Goal: Answer question/provide support

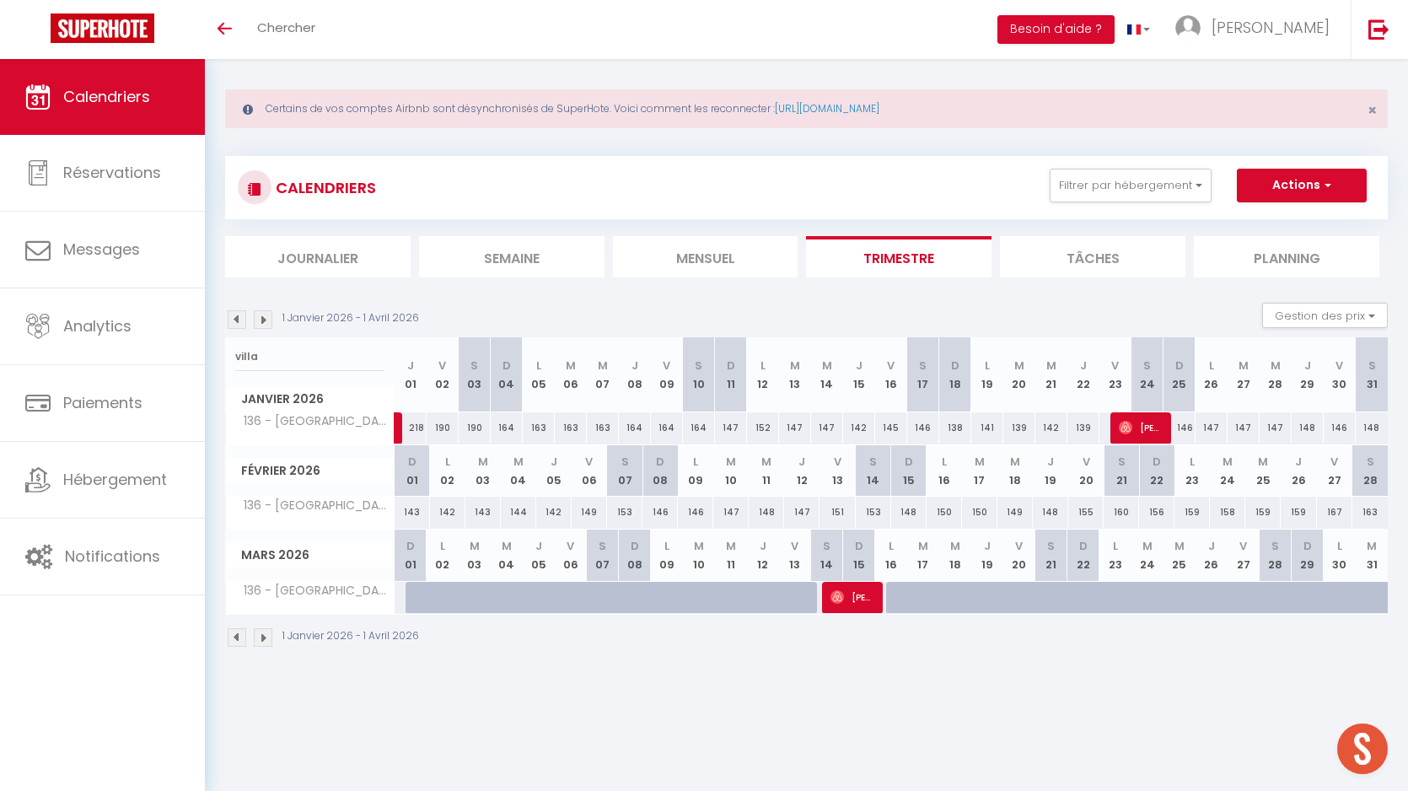
scroll to position [11, 0]
click at [237, 318] on img at bounding box center [237, 319] width 19 height 19
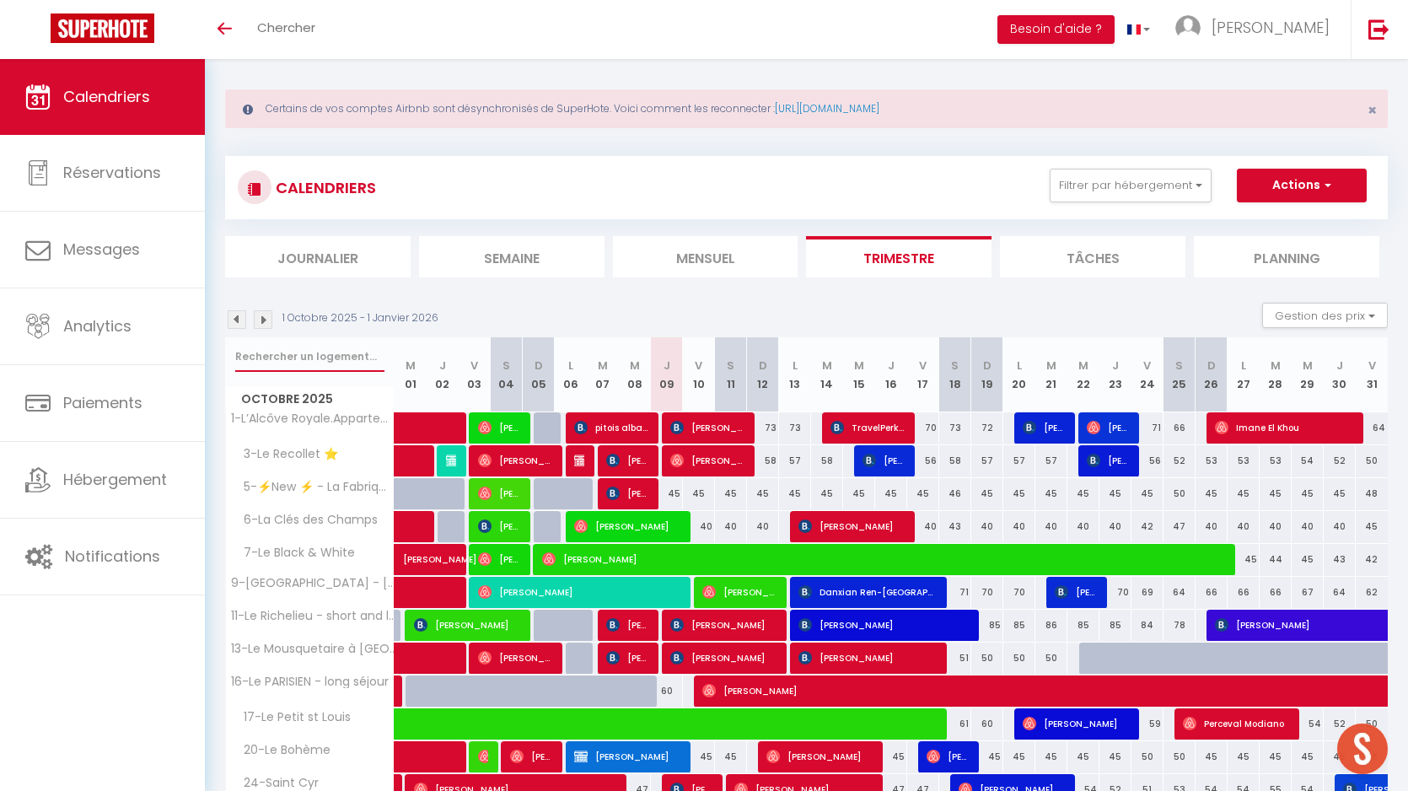
click at [299, 351] on input "text" at bounding box center [309, 357] width 149 height 30
click at [339, 353] on input "text" at bounding box center [309, 357] width 149 height 30
click at [488, 263] on li "Semaine" at bounding box center [512, 256] width 186 height 41
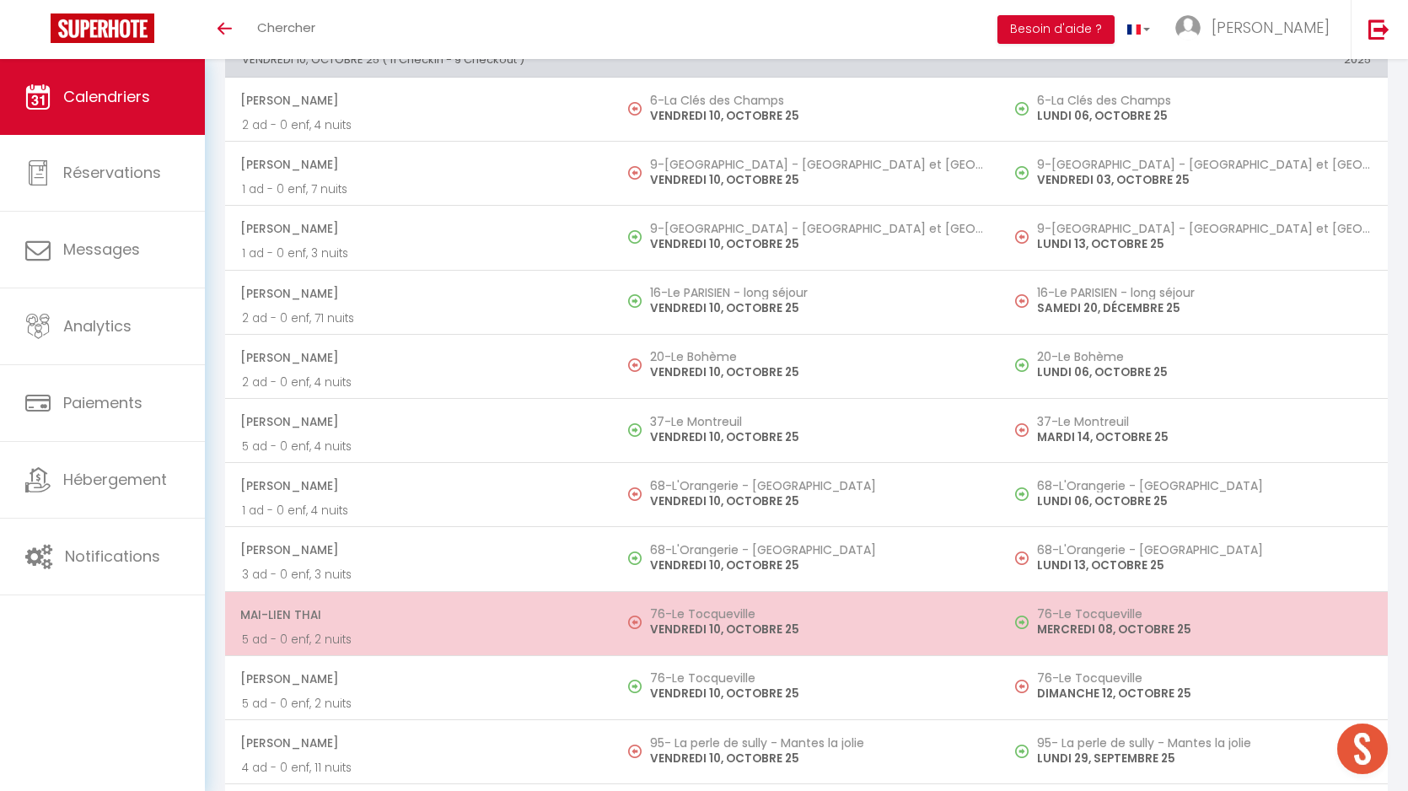
scroll to position [3897, 0]
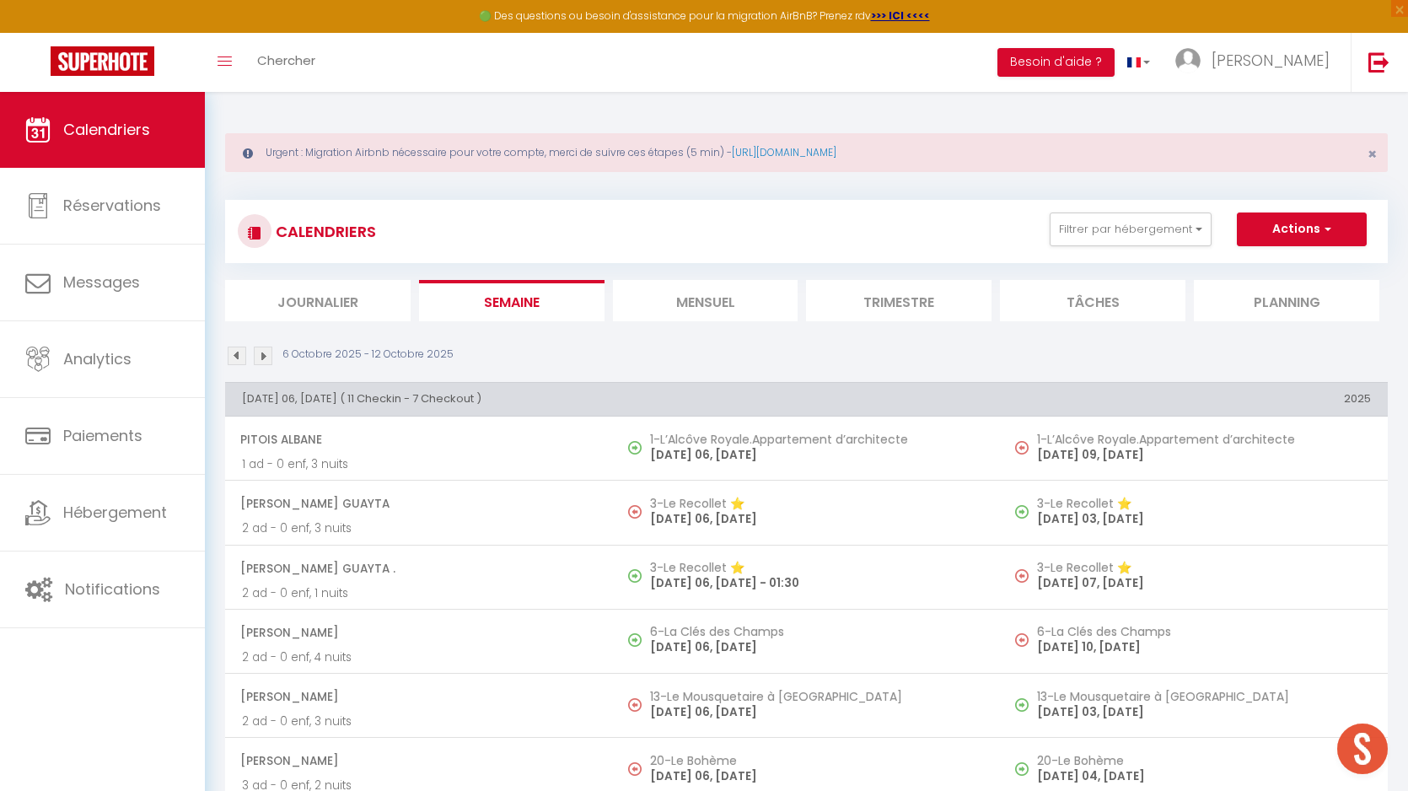
select select
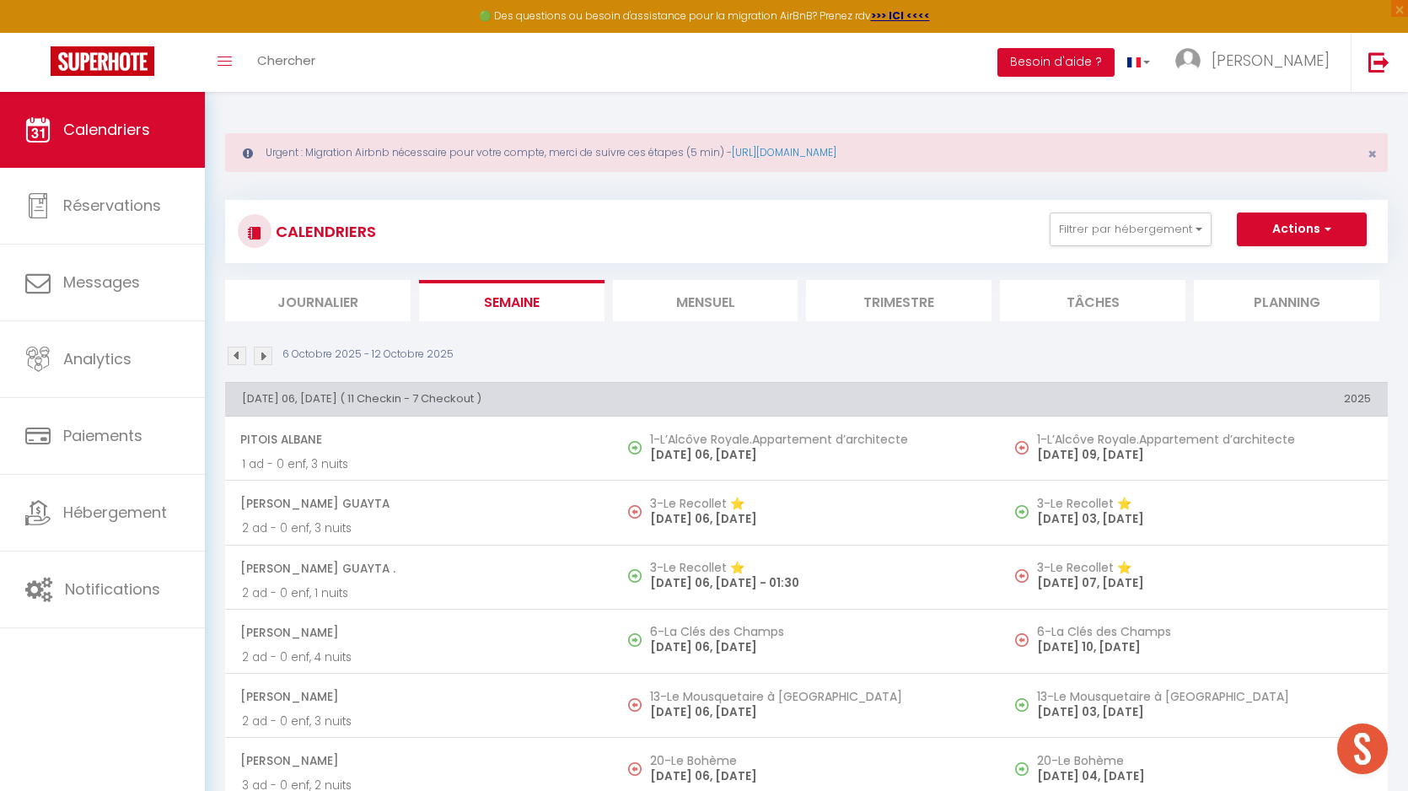
scroll to position [1365, 0]
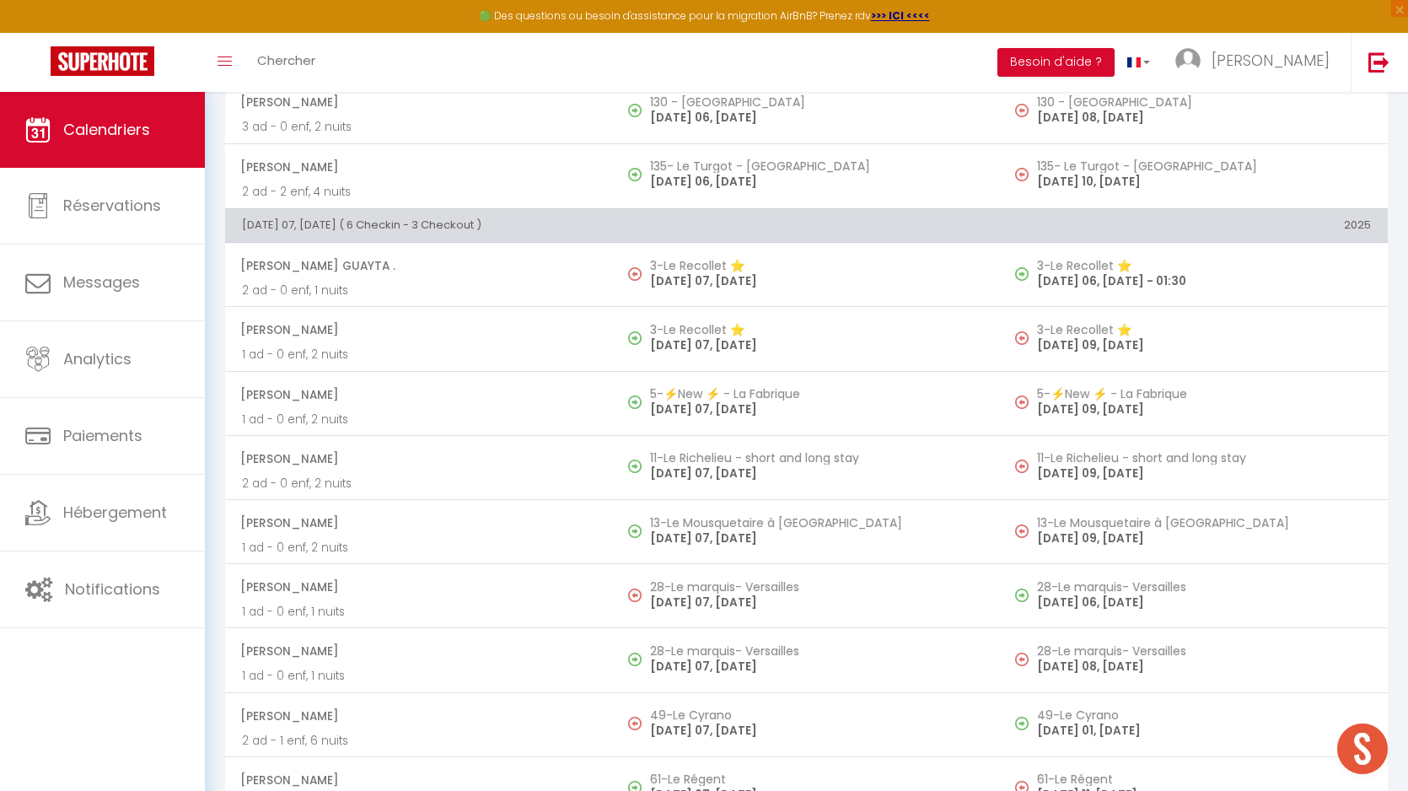
click at [471, 363] on p "1 ad - 0 enf, 2 nuits" at bounding box center [419, 355] width 354 height 18
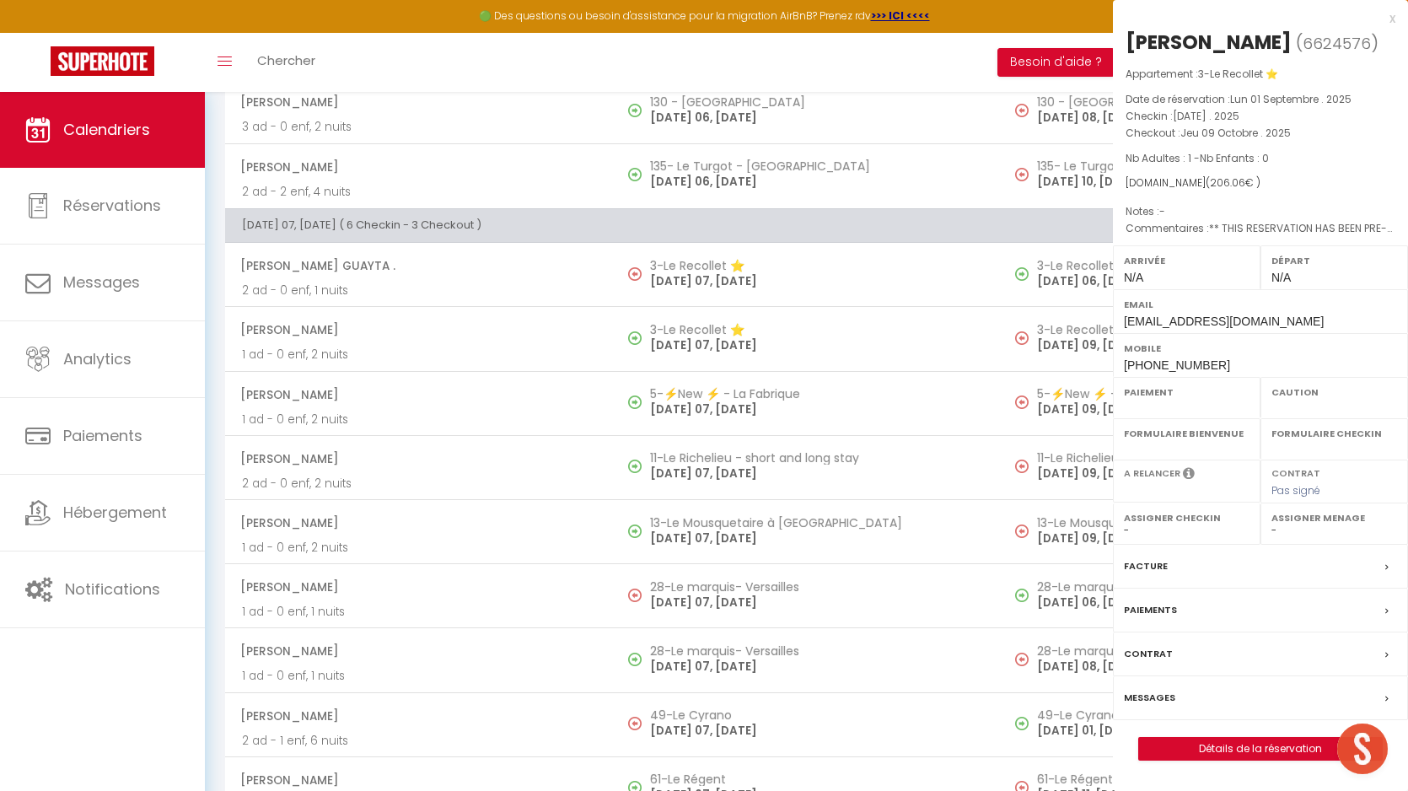
select select "OK"
select select "0"
select select "1"
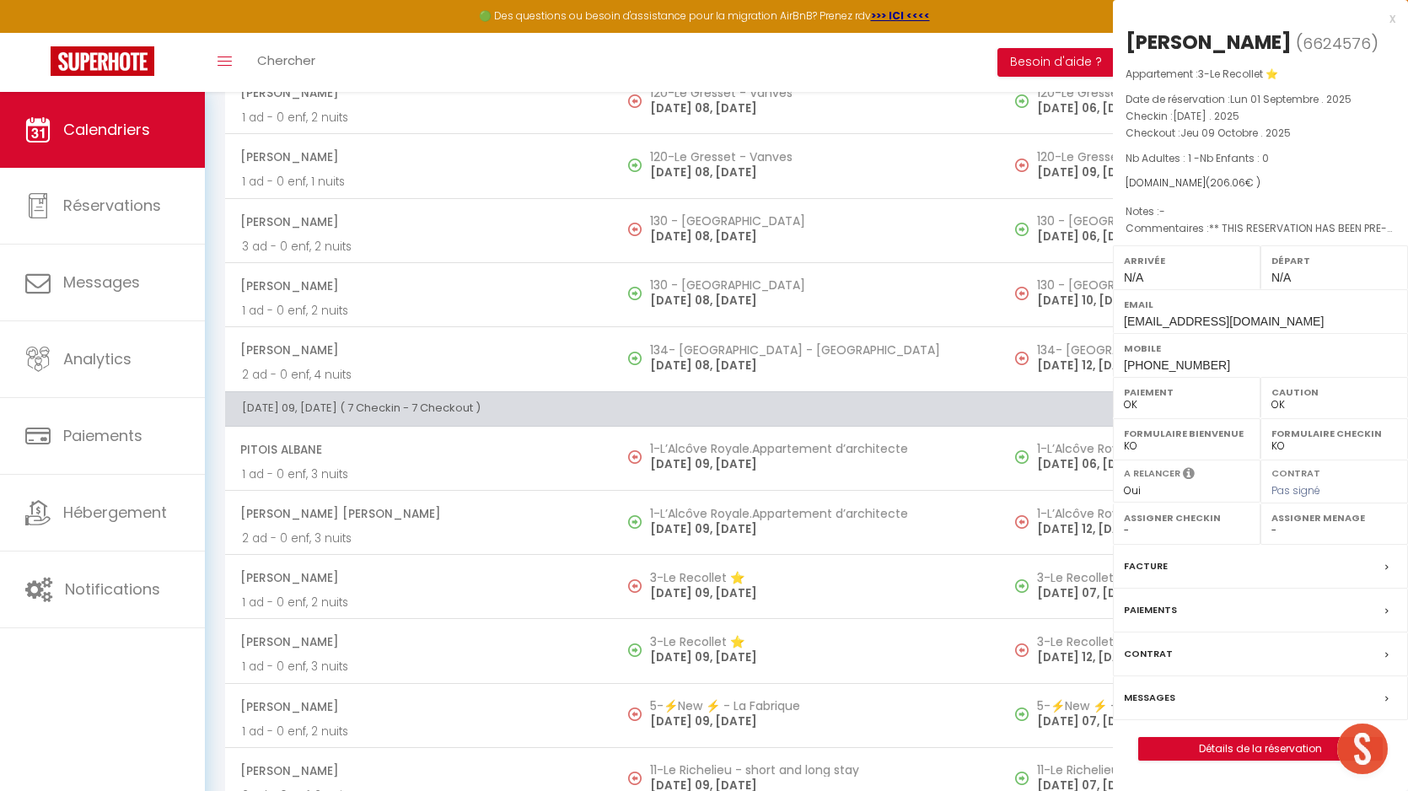
select select
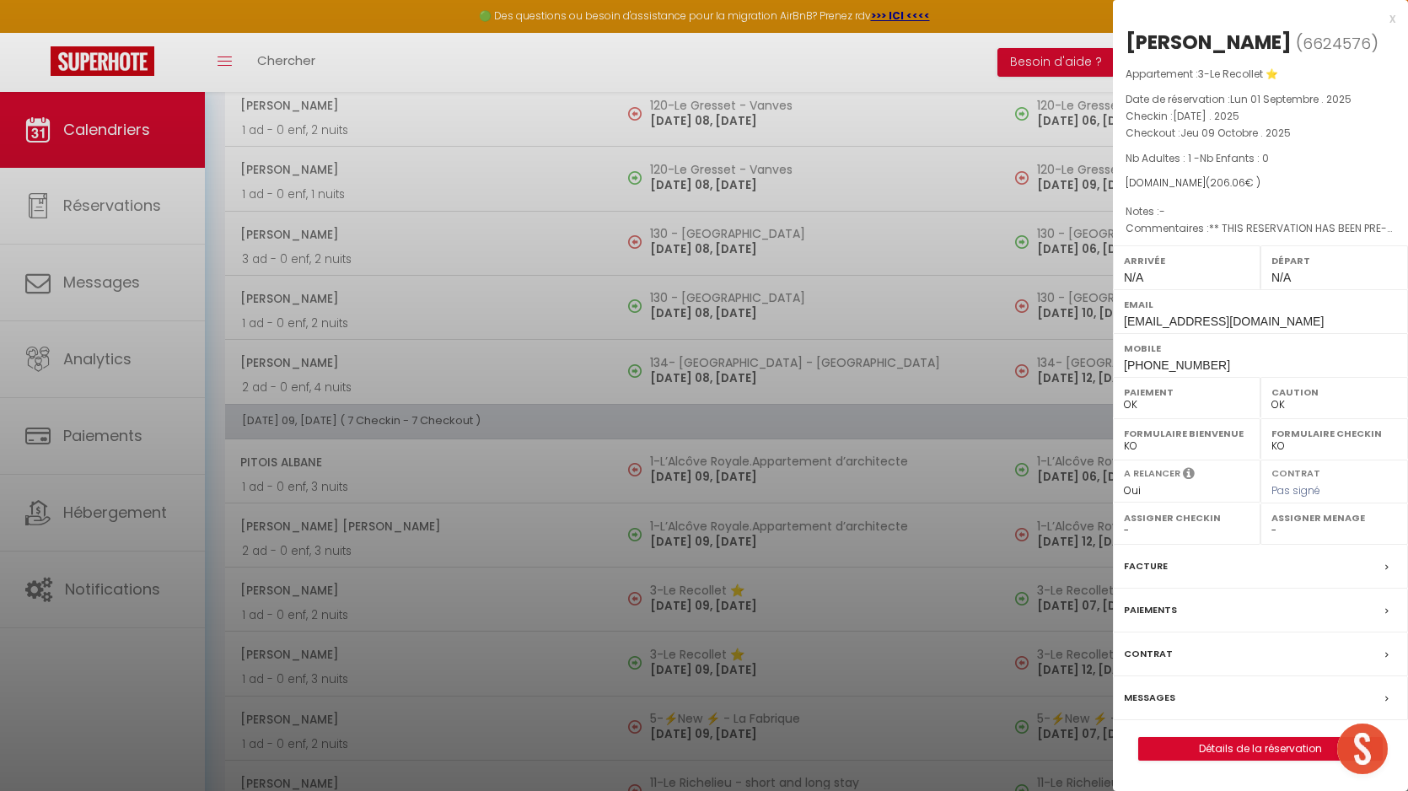
scroll to position [2707, 0]
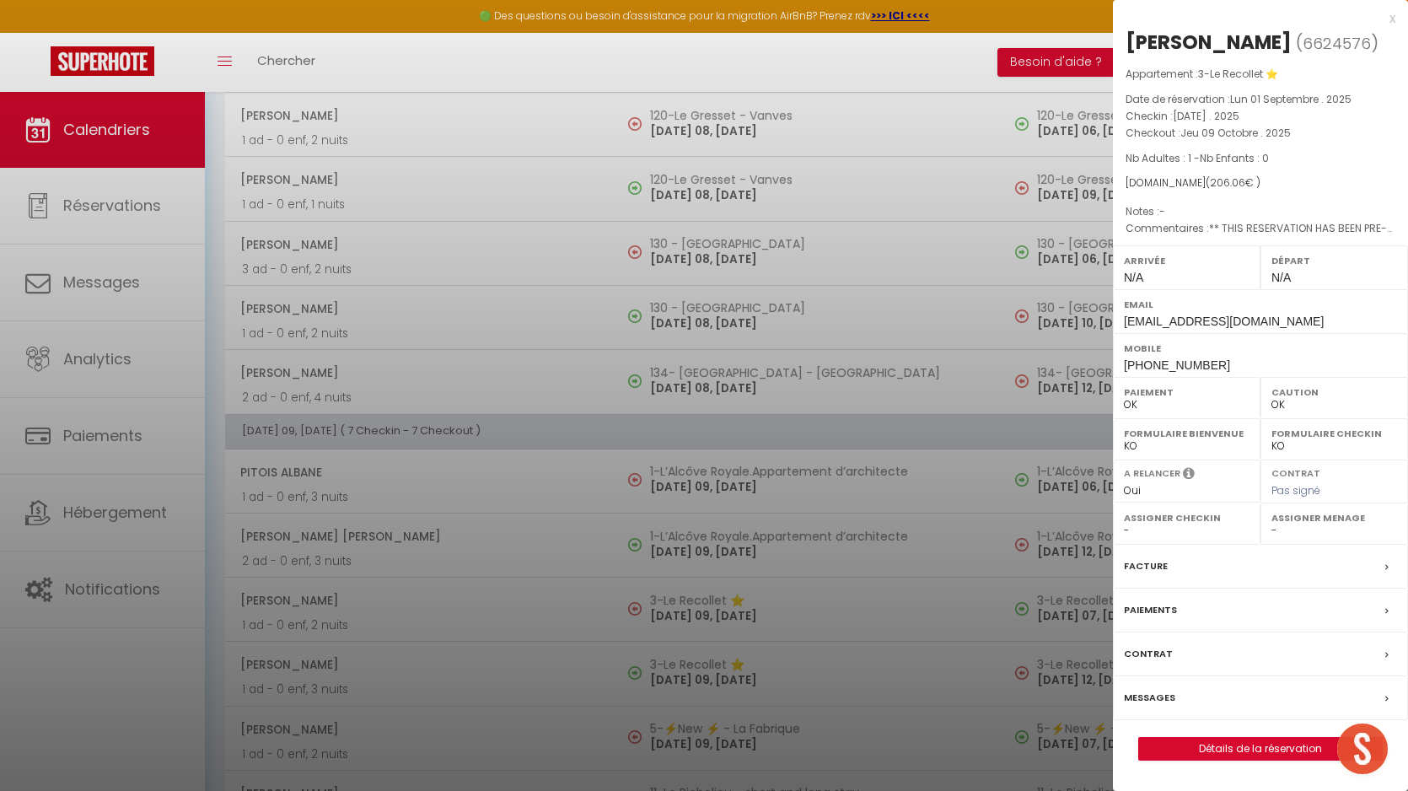
click at [472, 353] on div at bounding box center [704, 395] width 1408 height 791
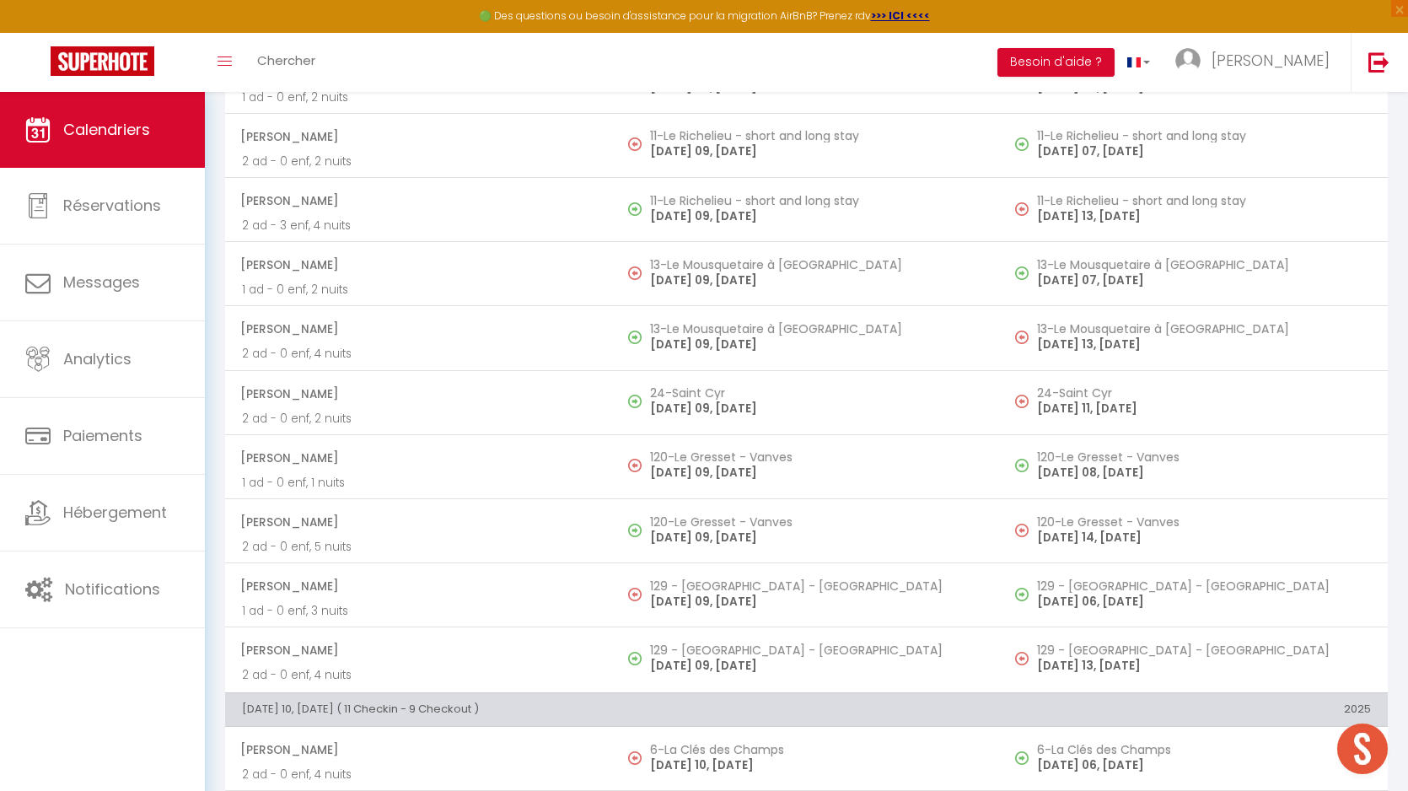
scroll to position [3365, 0]
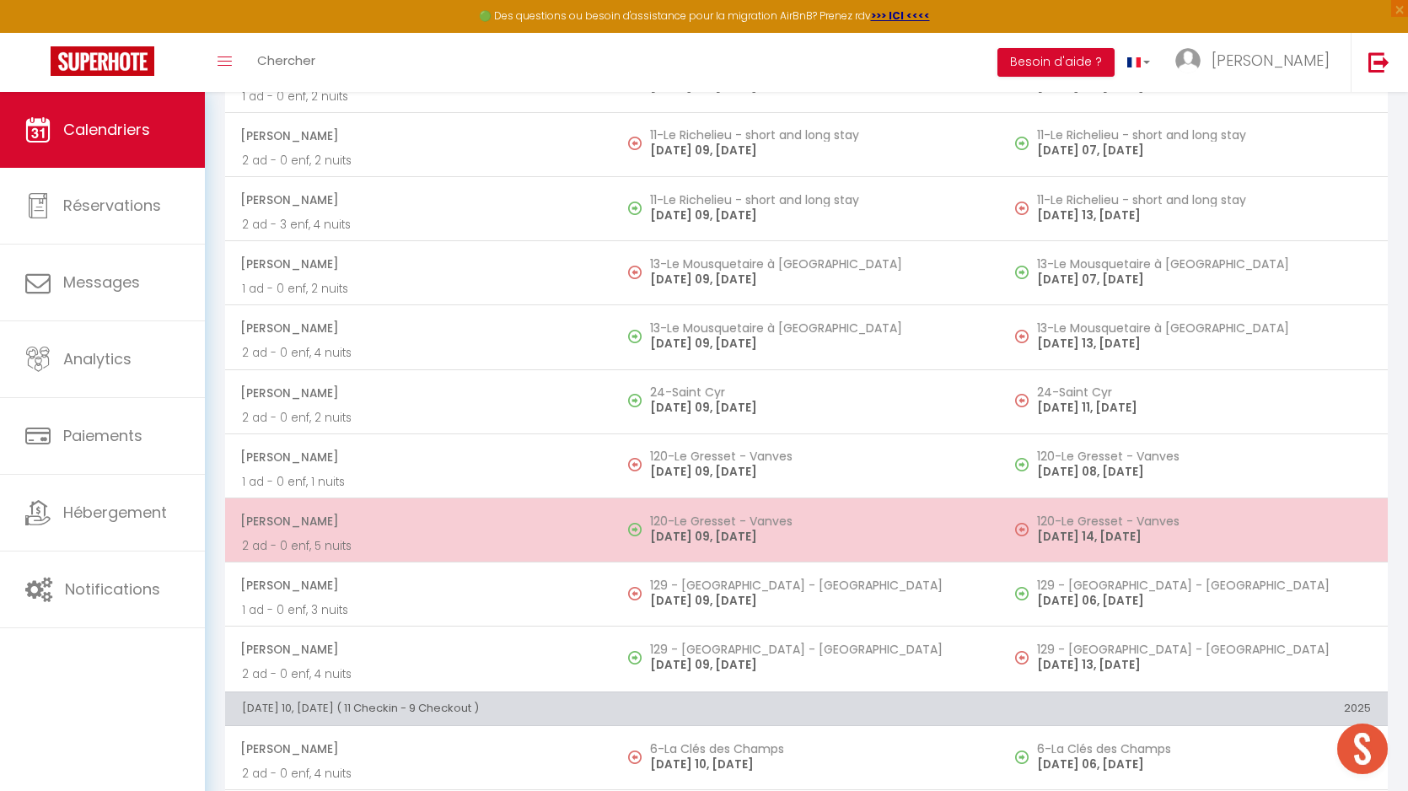
click at [713, 506] on td "120-Le Gresset - Vanves THURSDAY 09, OCTOBRE 25" at bounding box center [807, 530] width 388 height 64
select select "KO"
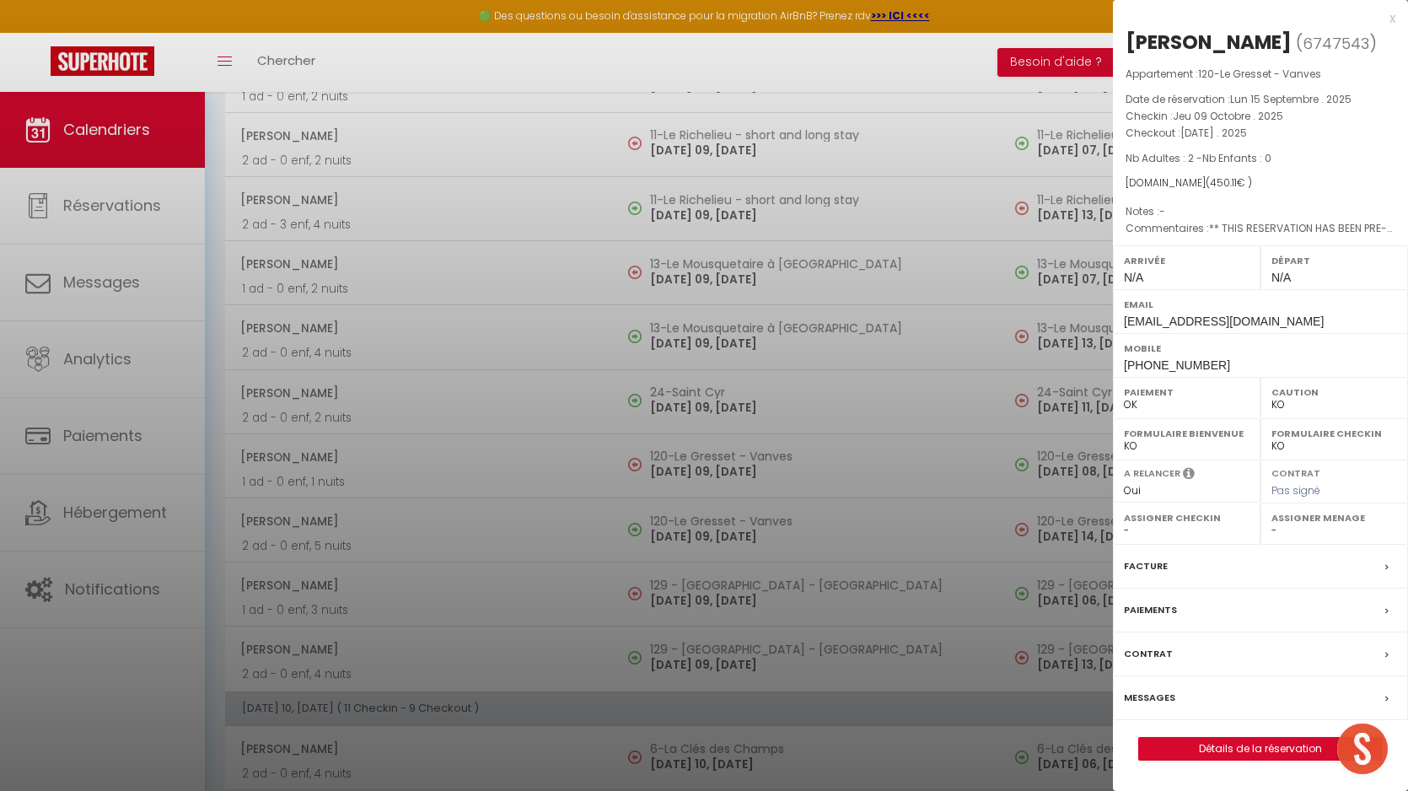
click at [1149, 698] on label "Messages" at bounding box center [1149, 698] width 51 height 18
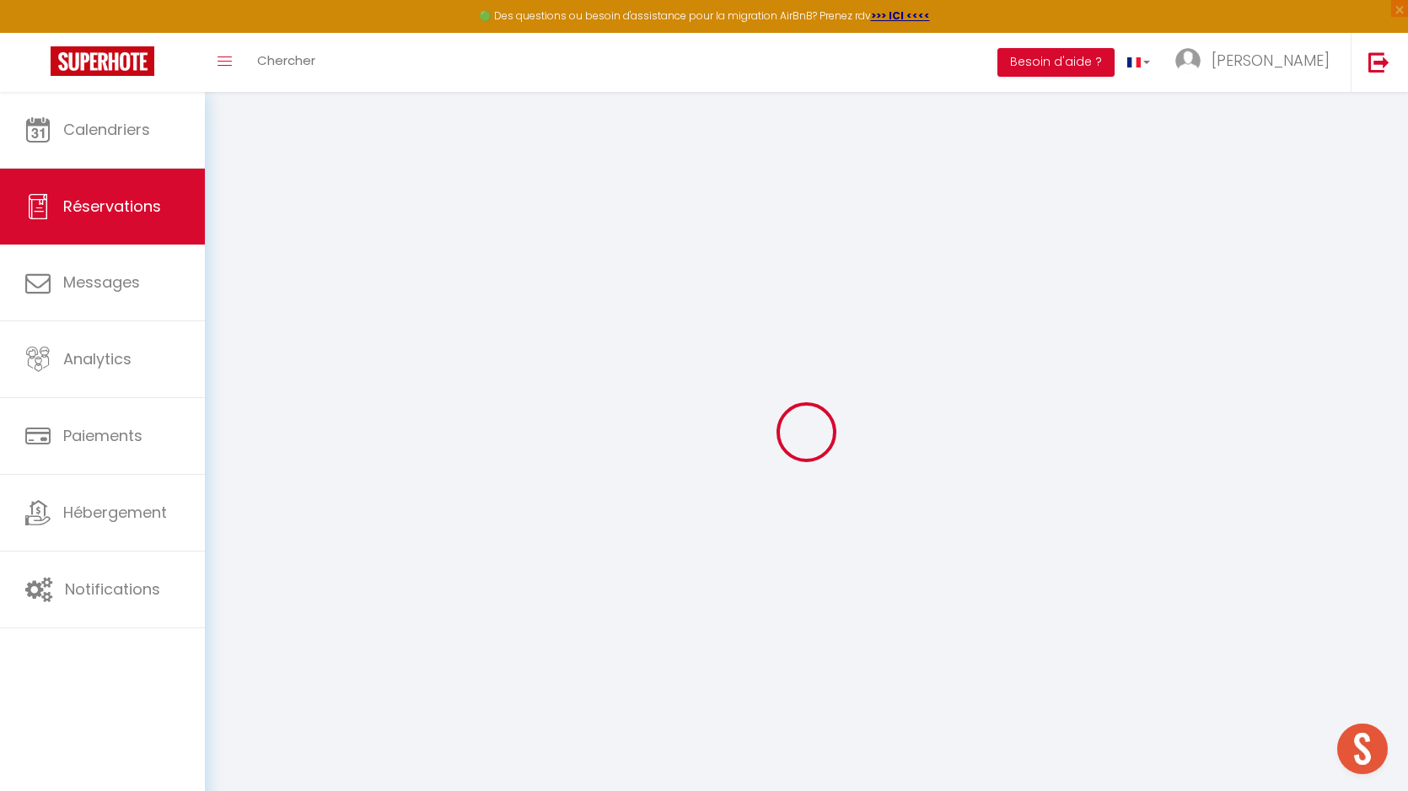
select select
checkbox input "true"
select select
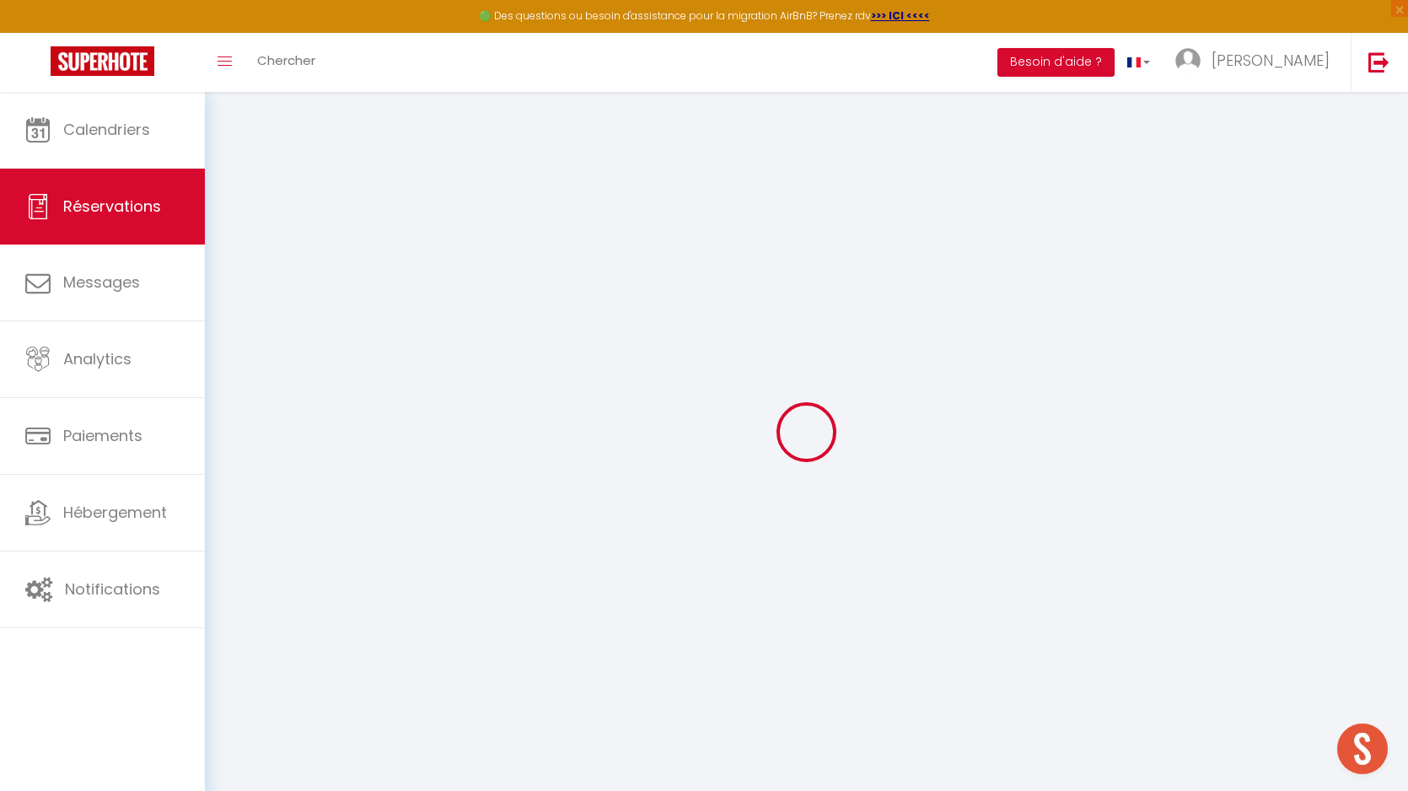
checkbox input "true"
type textarea "** THIS RESERVATION HAS BEEN PRE-PAID ** Reservation has a cancellation grace p…"
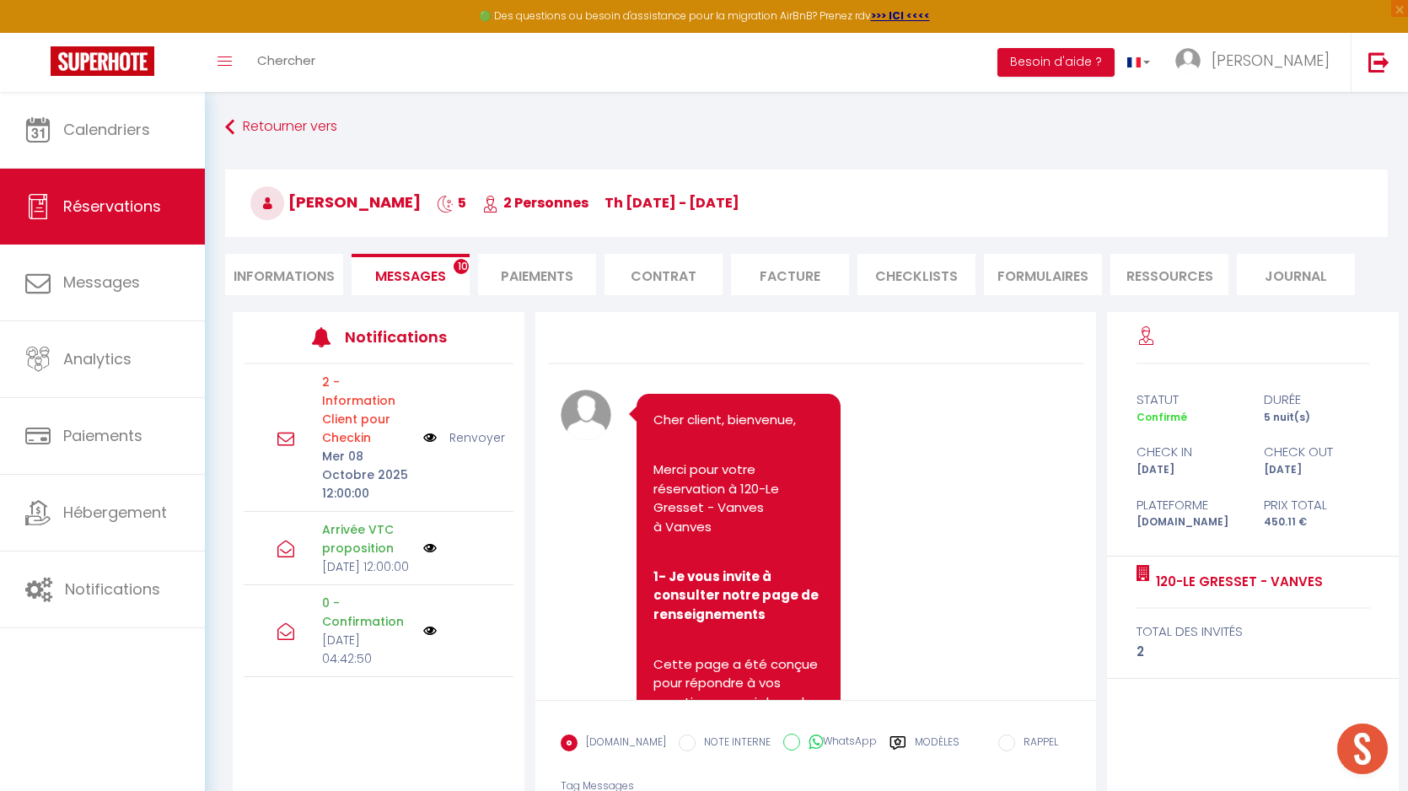
scroll to position [5118, 0]
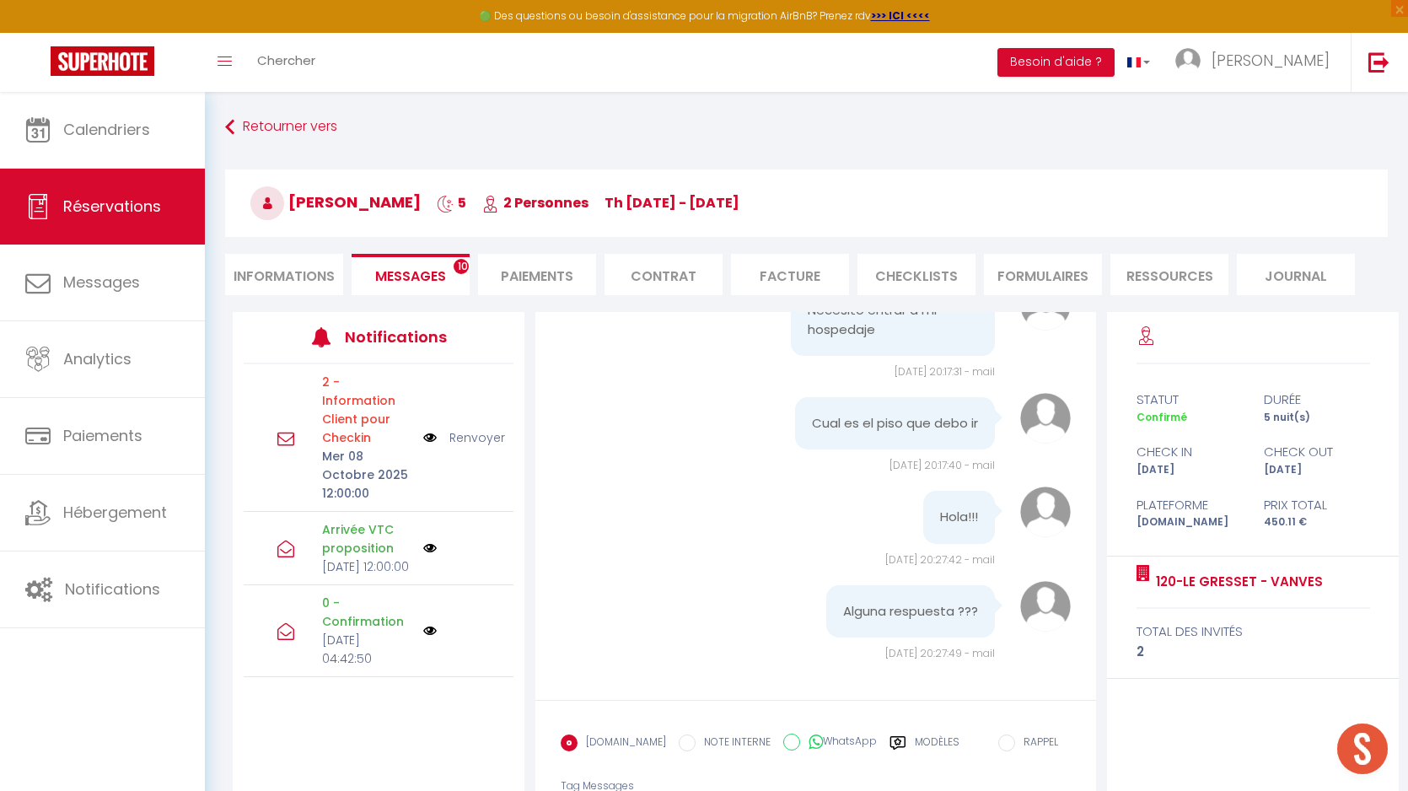
click at [445, 277] on span "Messages" at bounding box center [410, 275] width 71 height 19
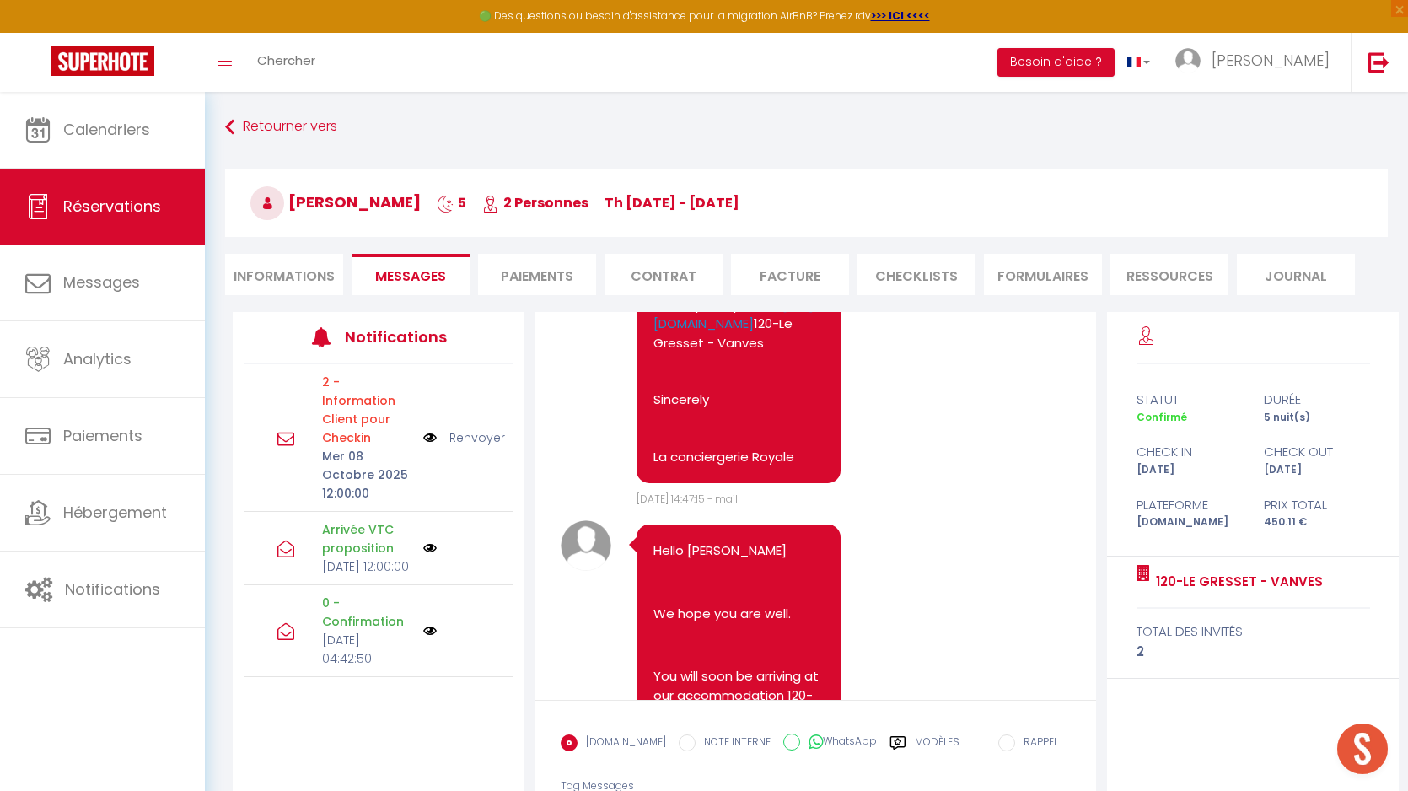
scroll to position [3256, 0]
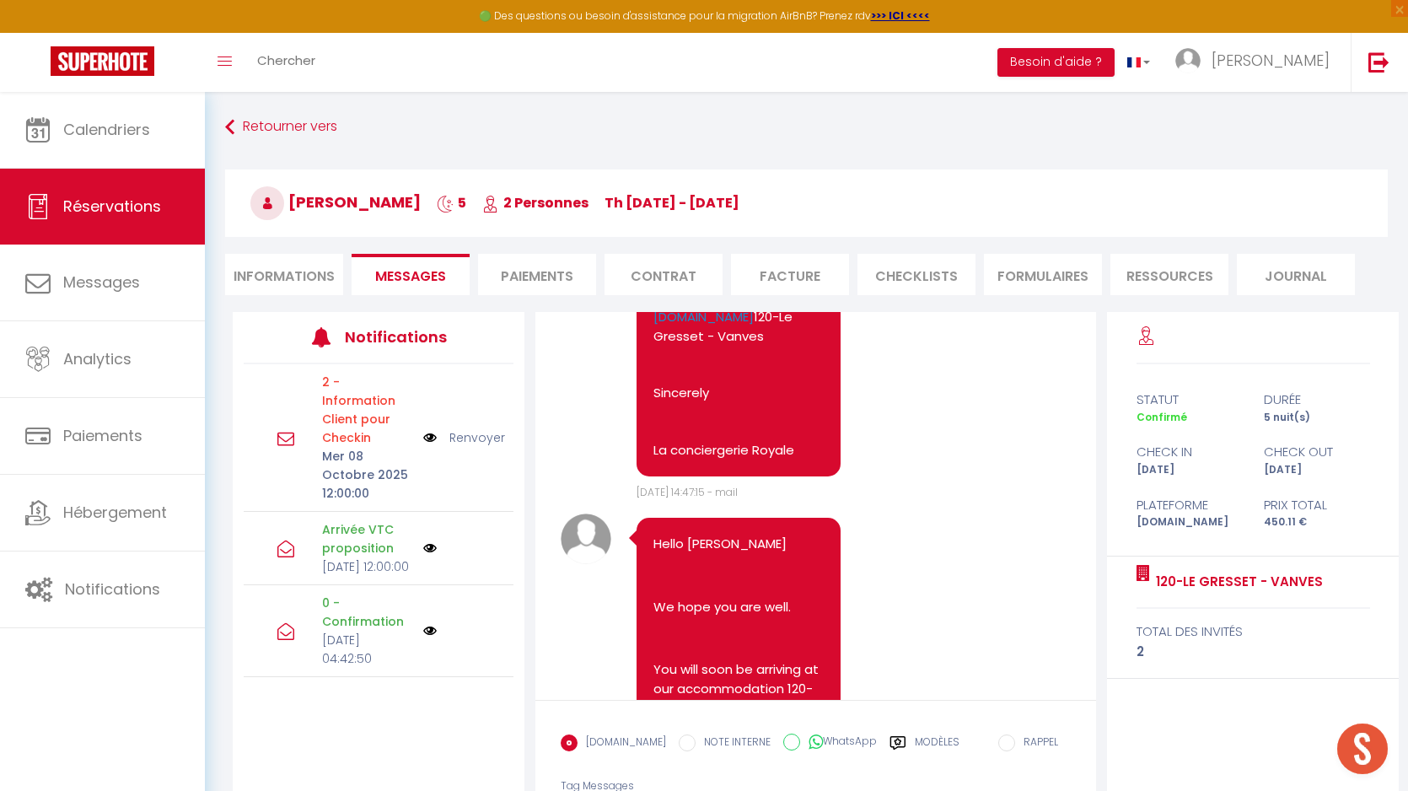
click at [777, 409] on pre "Hello Camila In accordance with the conditions, a security deposit will be take…" at bounding box center [739, 155] width 170 height 607
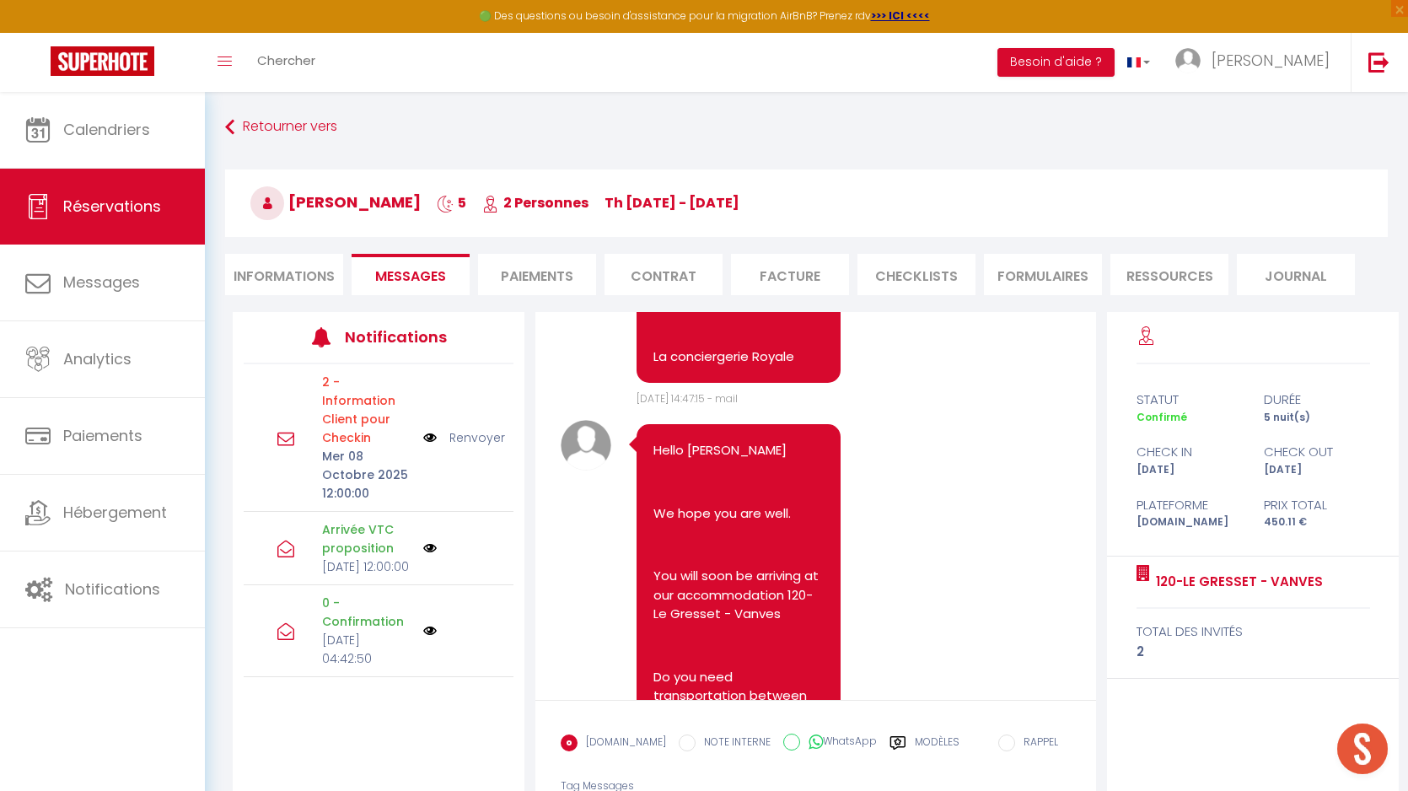
click at [915, 758] on label "Modèles" at bounding box center [937, 750] width 45 height 30
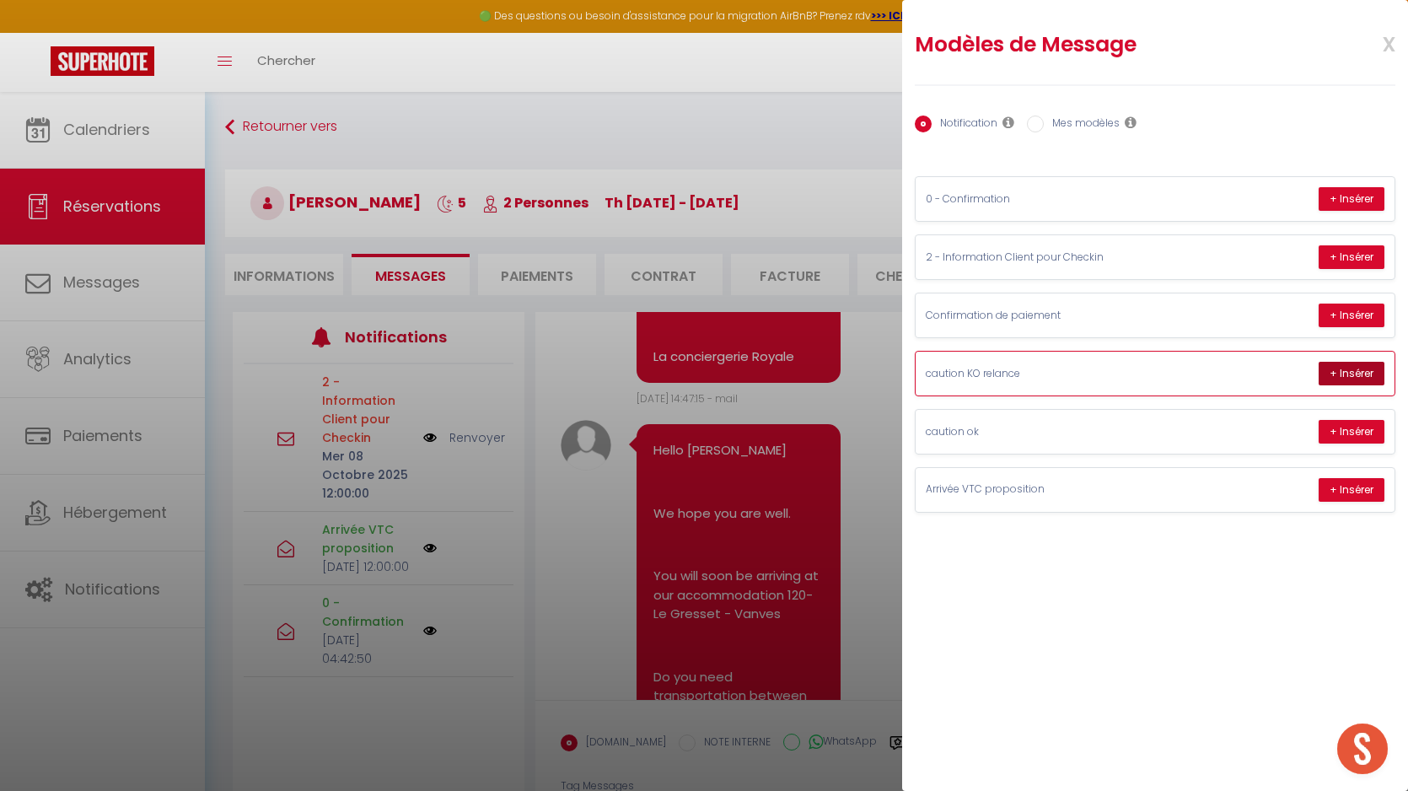
click at [1325, 378] on button "+ Insérer" at bounding box center [1352, 374] width 66 height 24
type textarea "Hello Camila In accordance with the conditions, a security deposit will be take…"
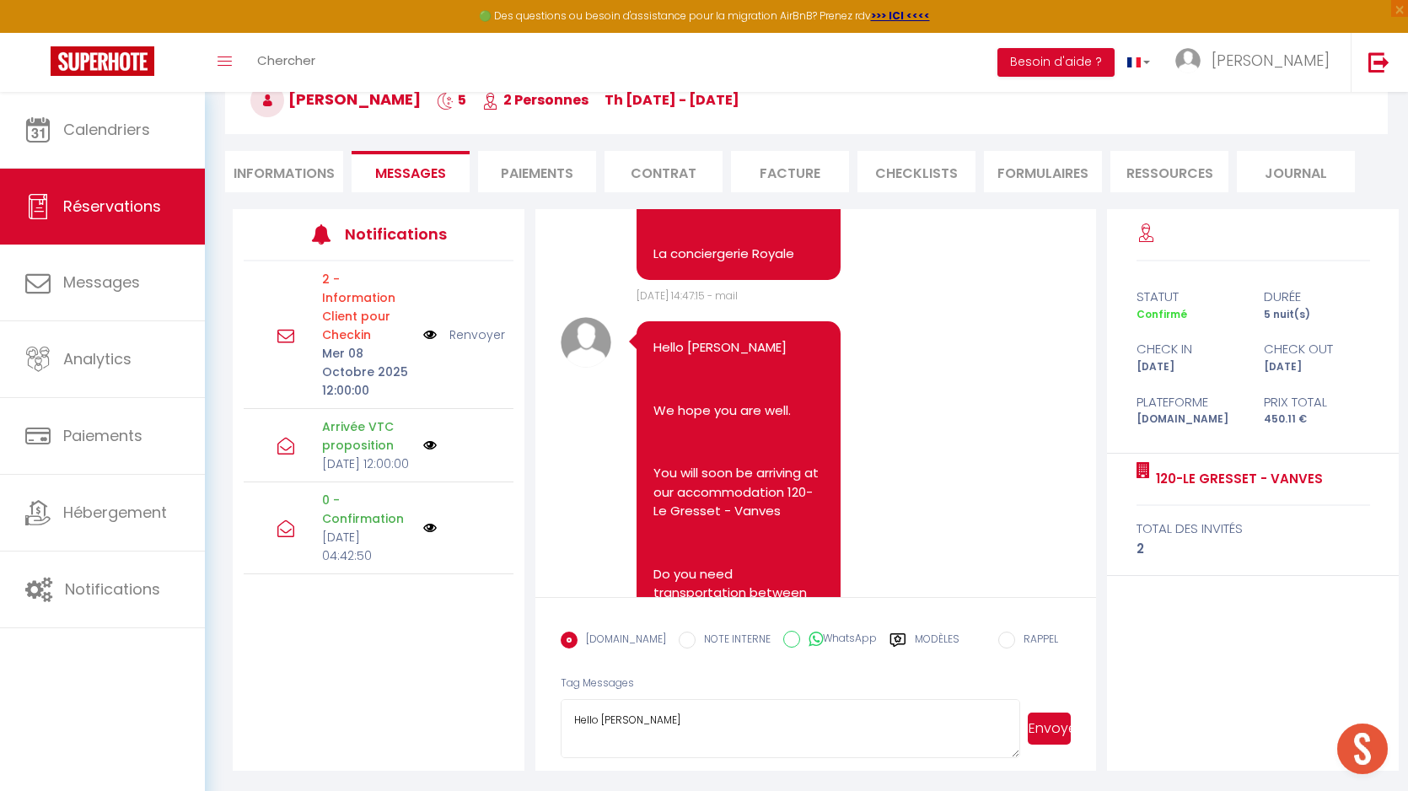
click at [1049, 729] on button "Envoyer" at bounding box center [1049, 729] width 43 height 32
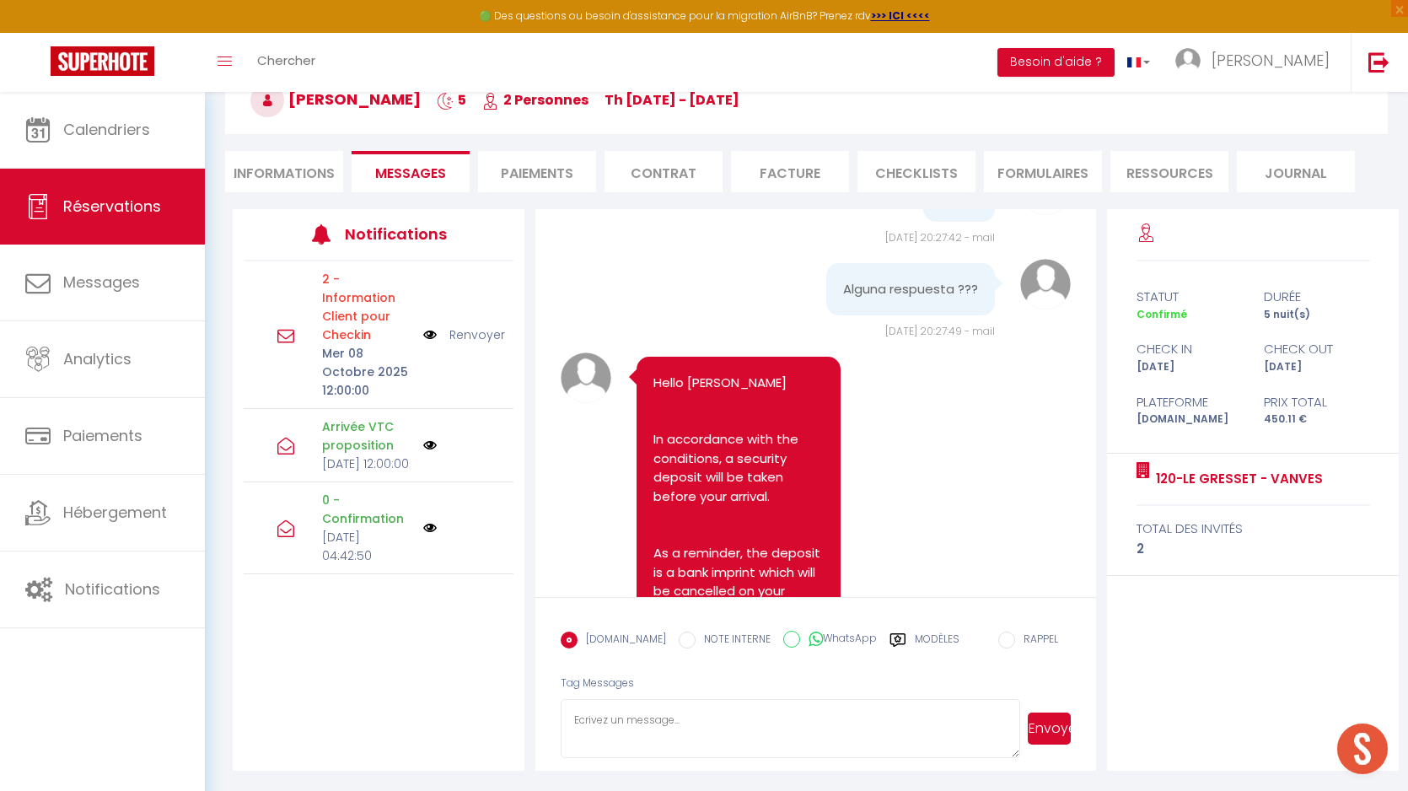
scroll to position [5124, 0]
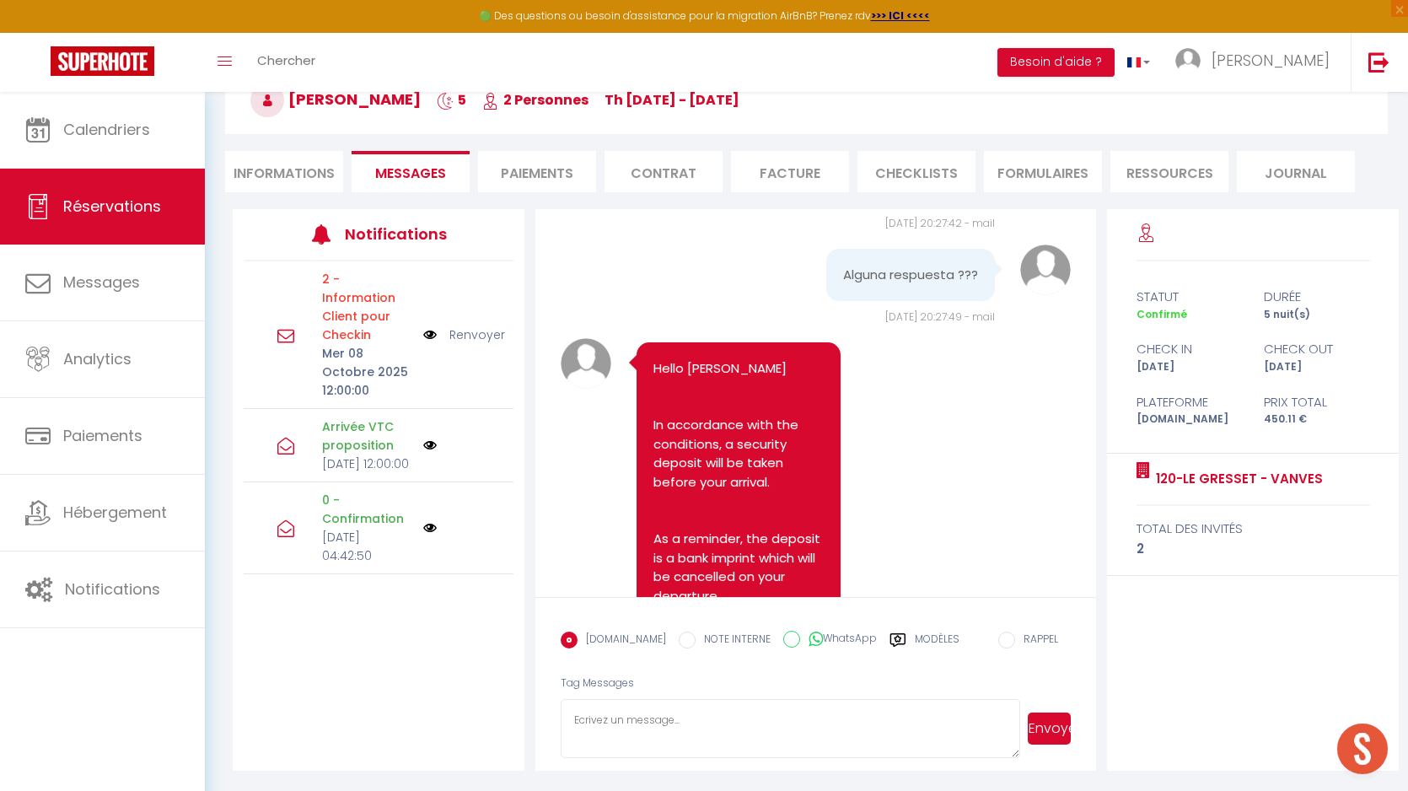
drag, startPoint x: 802, startPoint y: 506, endPoint x: 658, endPoint y: 582, distance: 163.0
click at [658, 582] on div "Hello Camila In accordance with the conditions, a security deposit will be take…" at bounding box center [739, 662] width 204 height 641
copy pre "Hello Camila In accordance with the conditions, a security deposit will be take…"
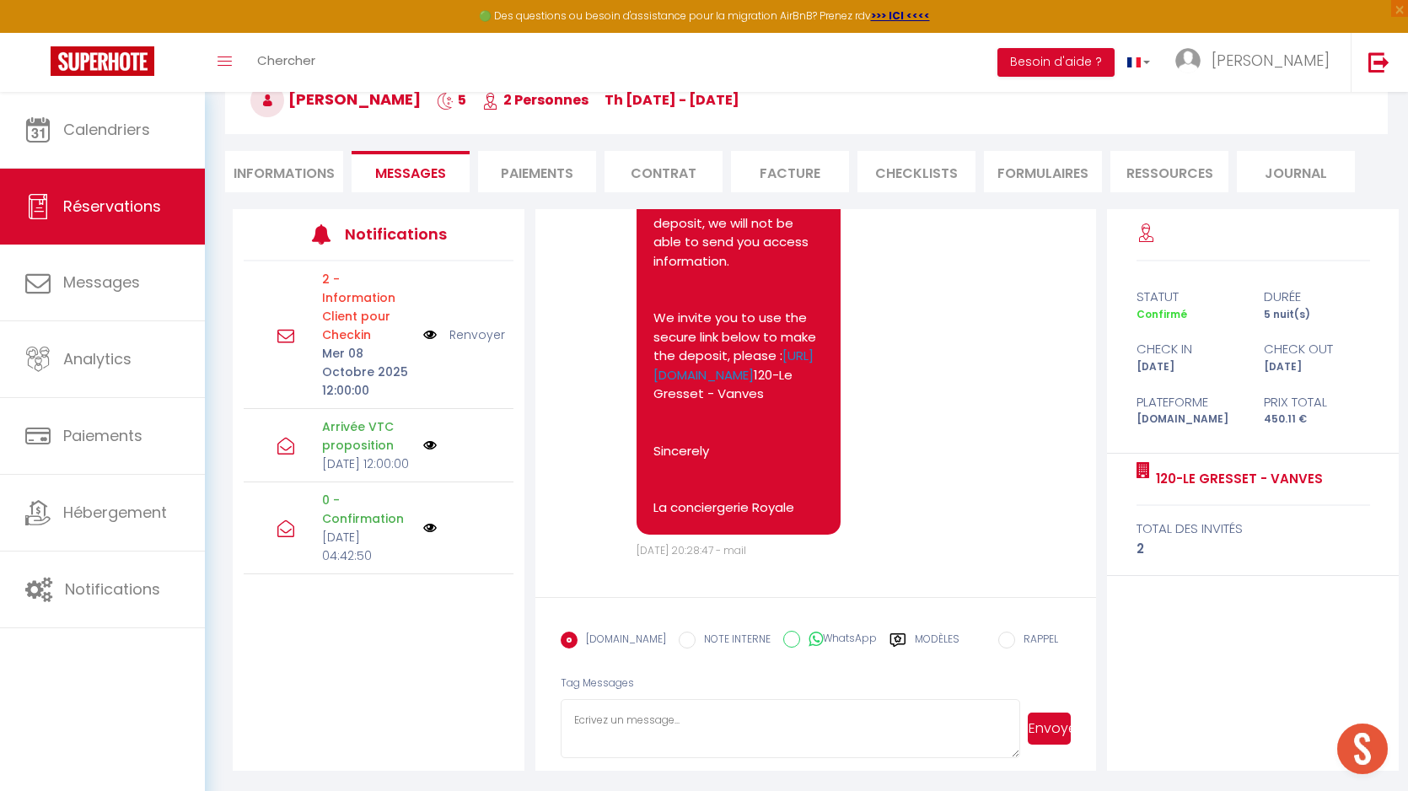
click at [582, 513] on div "Note Sms Hello Camila In accordance with the conditions, a security deposit wil…" at bounding box center [816, 225] width 510 height 670
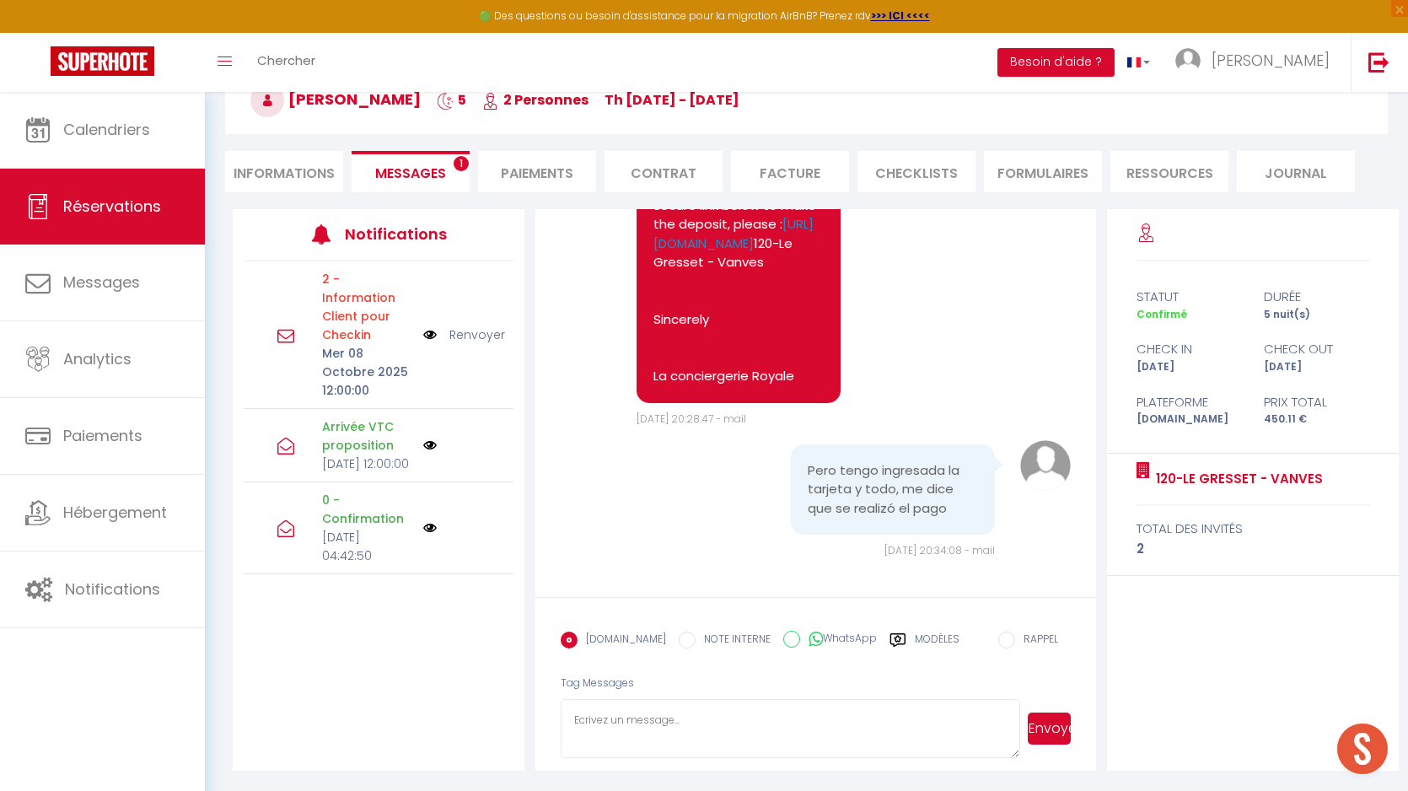
scroll to position [6009, 0]
drag, startPoint x: 943, startPoint y: 510, endPoint x: 794, endPoint y: 474, distance: 153.6
click at [794, 474] on div "Pero tengo ingresada la tarjeta y todo, me dice que se realizó el pago" at bounding box center [893, 489] width 204 height 91
copy pre "Pero tengo ingresada la tarjeta y todo, me dice que se realizó el pago"
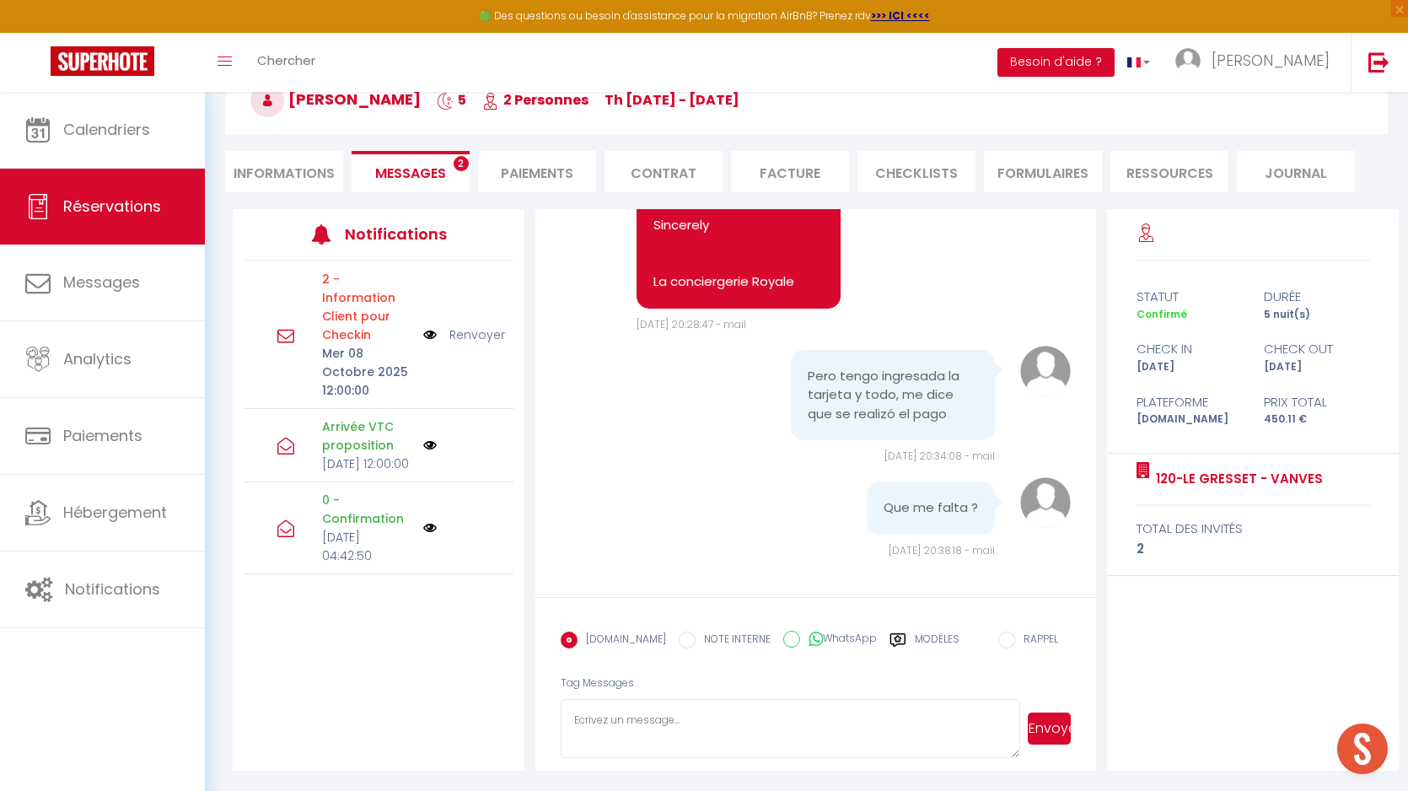
scroll to position [6102, 0]
click at [915, 518] on div "Que me falta ?" at bounding box center [931, 508] width 128 height 53
drag, startPoint x: 807, startPoint y: 499, endPoint x: 794, endPoint y: 490, distance: 16.4
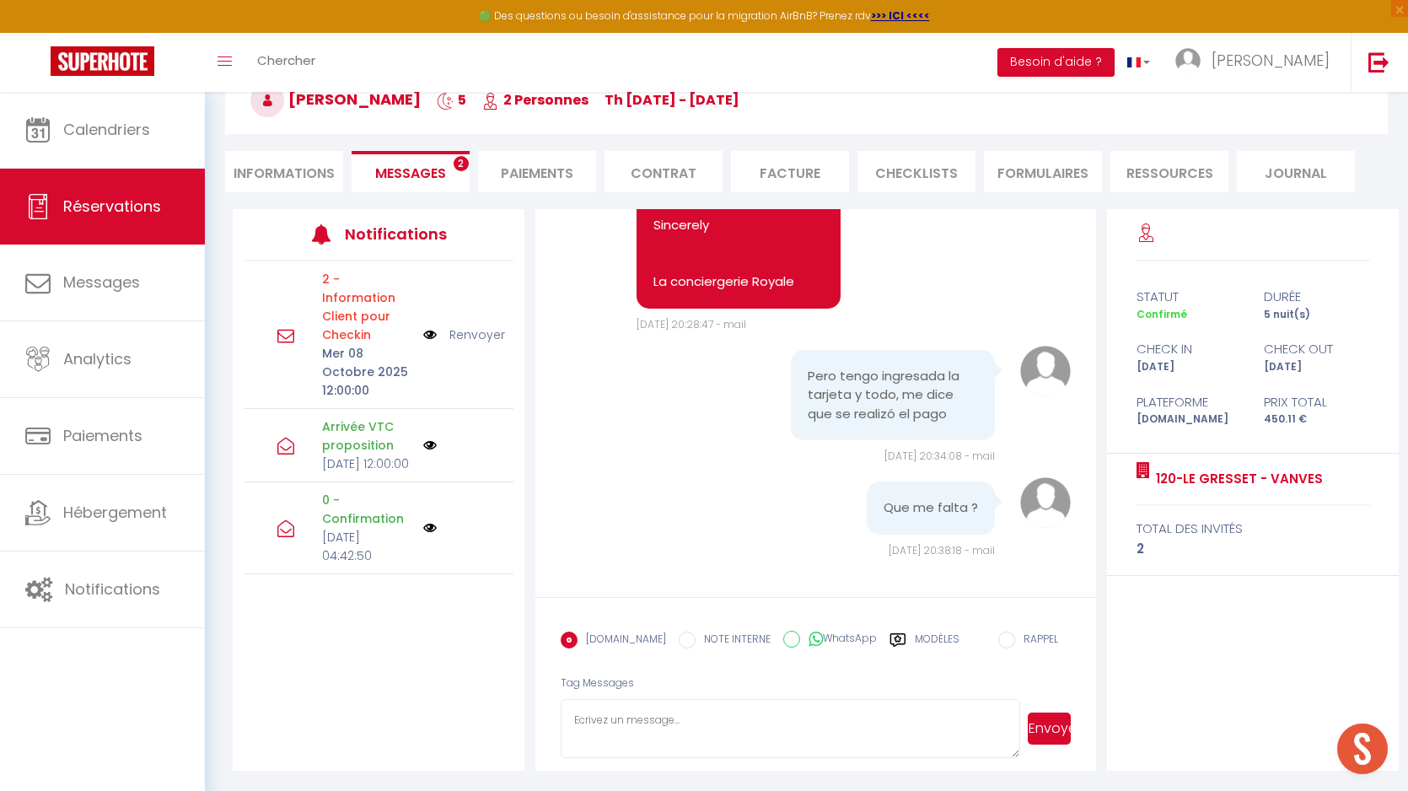
click at [638, 718] on textarea at bounding box center [791, 728] width 460 height 59
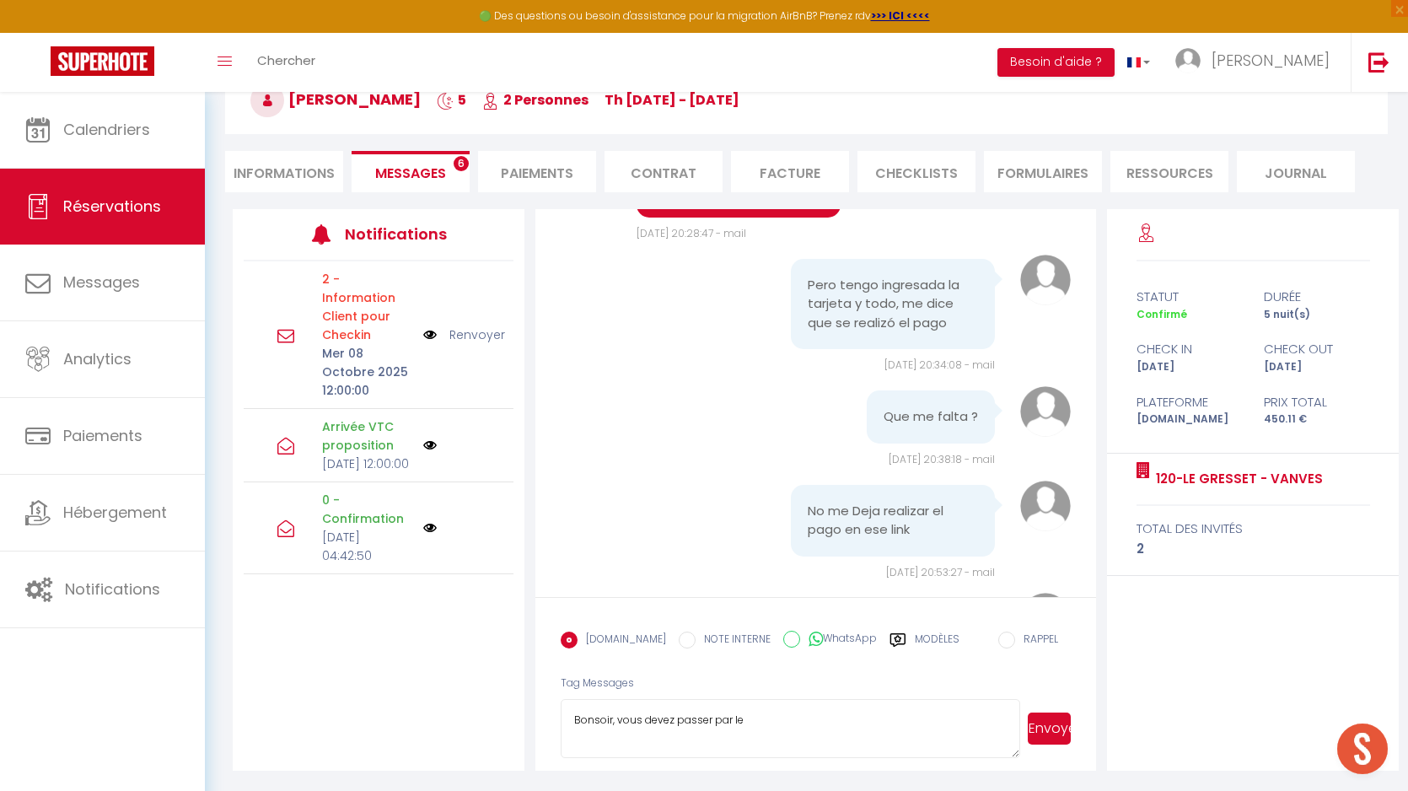
scroll to position [6215, 0]
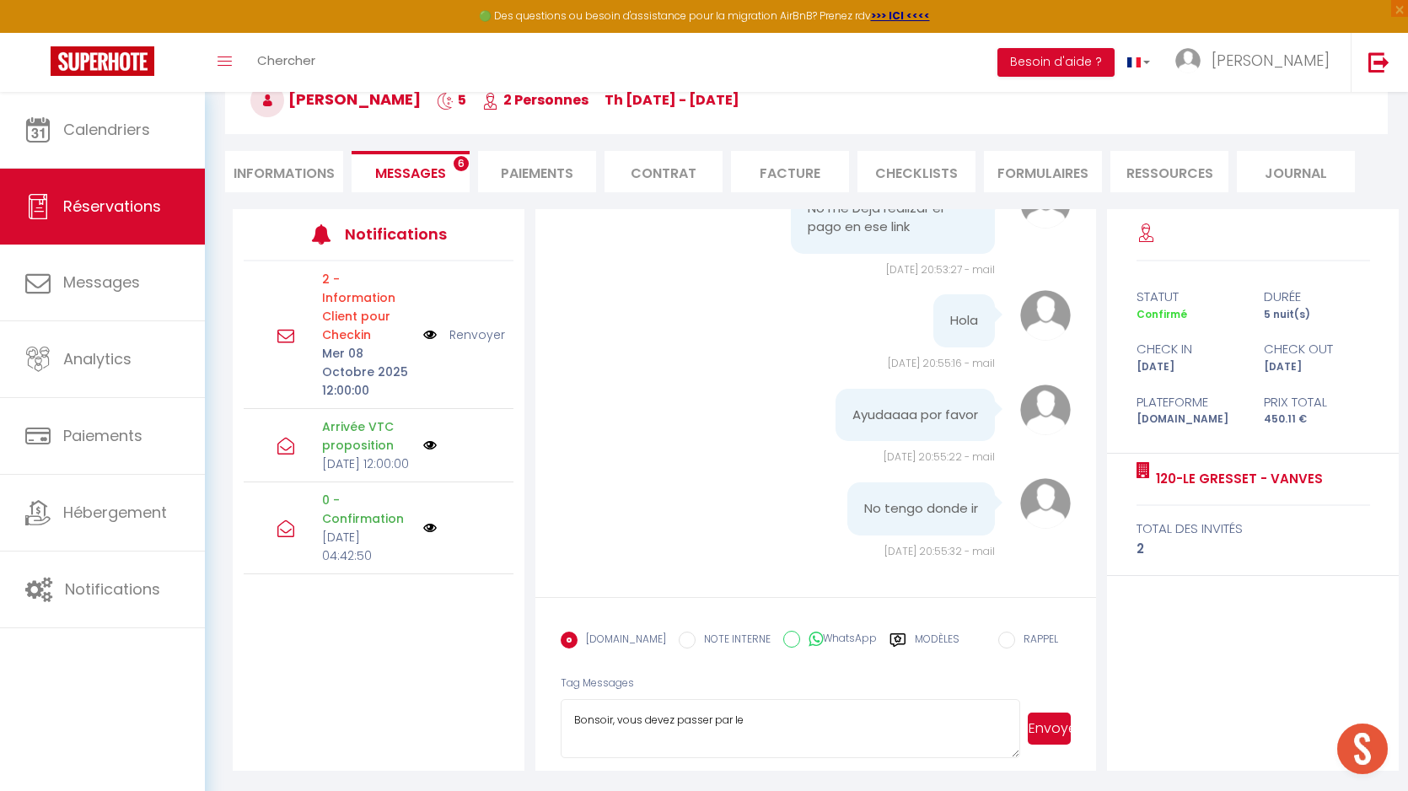
click at [699, 739] on textarea "Bonsoir, vous devez passer par le" at bounding box center [791, 728] width 460 height 59
click at [688, 738] on textarea "Bonsoir, vous devez passer par le" at bounding box center [791, 728] width 460 height 59
click at [767, 714] on textarea "Bonsoir, vous devez passer par le" at bounding box center [791, 728] width 460 height 59
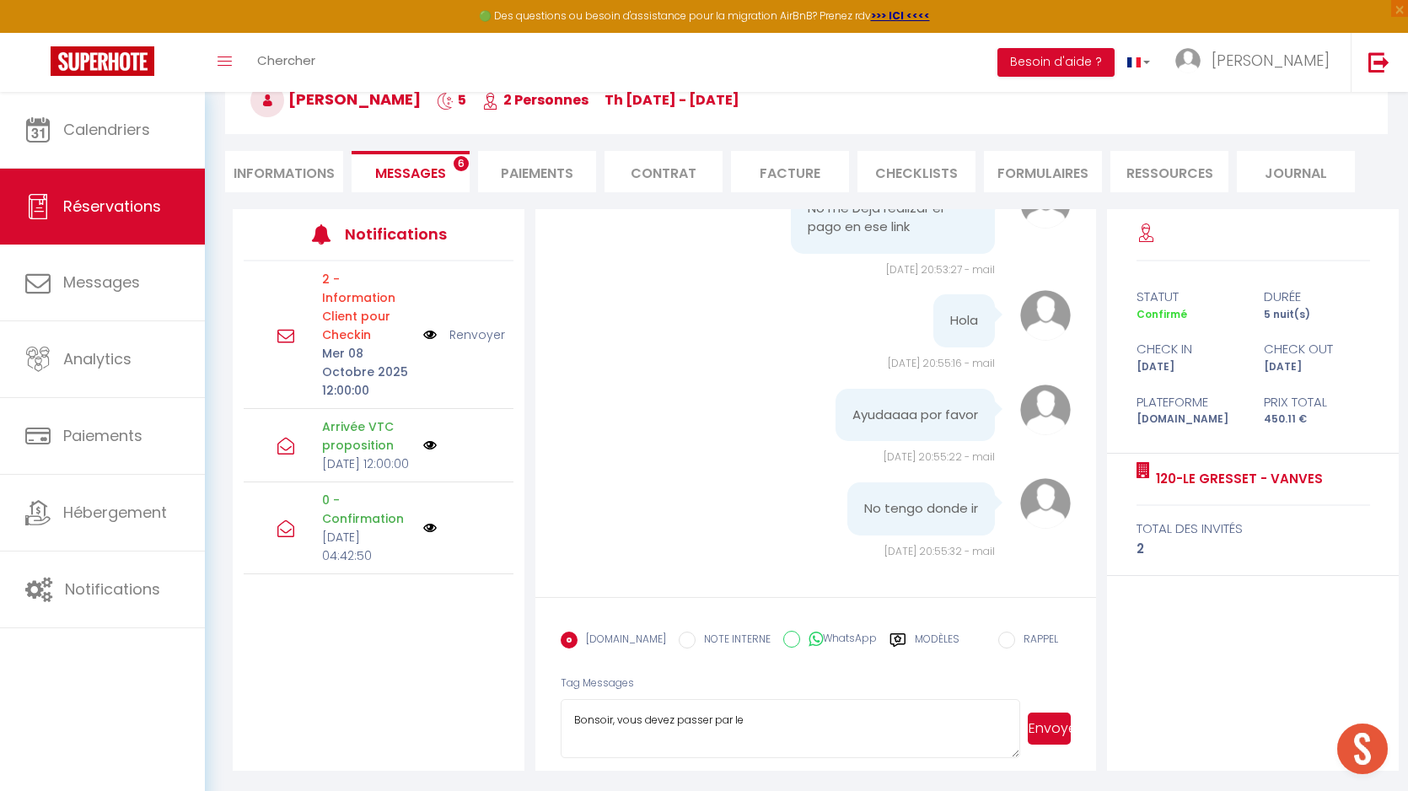
click at [767, 714] on textarea "Bonsoir, vous devez passer par le" at bounding box center [791, 728] width 460 height 59
drag, startPoint x: 754, startPoint y: 719, endPoint x: 616, endPoint y: 721, distance: 137.5
click at [616, 721] on textarea "Bonsoir, vous devez passer par le" at bounding box center [791, 728] width 460 height 59
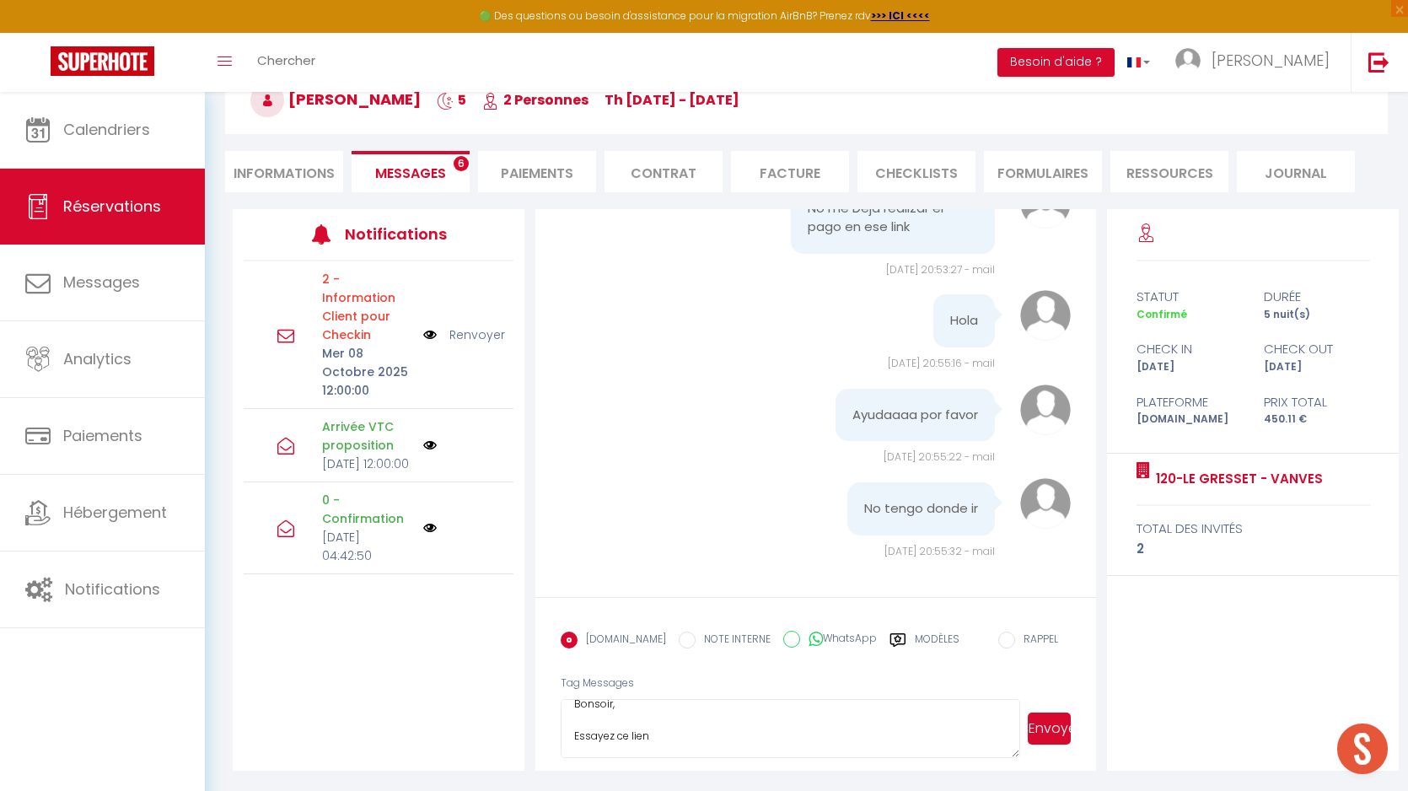
paste textarea "https://swik.link/Ww8LuK3"
type textarea "Bonsoir, Essayez ce lien https://swik.link/Ww8LuK3 Cordialement"
click at [1072, 714] on form "Booking.com NOTE INTERNE WhatsApp Modèles 9 « ‹ » › Oct 2025 2020 ~ 2030 Dim Lu…" at bounding box center [816, 684] width 561 height 175
click at [1037, 725] on button "Envoyer" at bounding box center [1049, 729] width 43 height 32
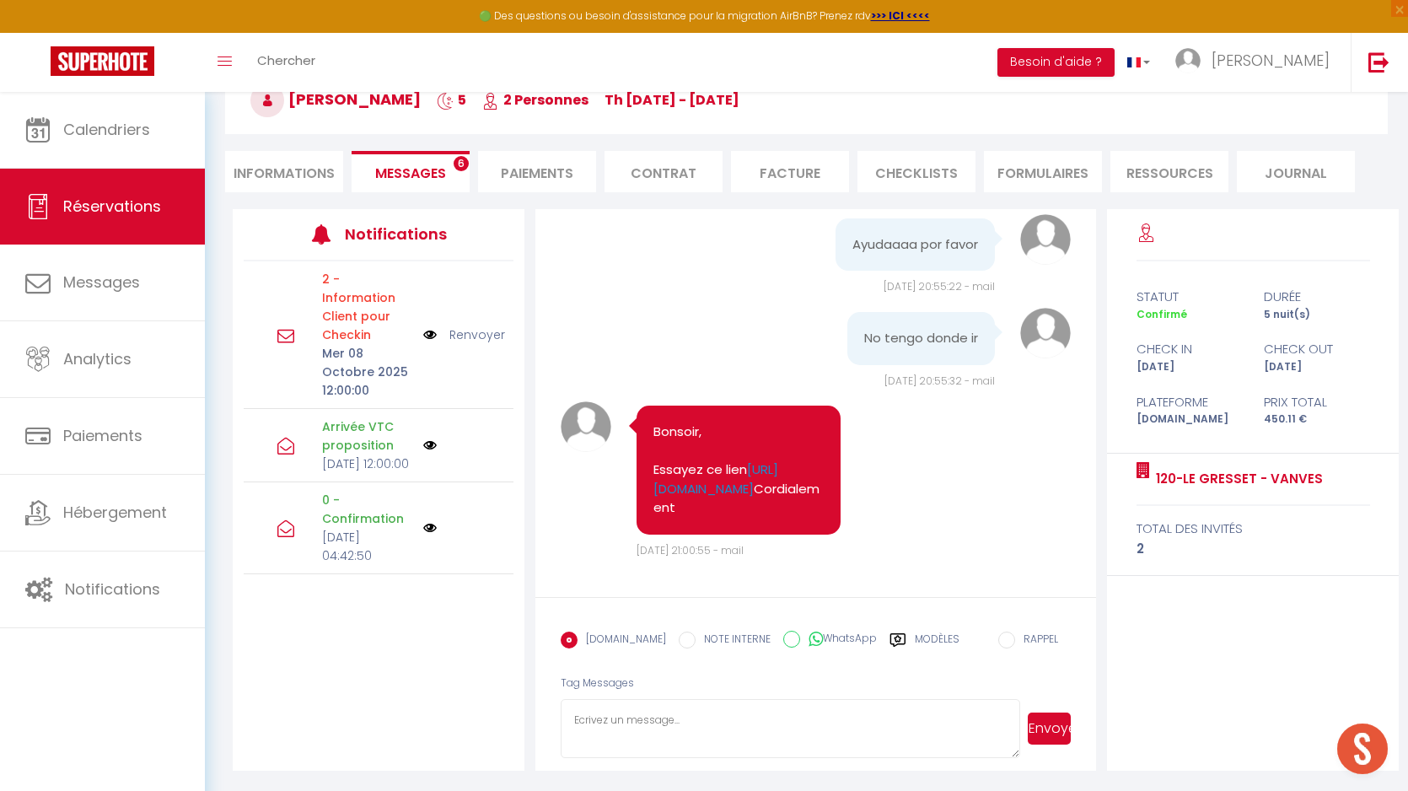
scroll to position [6704, 0]
click at [431, 326] on img at bounding box center [429, 335] width 13 height 19
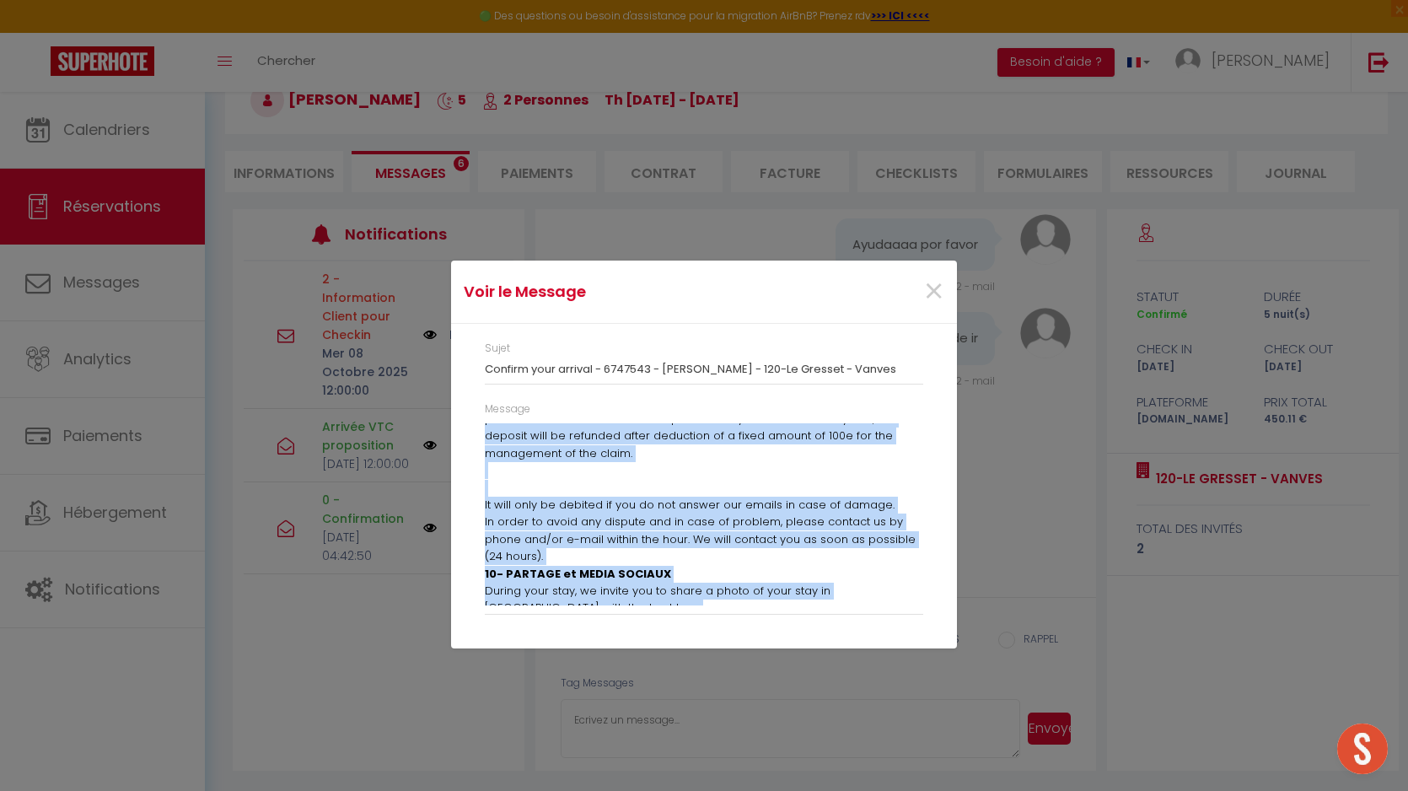
scroll to position [1350, 0]
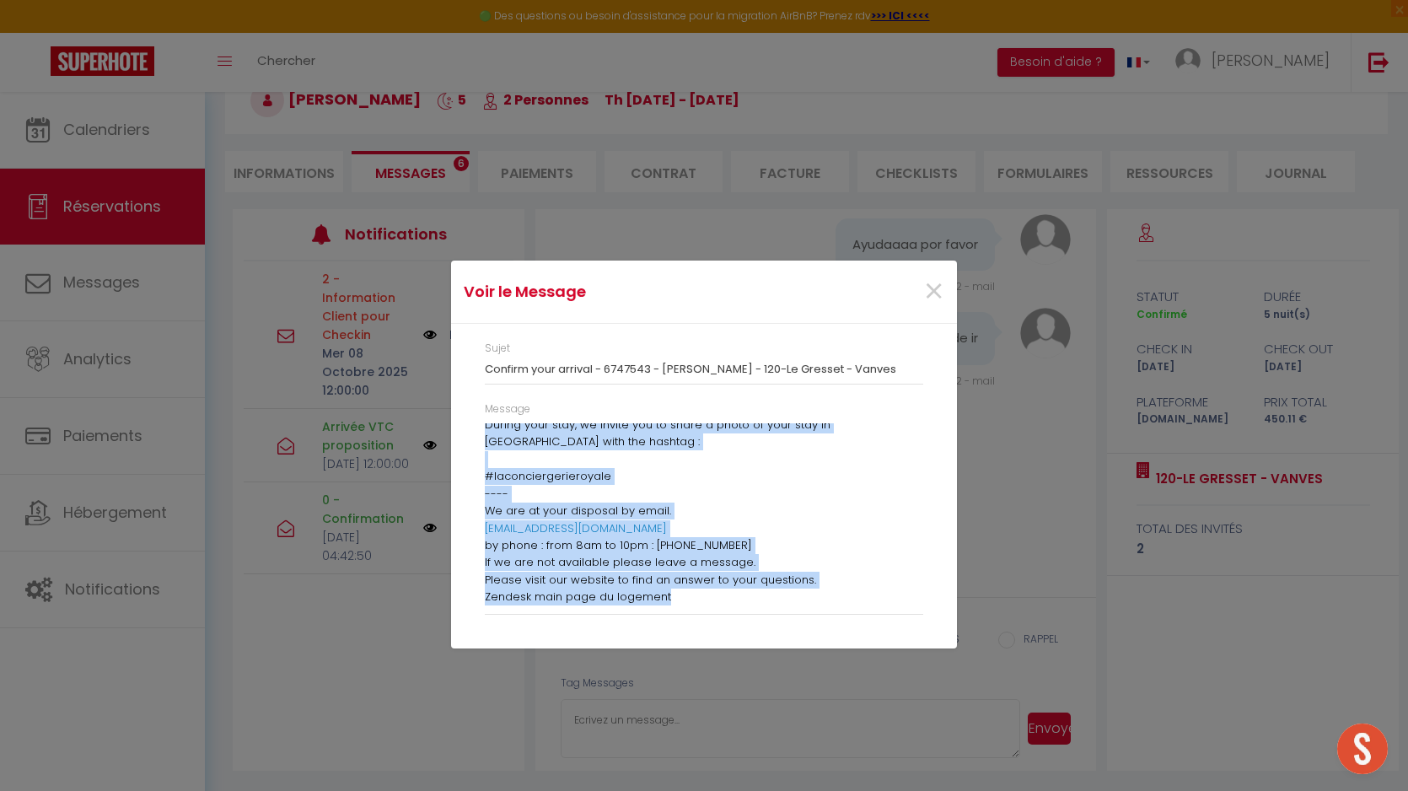
drag, startPoint x: 484, startPoint y: 433, endPoint x: 528, endPoint y: 677, distance: 248.5
click at [528, 677] on div "Voir le Message × Sujet Confirm your arrival - 6747543 - Camila Moya - 120-Le G…" at bounding box center [704, 395] width 506 height 791
copy div "Dear customer Camila , welcome, You will arrive at 120-Le Gresset - Vanves Here…"
click at [939, 297] on span "×" at bounding box center [933, 291] width 21 height 51
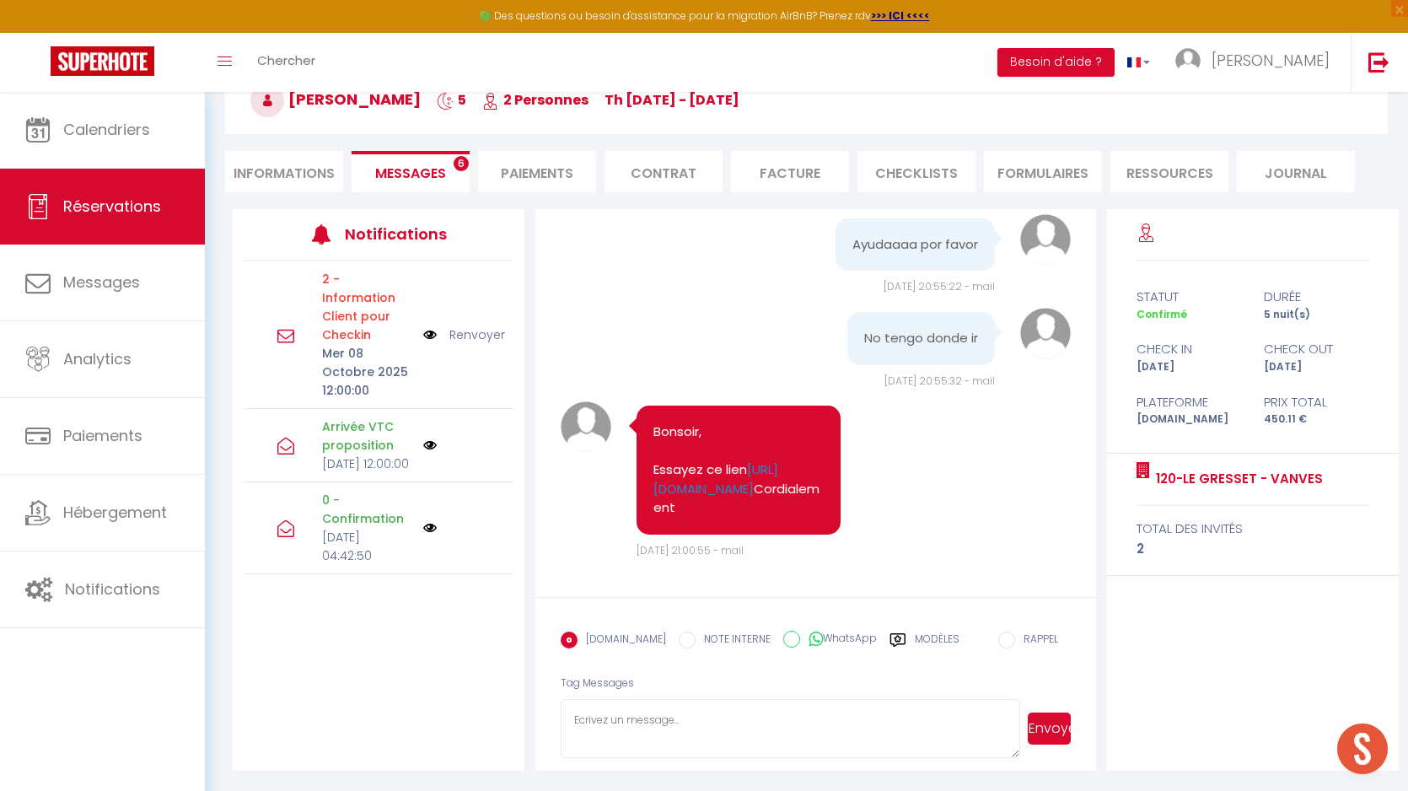
click at [678, 753] on textarea at bounding box center [791, 728] width 460 height 59
paste textarea "Dear customer Camila , welcome, You will arrive at 120-Le Gresset - Vanves Here…"
click at [752, 750] on textarea at bounding box center [791, 728] width 460 height 59
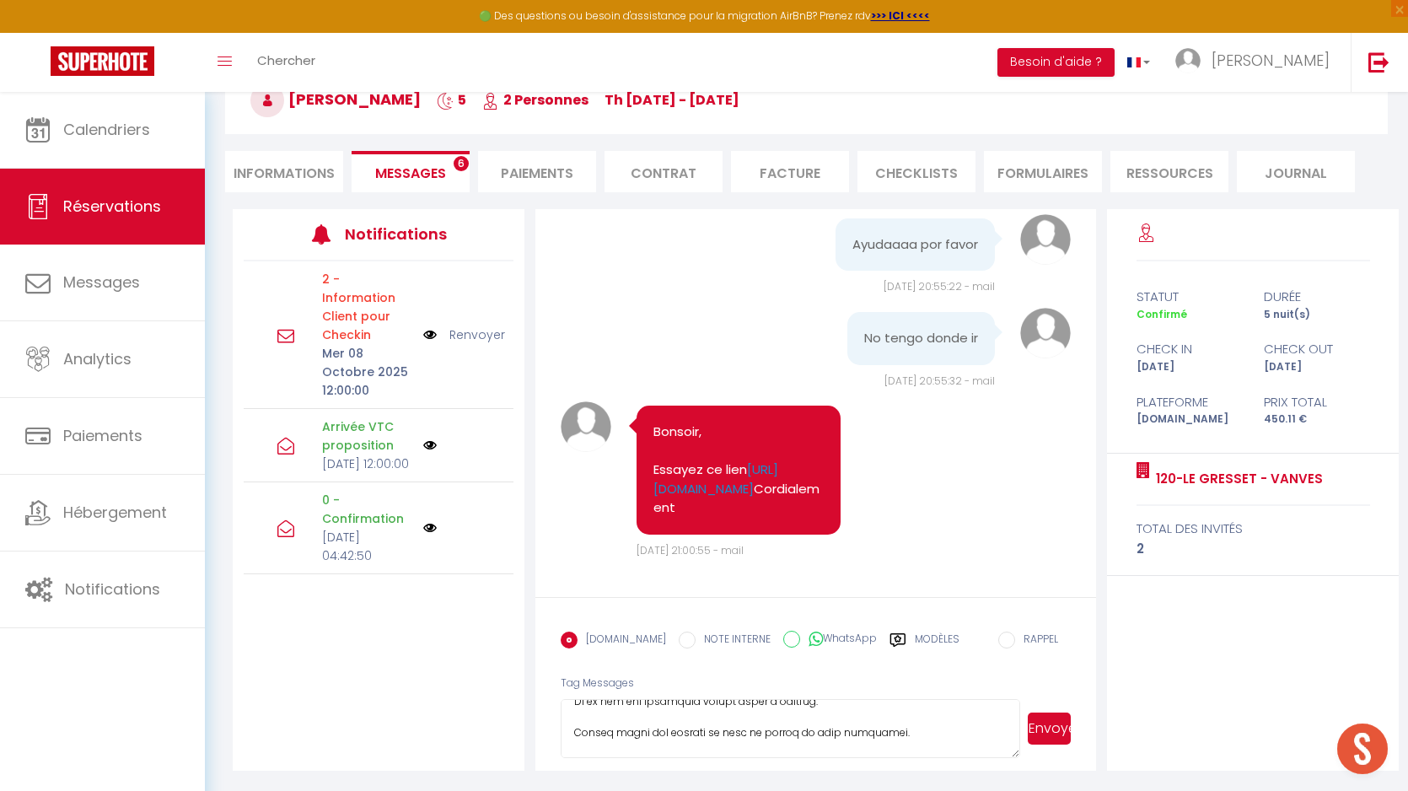
click at [752, 750] on textarea at bounding box center [791, 728] width 460 height 59
click at [778, 741] on textarea at bounding box center [791, 728] width 460 height 59
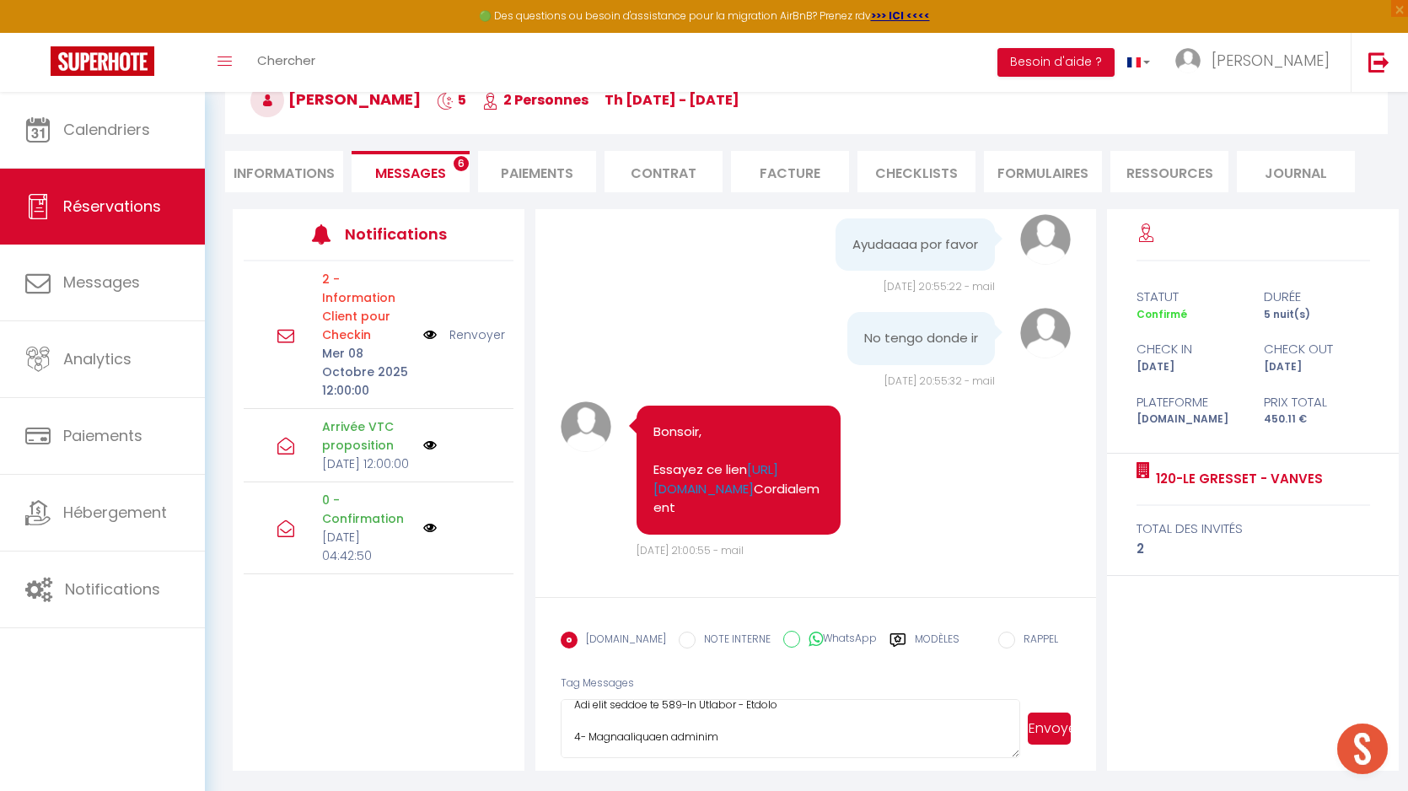
type textarea "Dear customer Camila , welcome, You will arrive at 120-Le Gresset - Vanves 1- A…"
click at [1051, 729] on button "Envoyer" at bounding box center [1049, 729] width 43 height 32
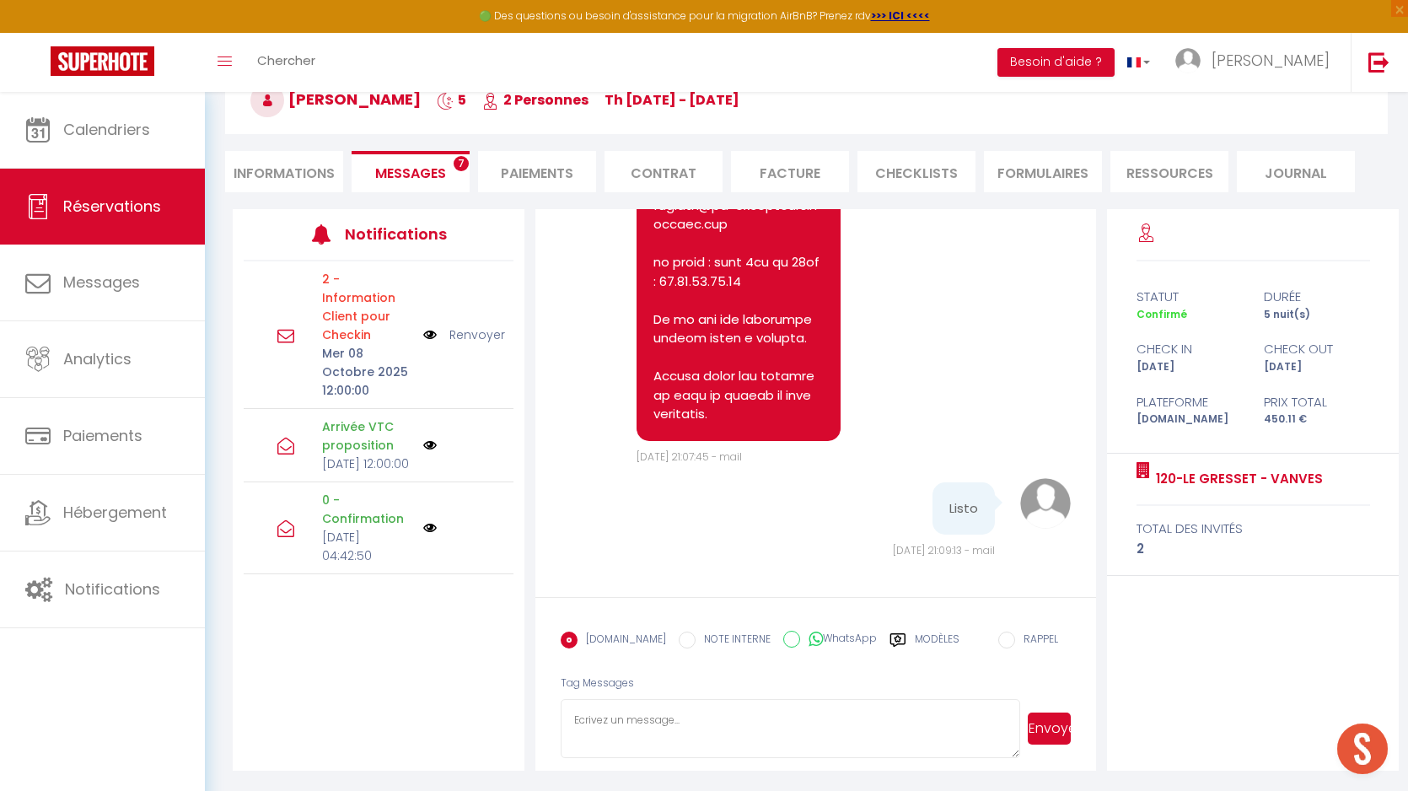
scroll to position [10782, 0]
click at [961, 511] on pre "Listo" at bounding box center [964, 508] width 29 height 19
copy pre "Listo"
click at [476, 326] on link "Renvoyer" at bounding box center [477, 335] width 56 height 19
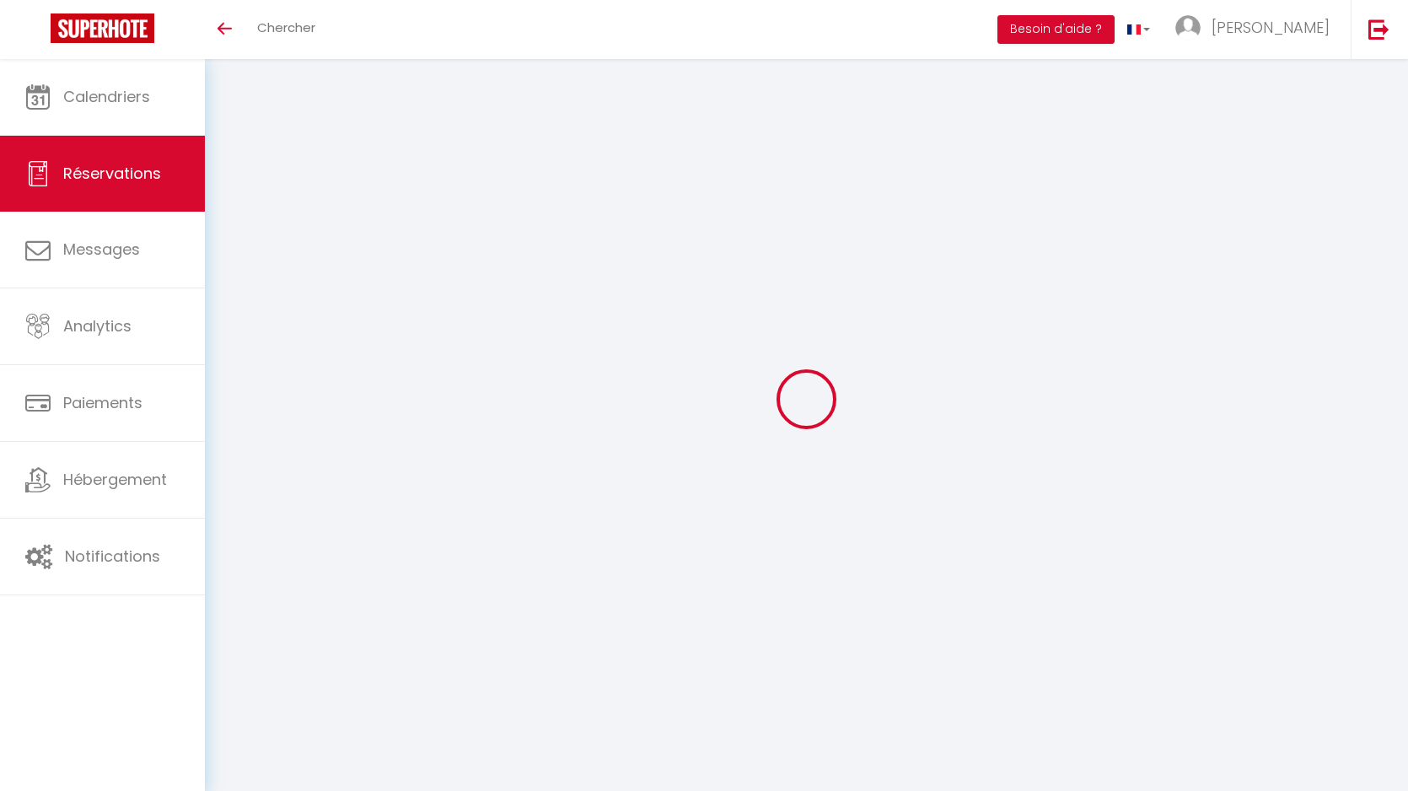
scroll to position [59, 0]
select select
checkbox input "true"
type textarea "** THIS RESERVATION HAS BEEN PRE-PAID ** Reservation has a cancellation grace p…"
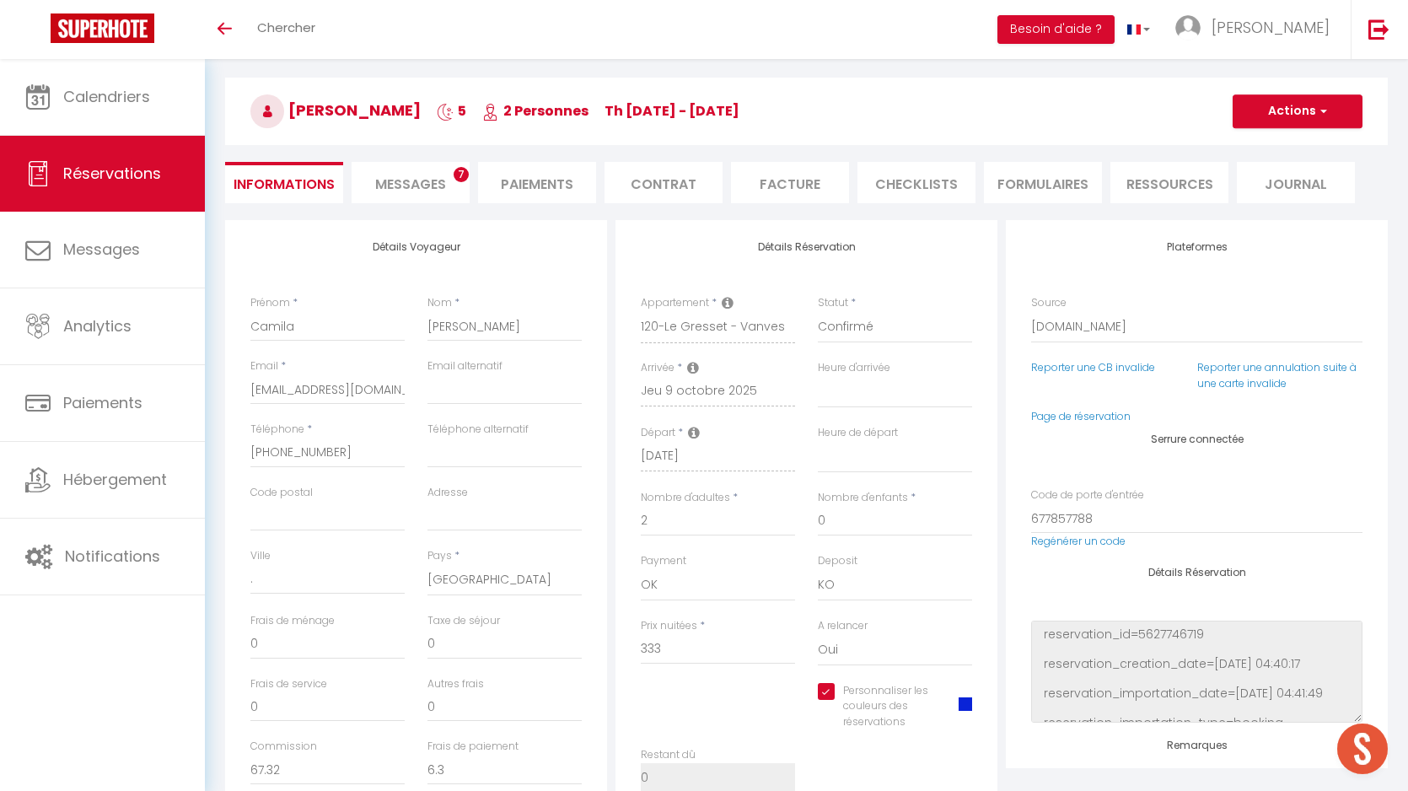
click at [423, 181] on span "Messages" at bounding box center [410, 184] width 71 height 19
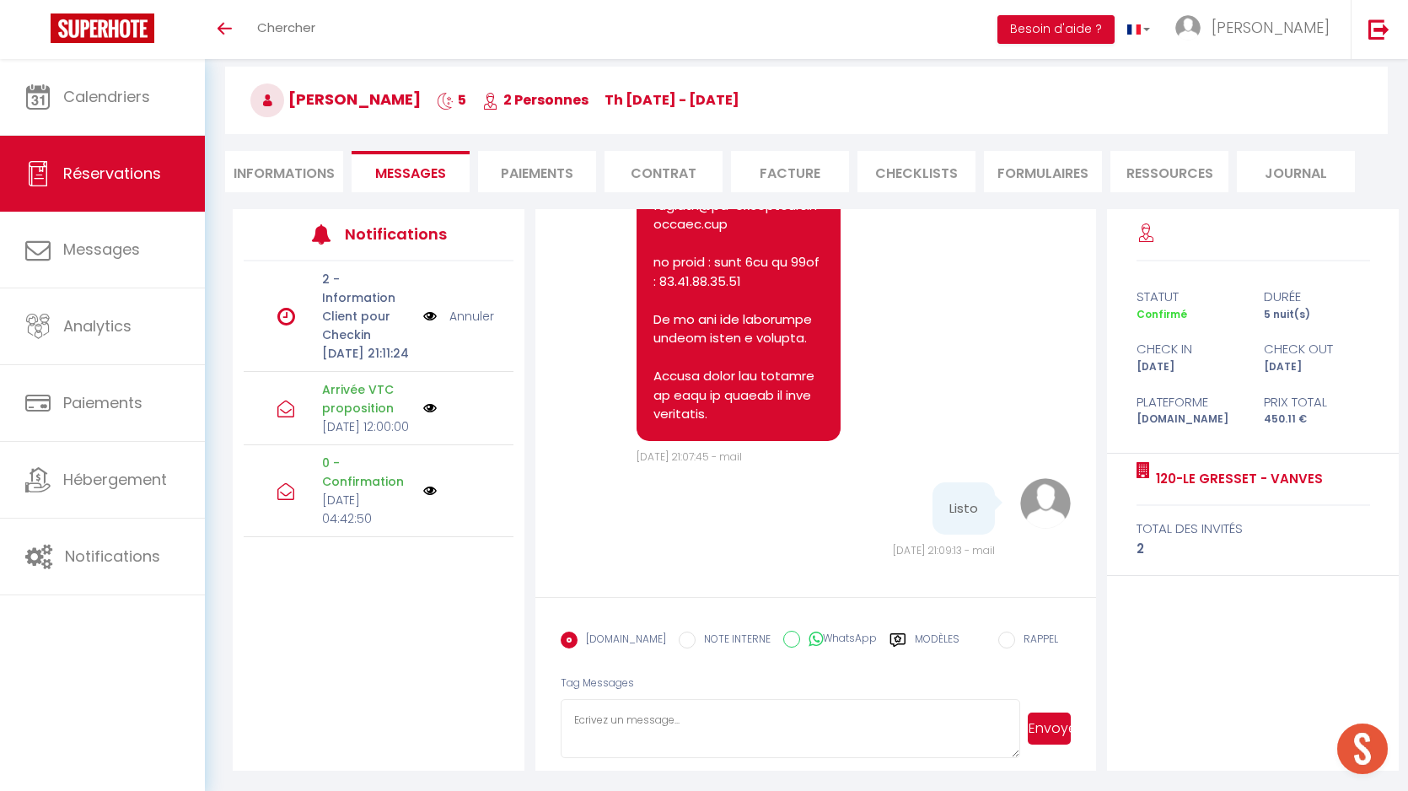
scroll to position [10782, 0]
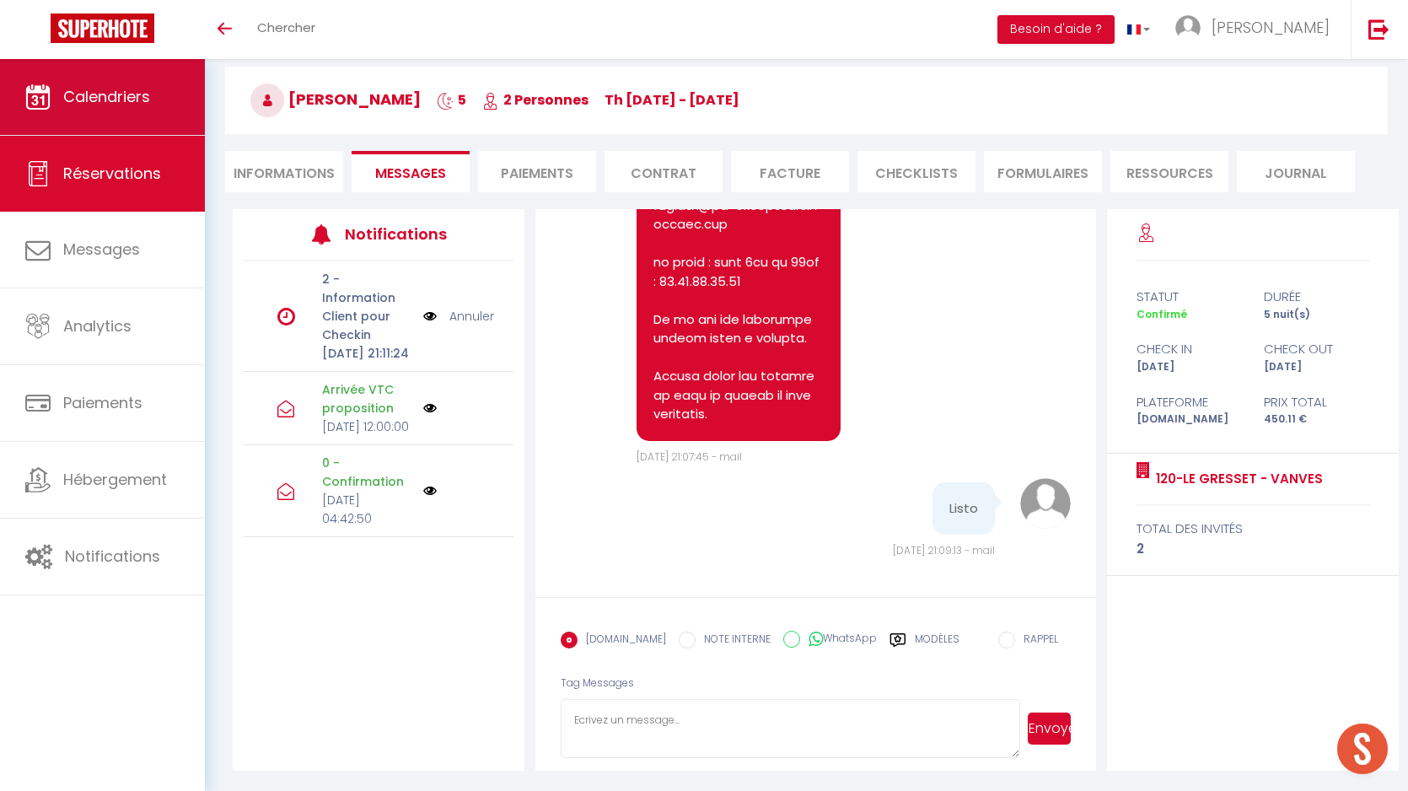
click at [137, 104] on span "Calendriers" at bounding box center [106, 96] width 87 height 21
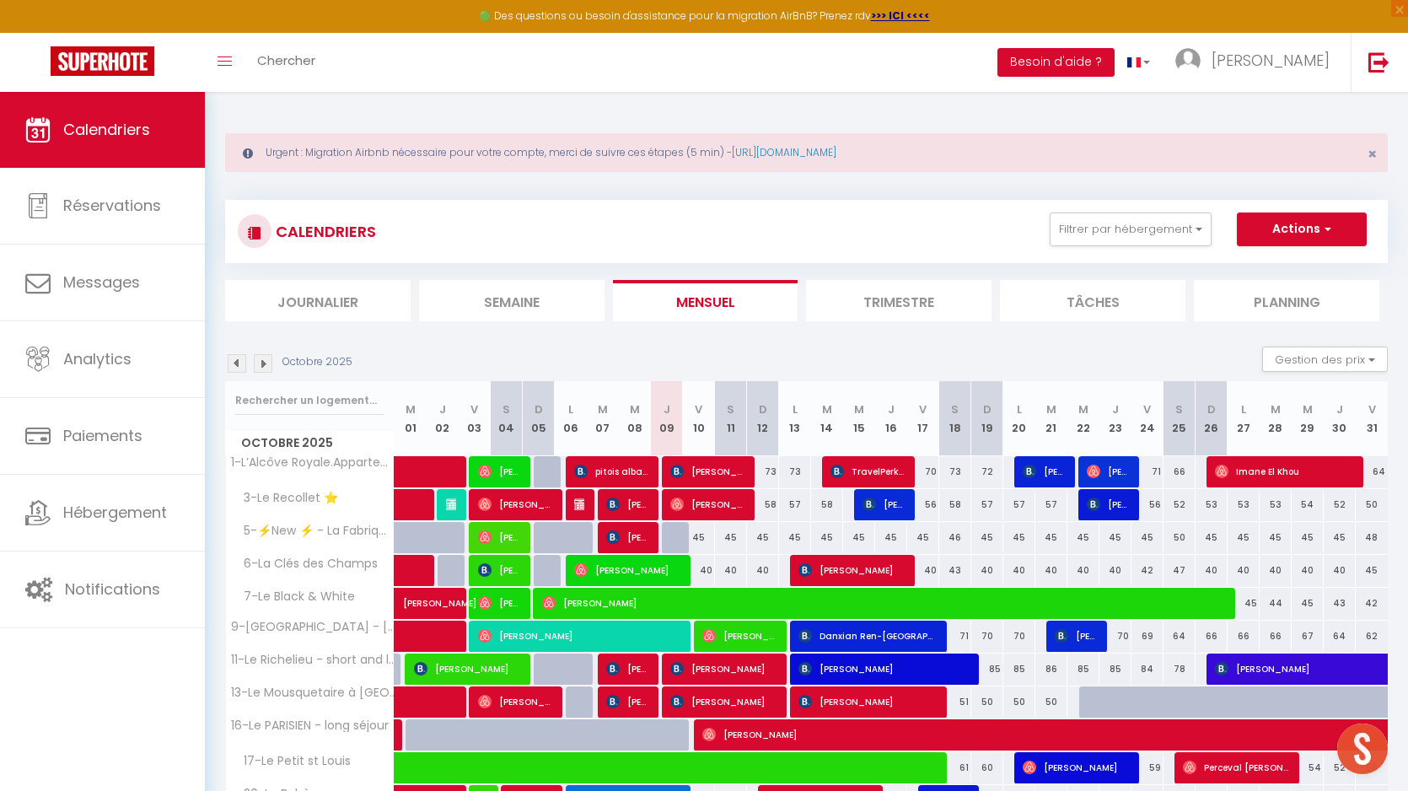
click at [503, 301] on li "Semaine" at bounding box center [512, 300] width 186 height 41
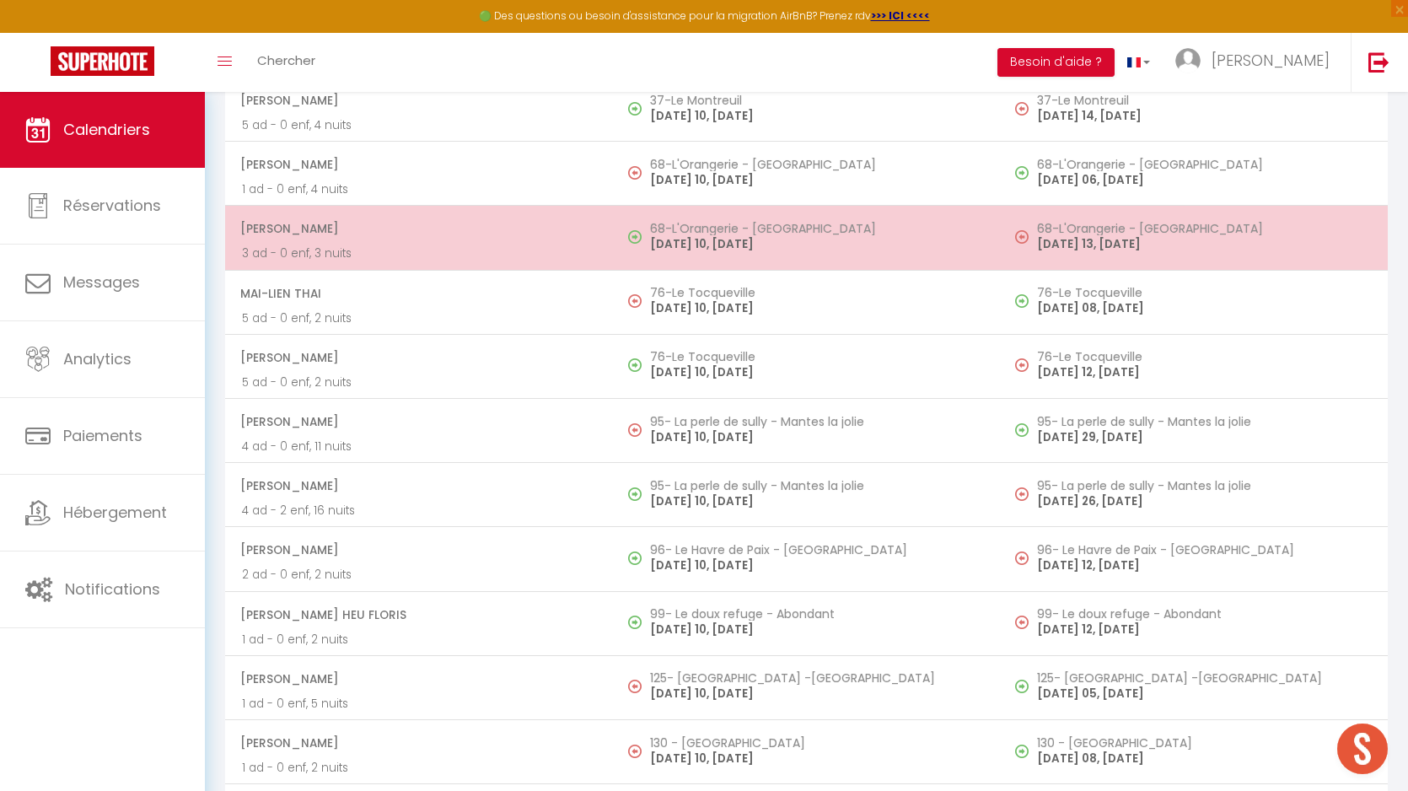
scroll to position [4338, 0]
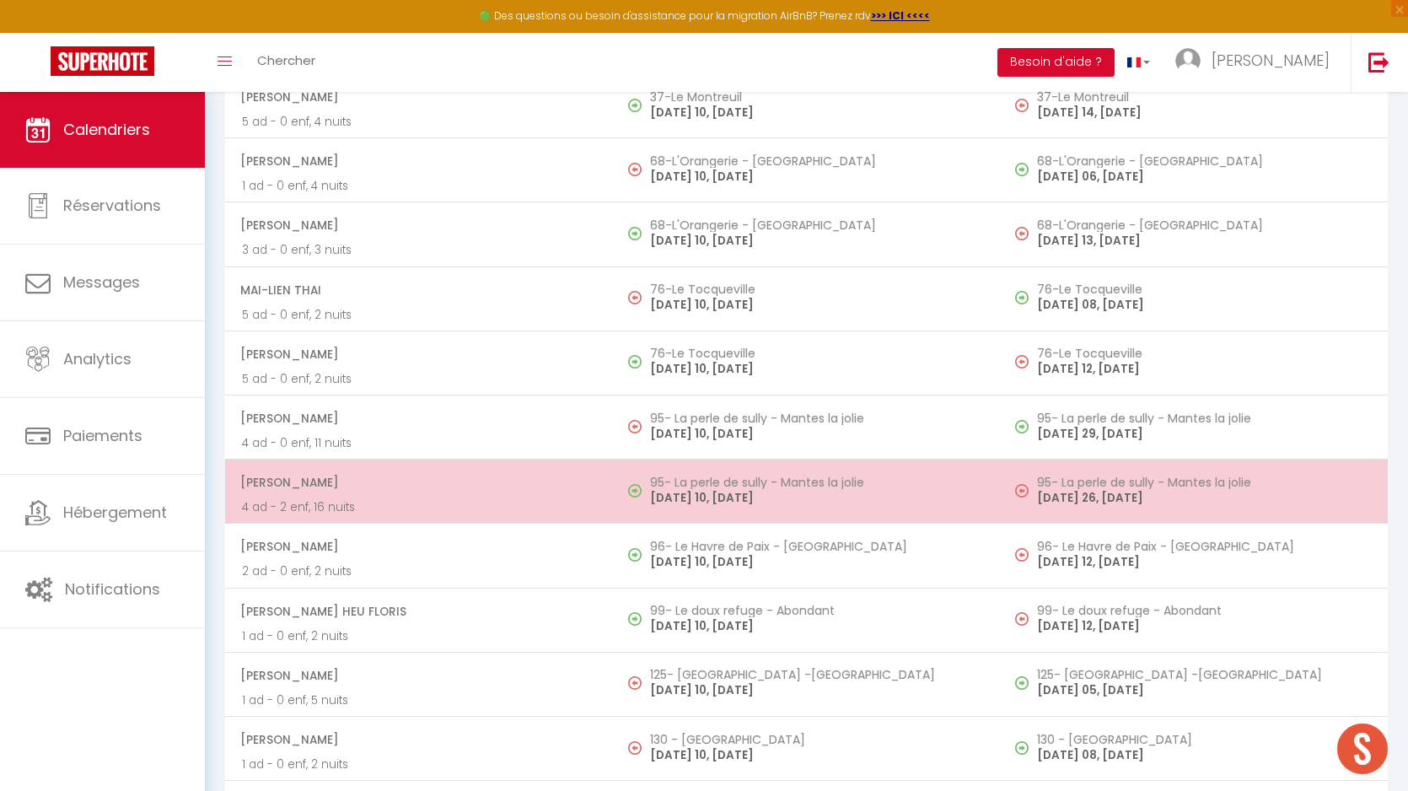
click at [748, 497] on p "FRIDAY 10, OCTOBRE 25" at bounding box center [817, 498] width 334 height 18
select select "OK"
select select "0"
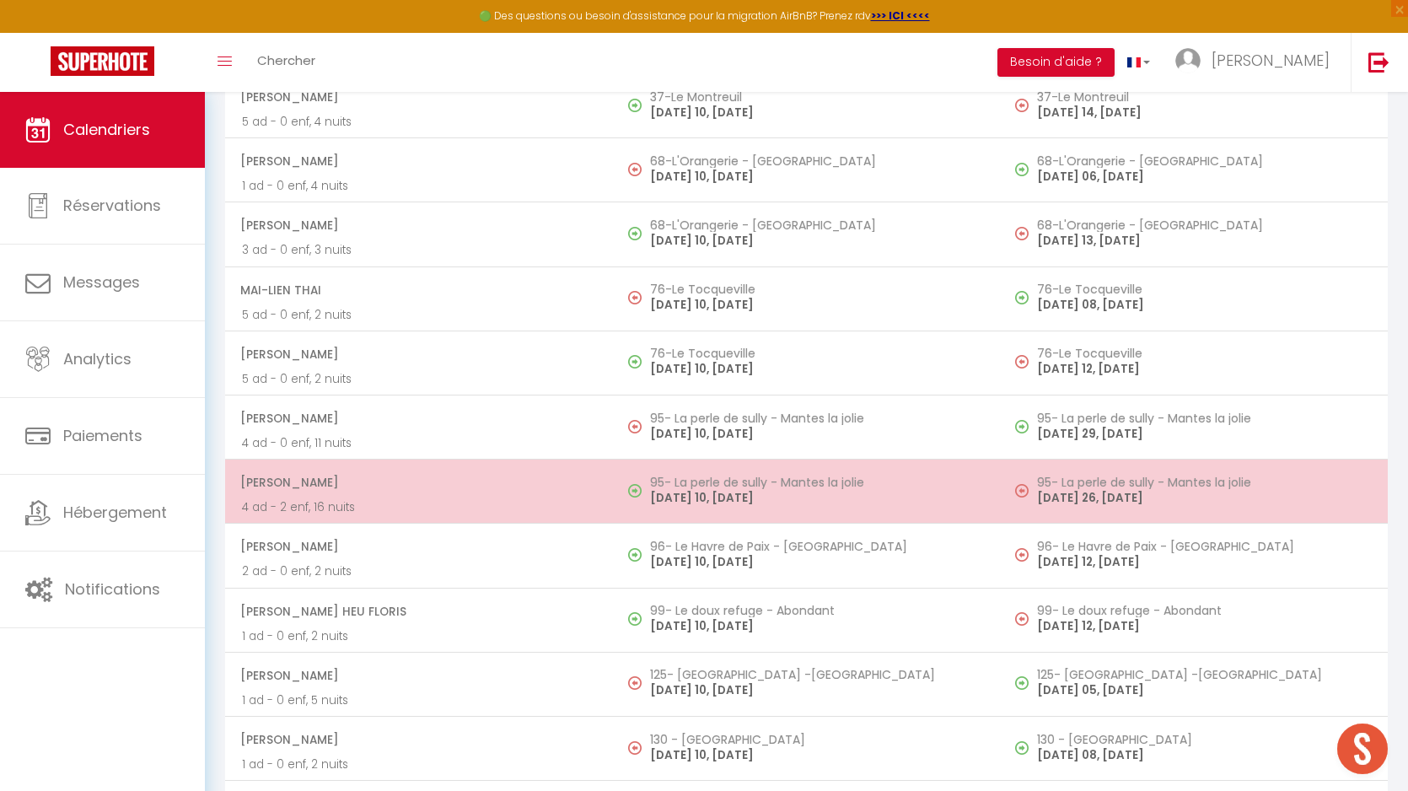
select select "1"
select select
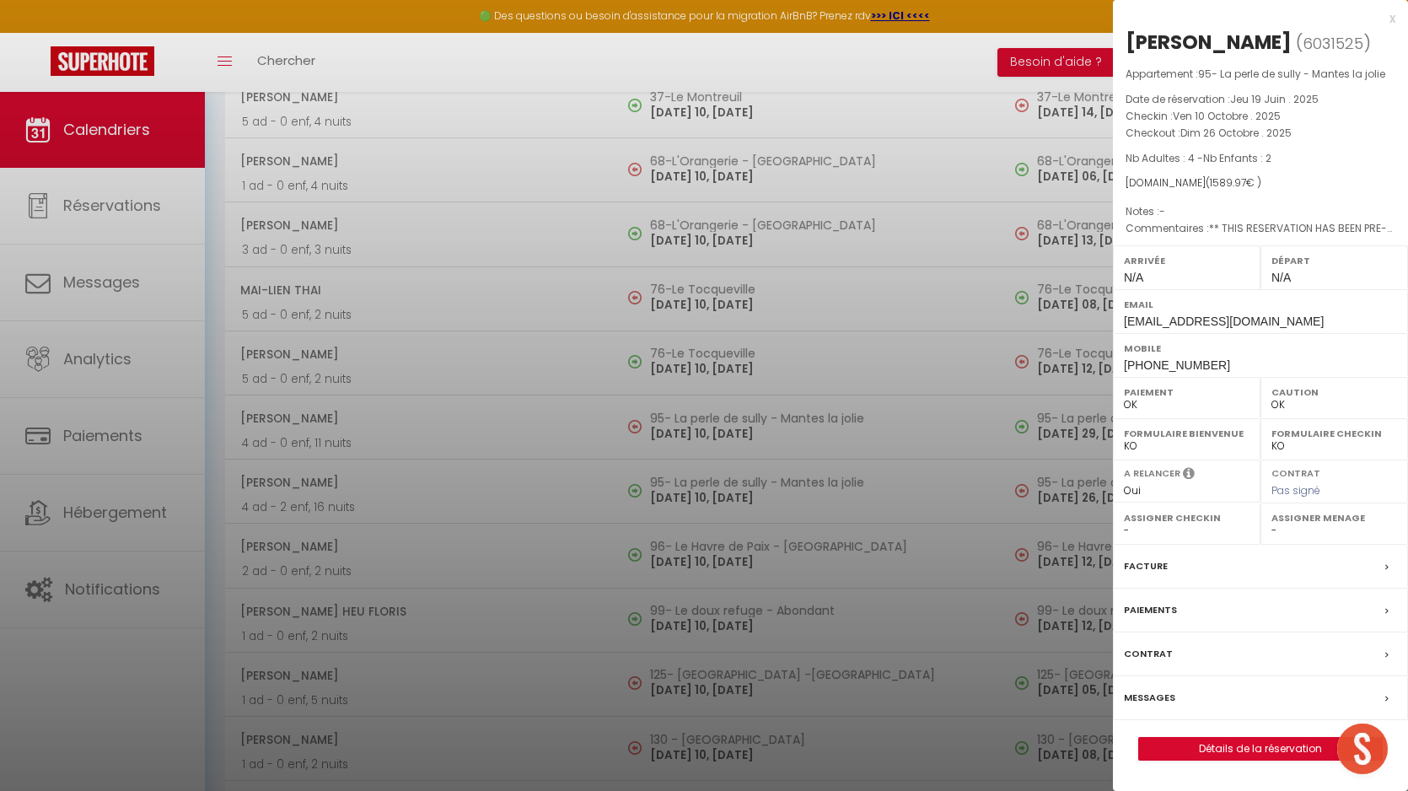
click at [1154, 698] on label "Messages" at bounding box center [1149, 698] width 51 height 18
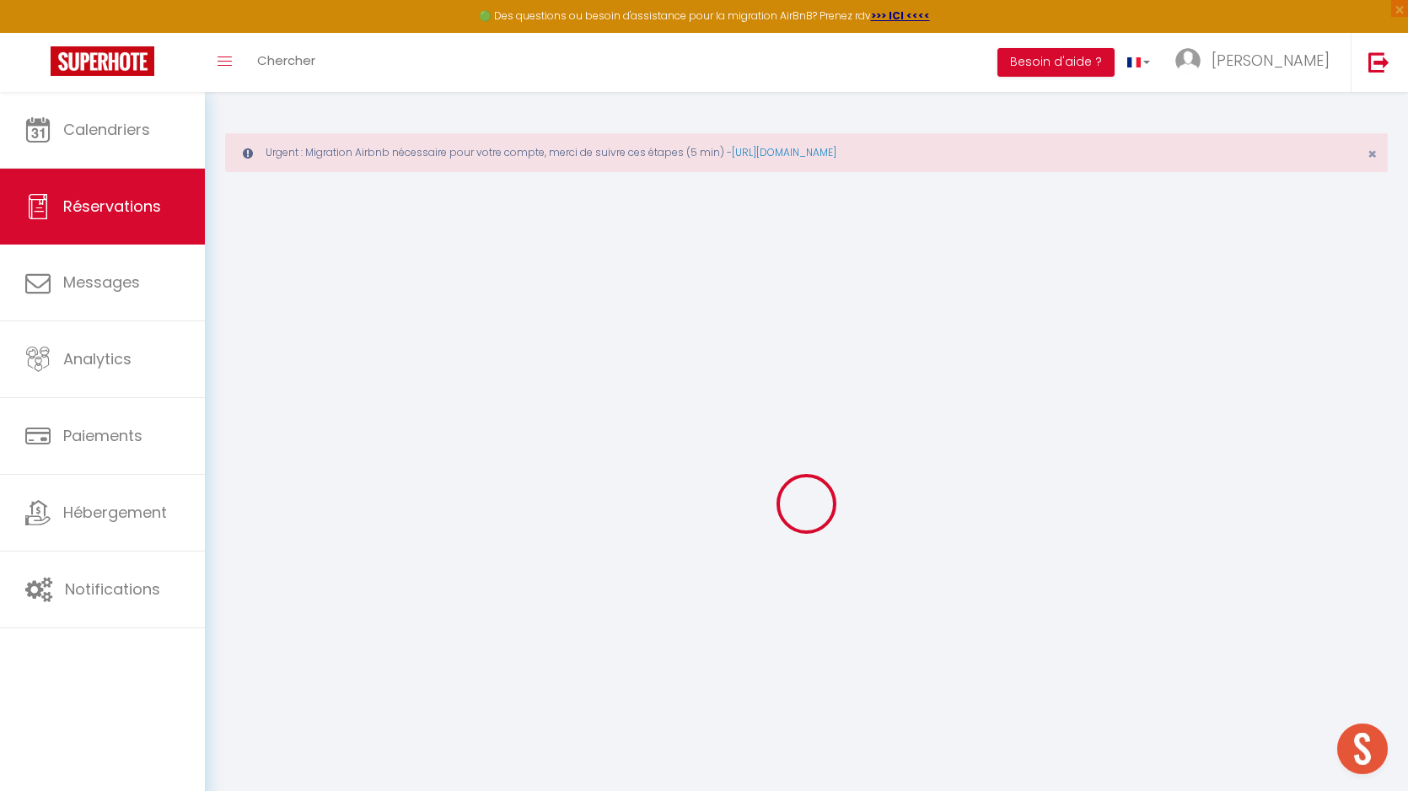
select select
checkbox input "true"
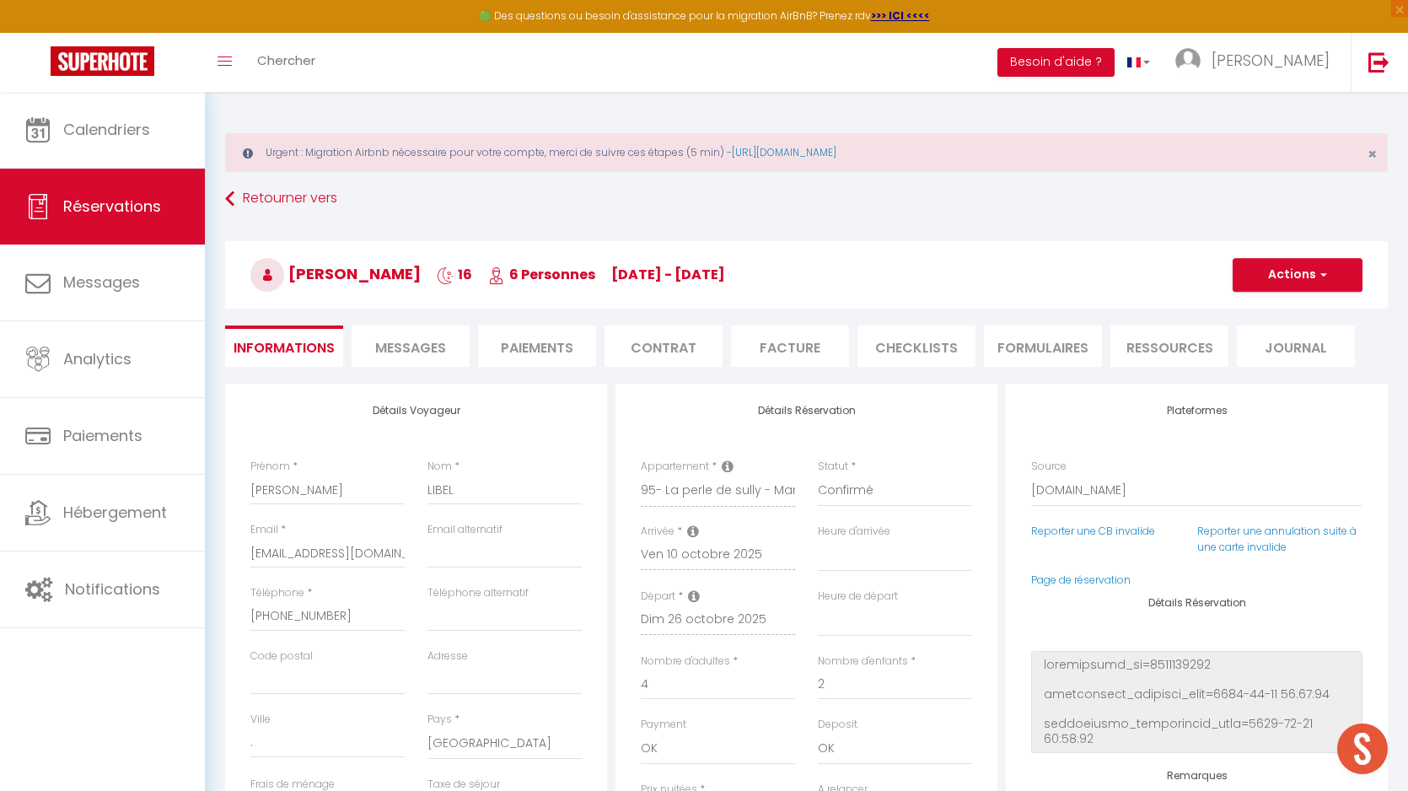
select select
checkbox input "true"
type textarea "** THIS RESERVATION HAS BEEN PRE-PAID ** BOOKING NOTE : Payment charge is EUR 2…"
click at [396, 338] on span "Messages" at bounding box center [410, 347] width 71 height 19
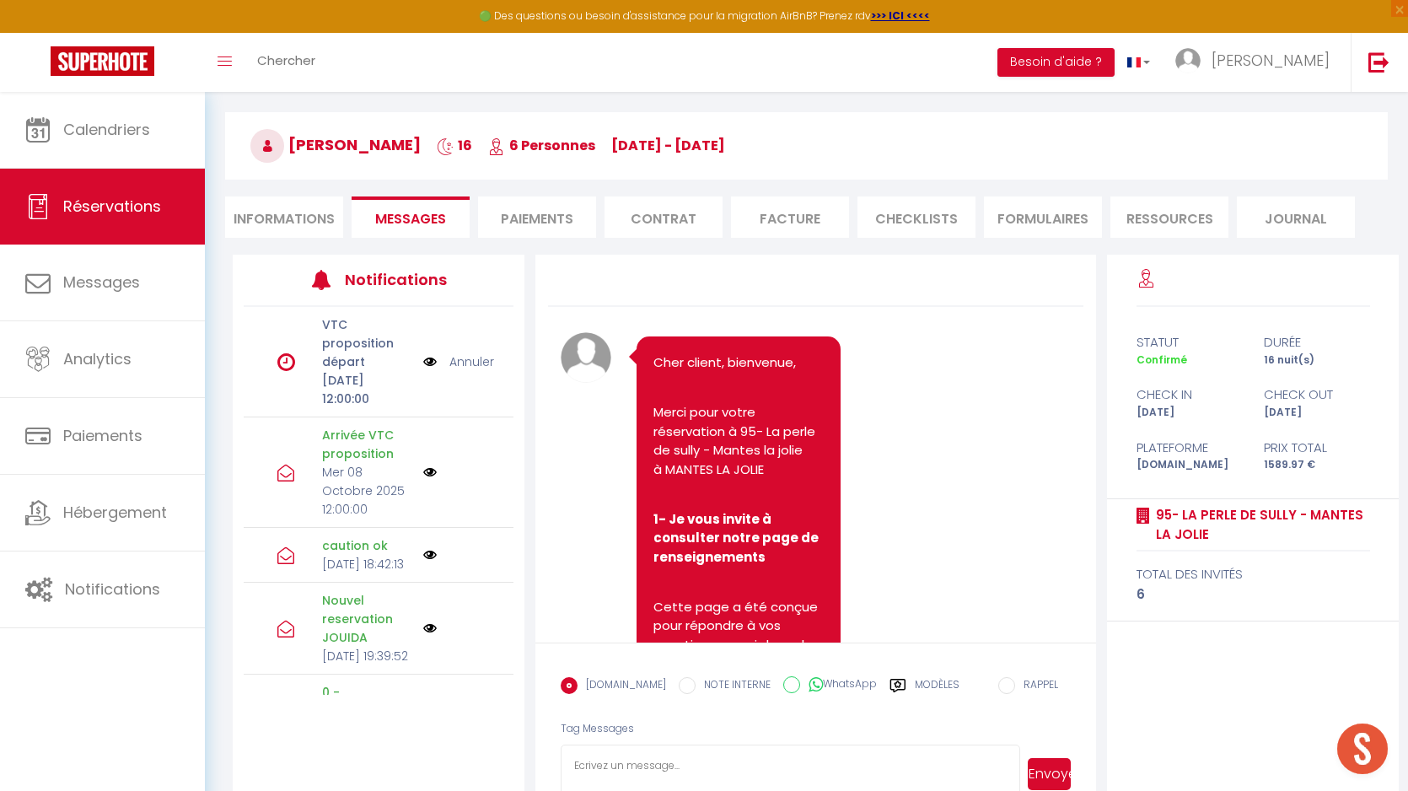
scroll to position [175, 0]
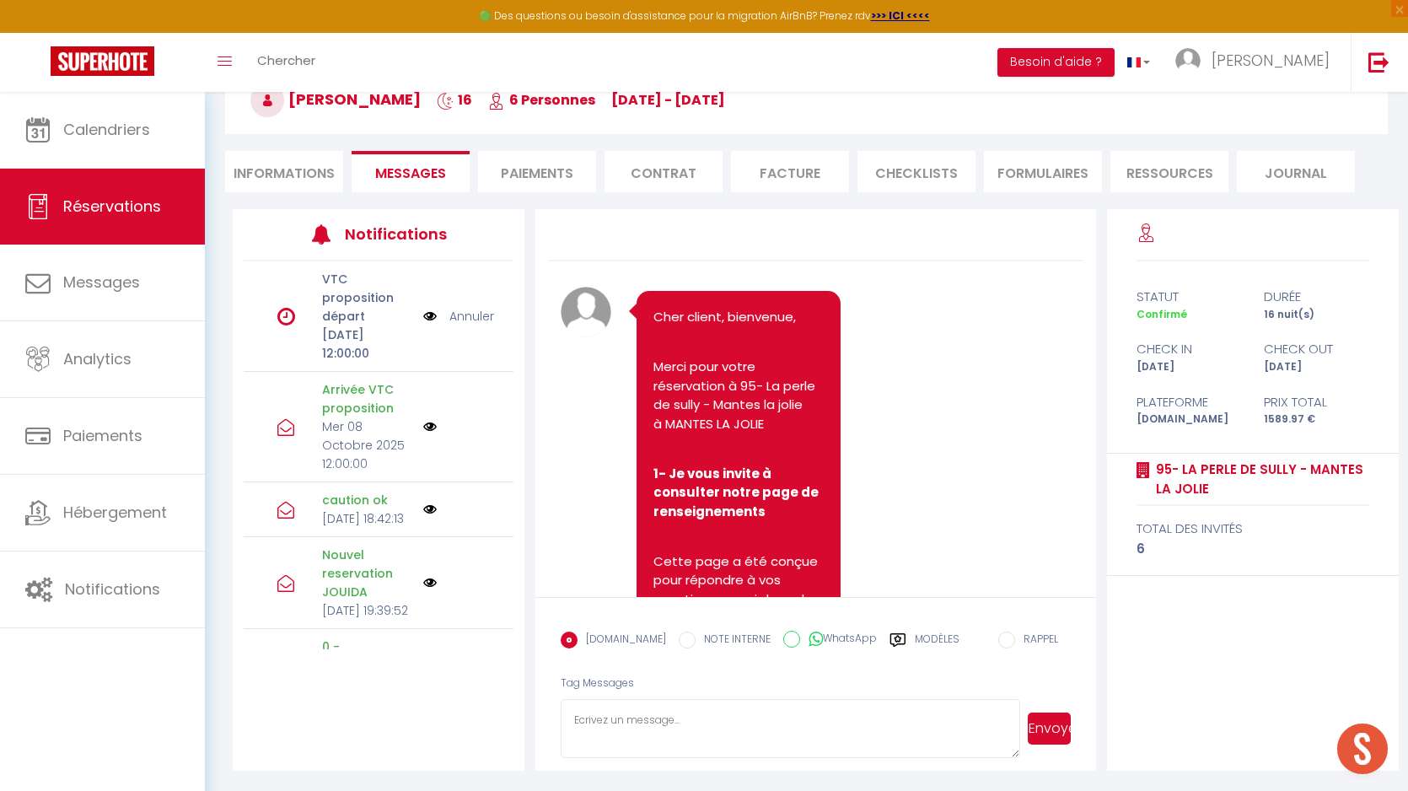
click at [688, 741] on textarea at bounding box center [791, 728] width 460 height 59
paste textarea "Bonjour, Pour votre arrivée, veuillez contacter la gérante pour les modalités d…"
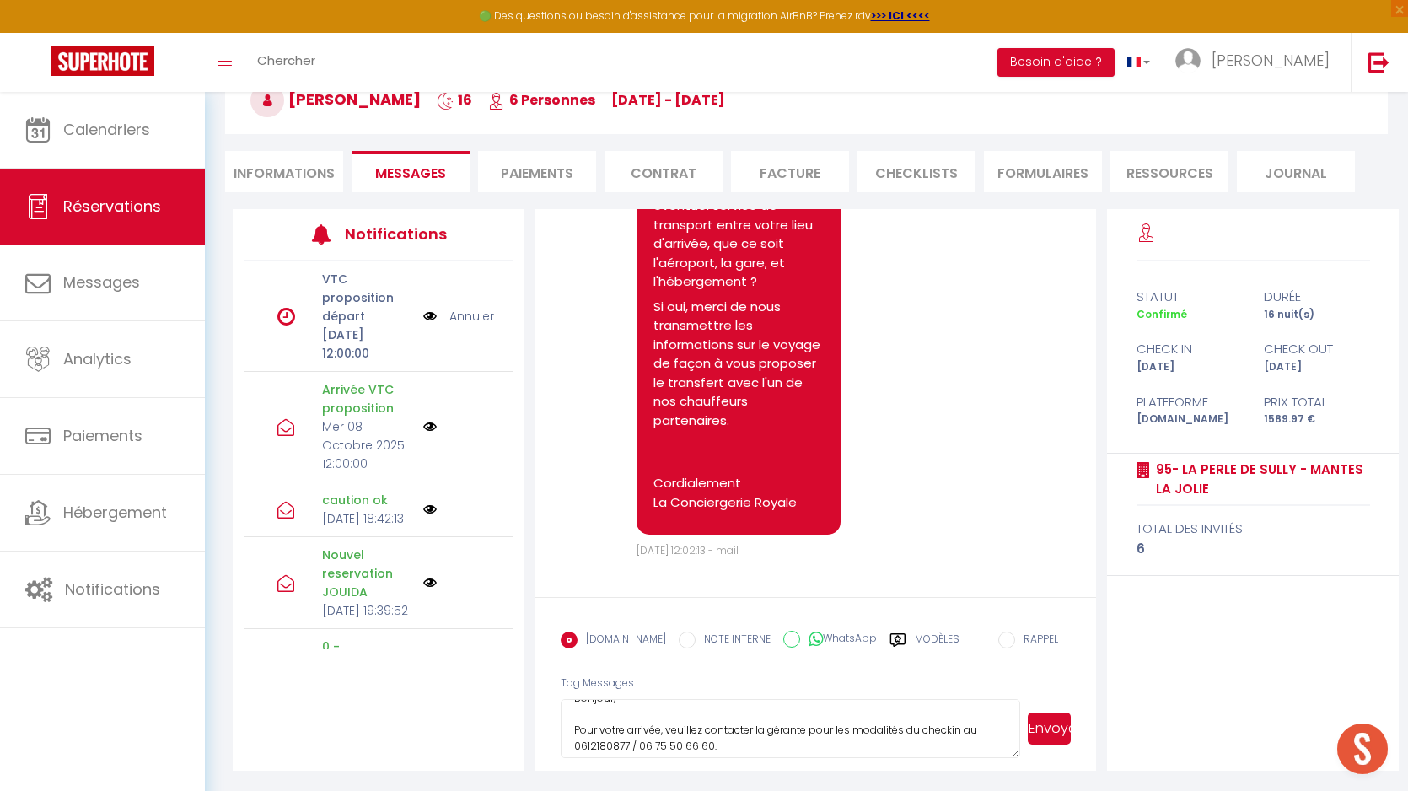
scroll to position [11, 0]
type textarea "Bonjour, Pour votre arrivée, veuillez contacter la gérante pour les modalités d…"
click at [1040, 733] on button "Envoyer" at bounding box center [1049, 729] width 43 height 32
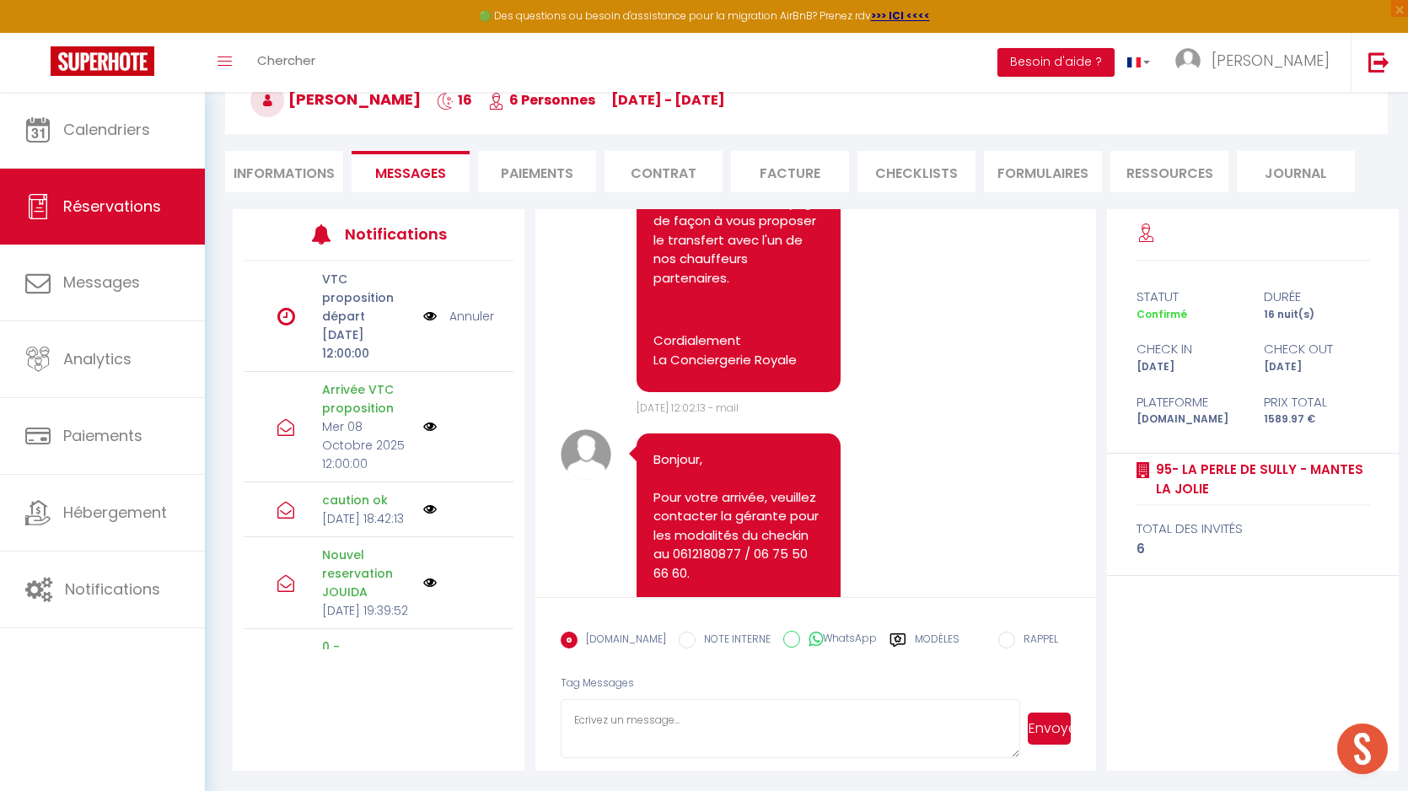
scroll to position [4725, 0]
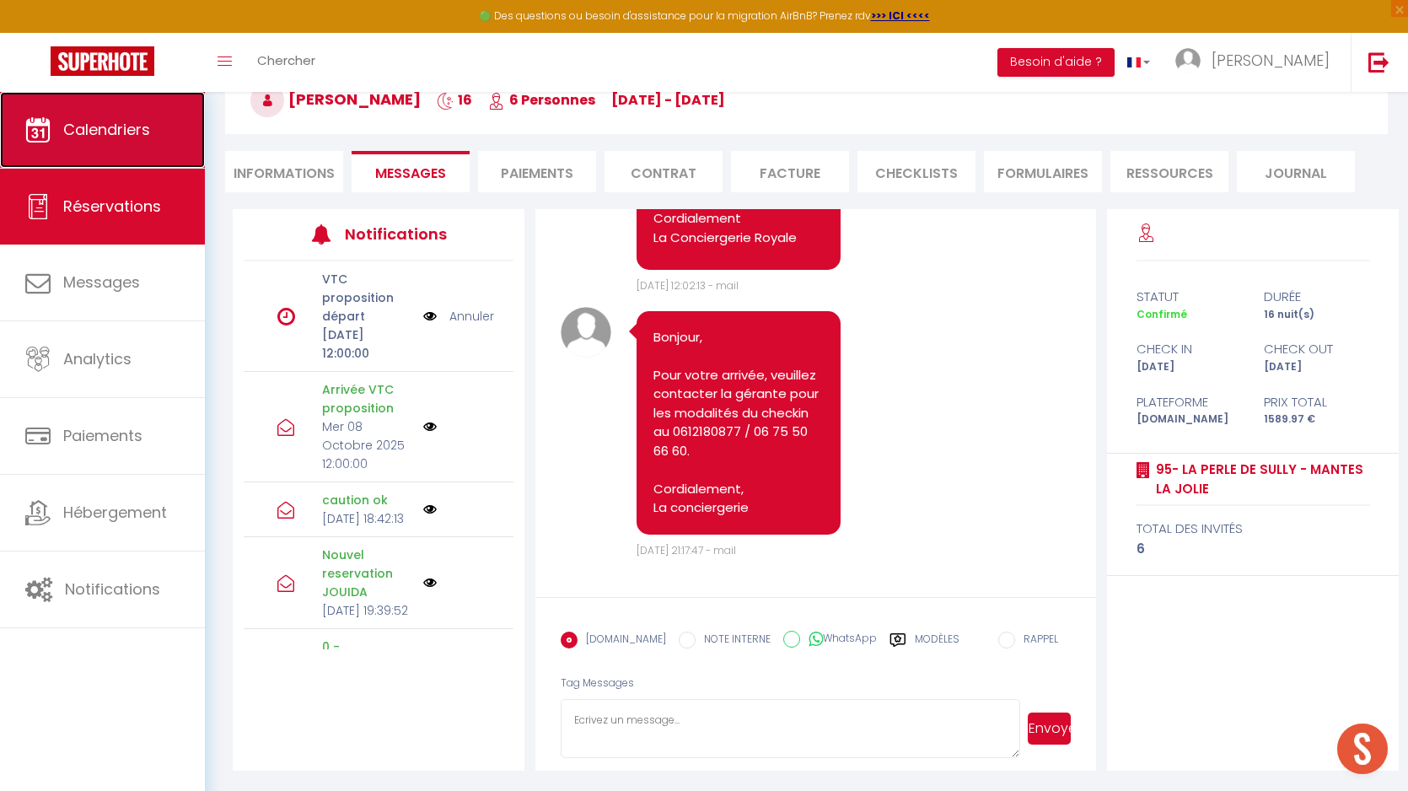
click at [149, 135] on span "Calendriers" at bounding box center [106, 129] width 87 height 21
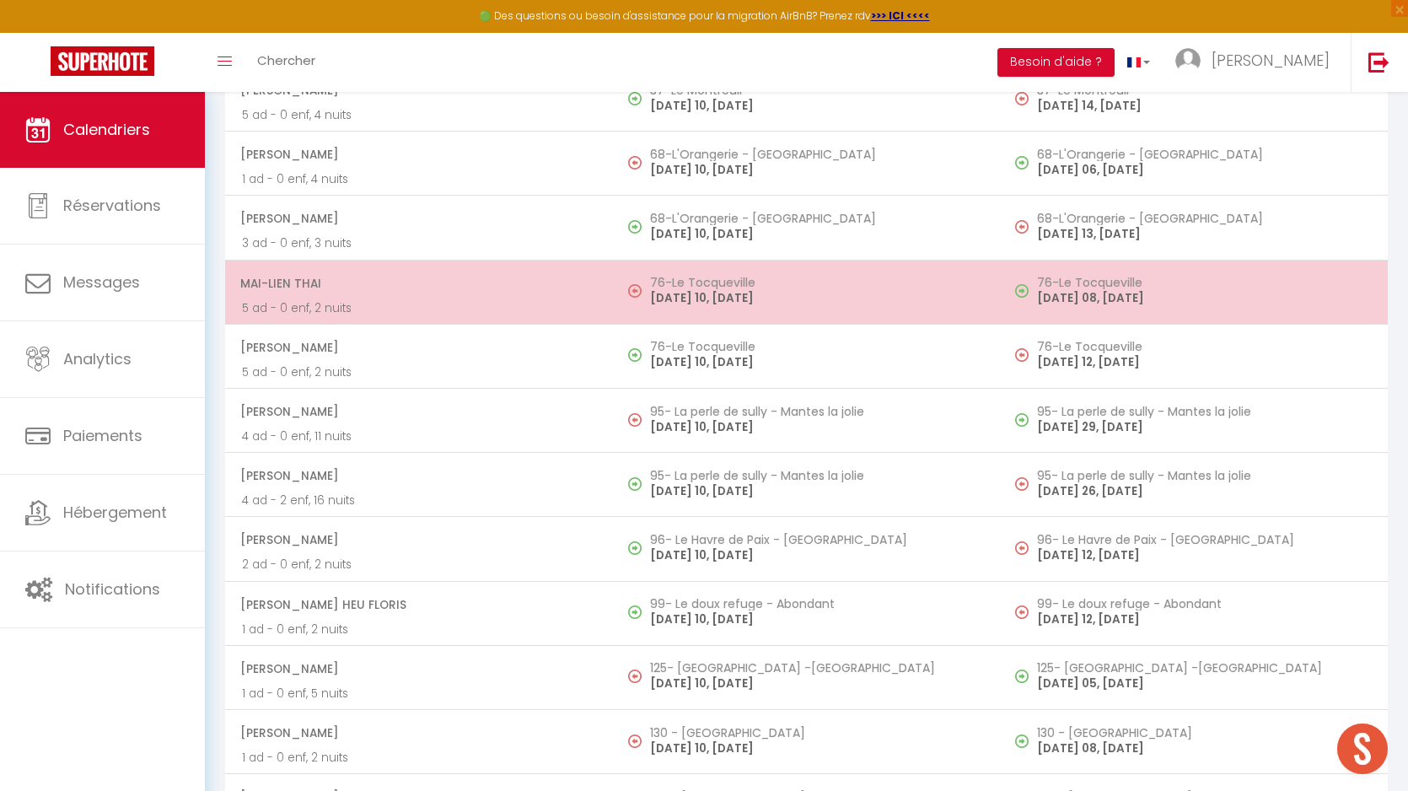
scroll to position [4314, 0]
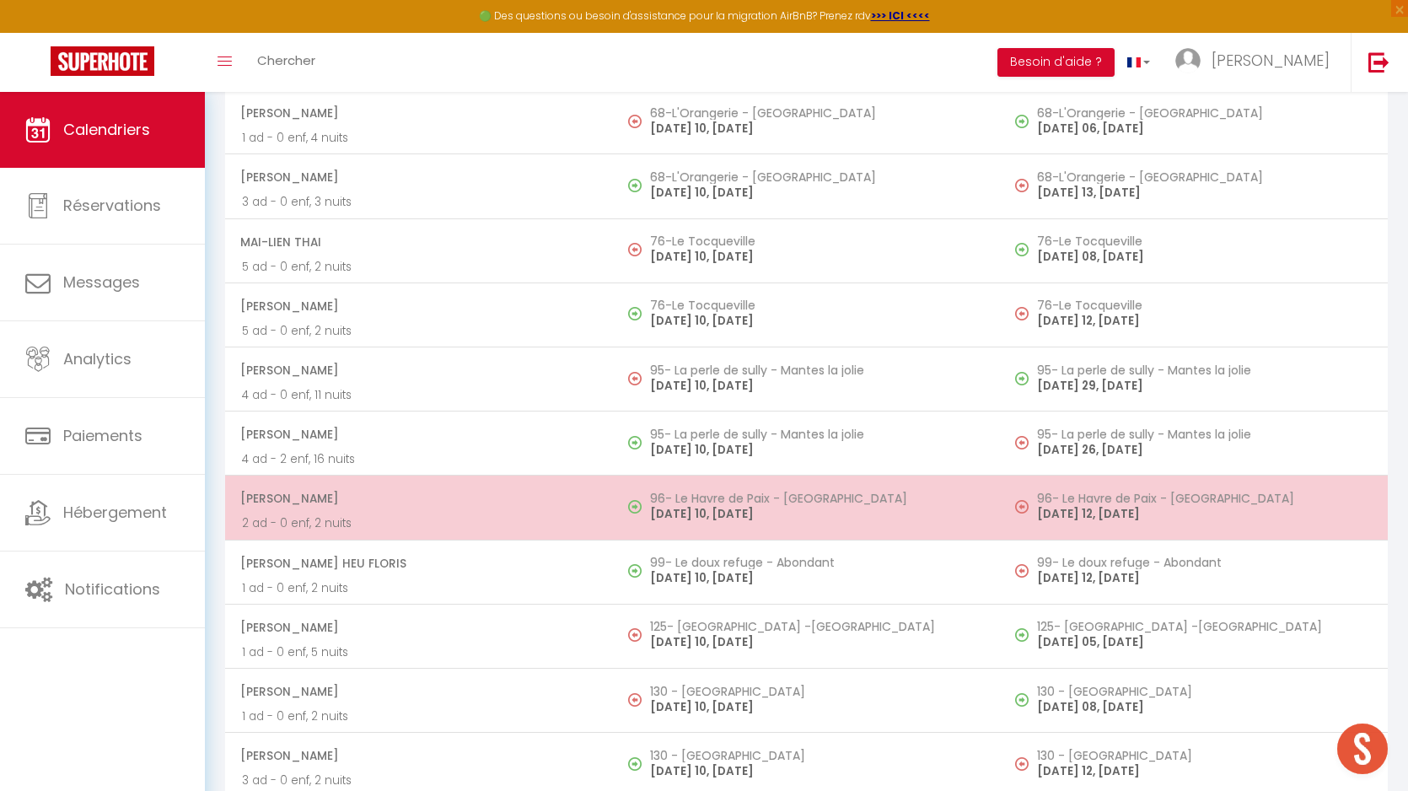
click at [729, 502] on h5 "96- Le Havre de Paix - [GEOGRAPHIC_DATA]" at bounding box center [817, 498] width 334 height 13
select select "OK"
select select "0"
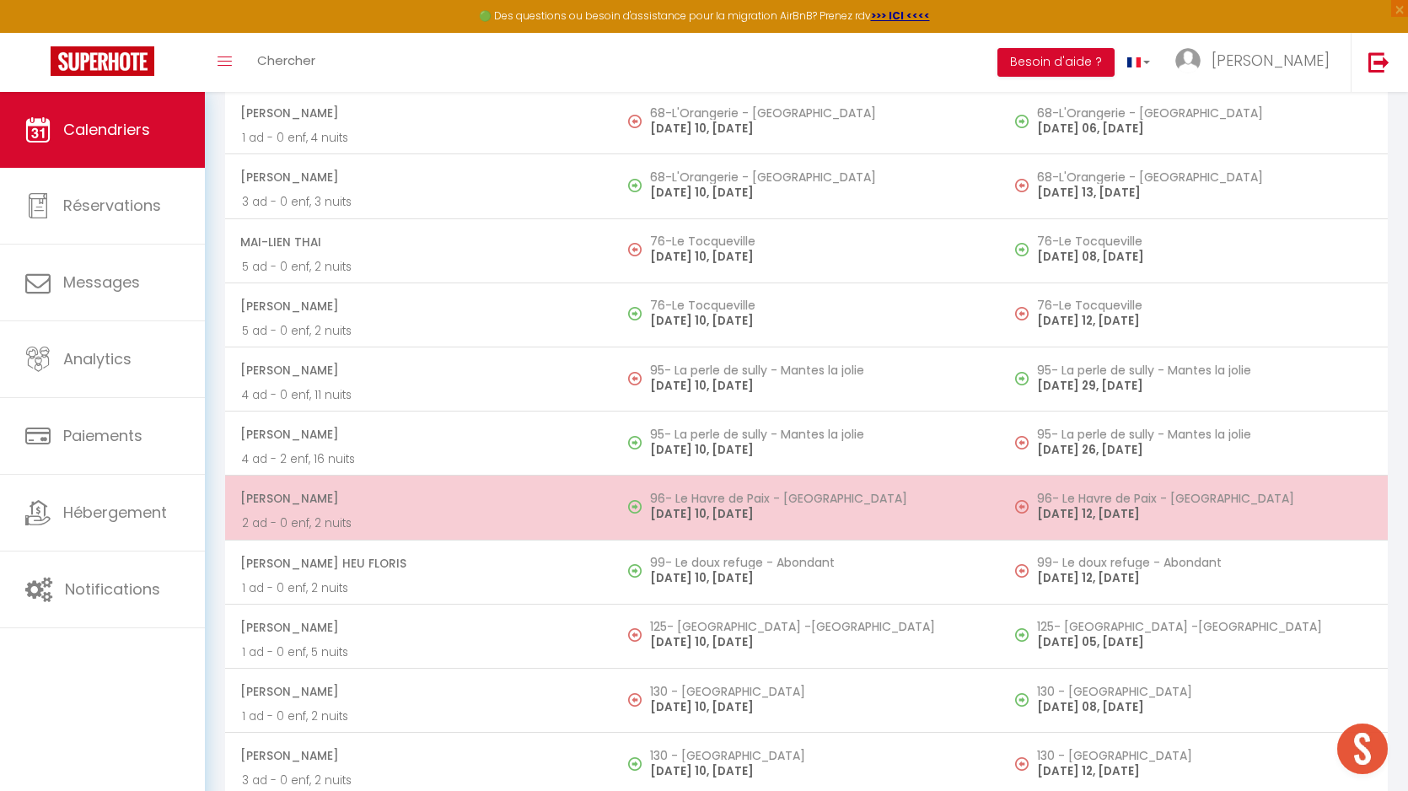
select select "1"
select select
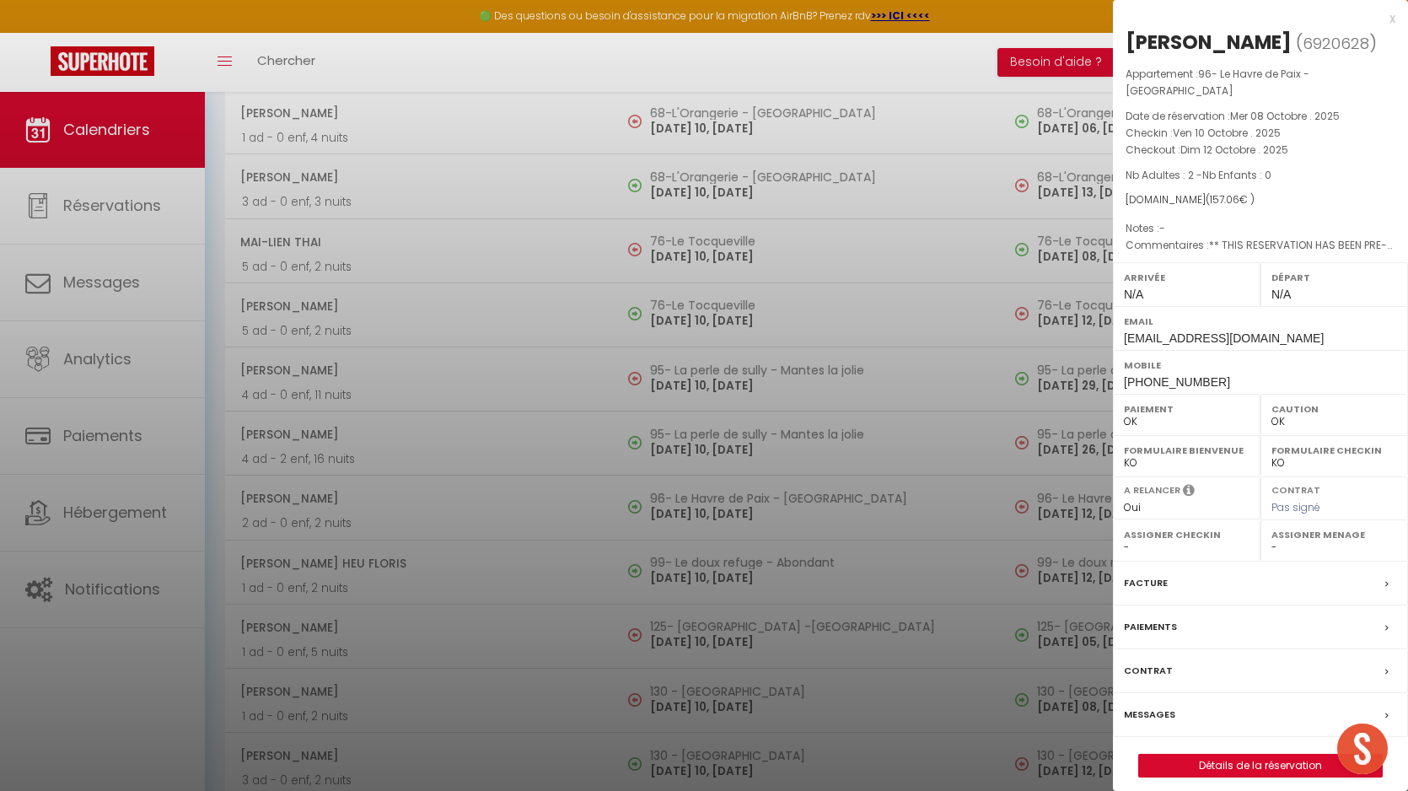
click at [1156, 706] on label "Messages" at bounding box center [1149, 715] width 51 height 18
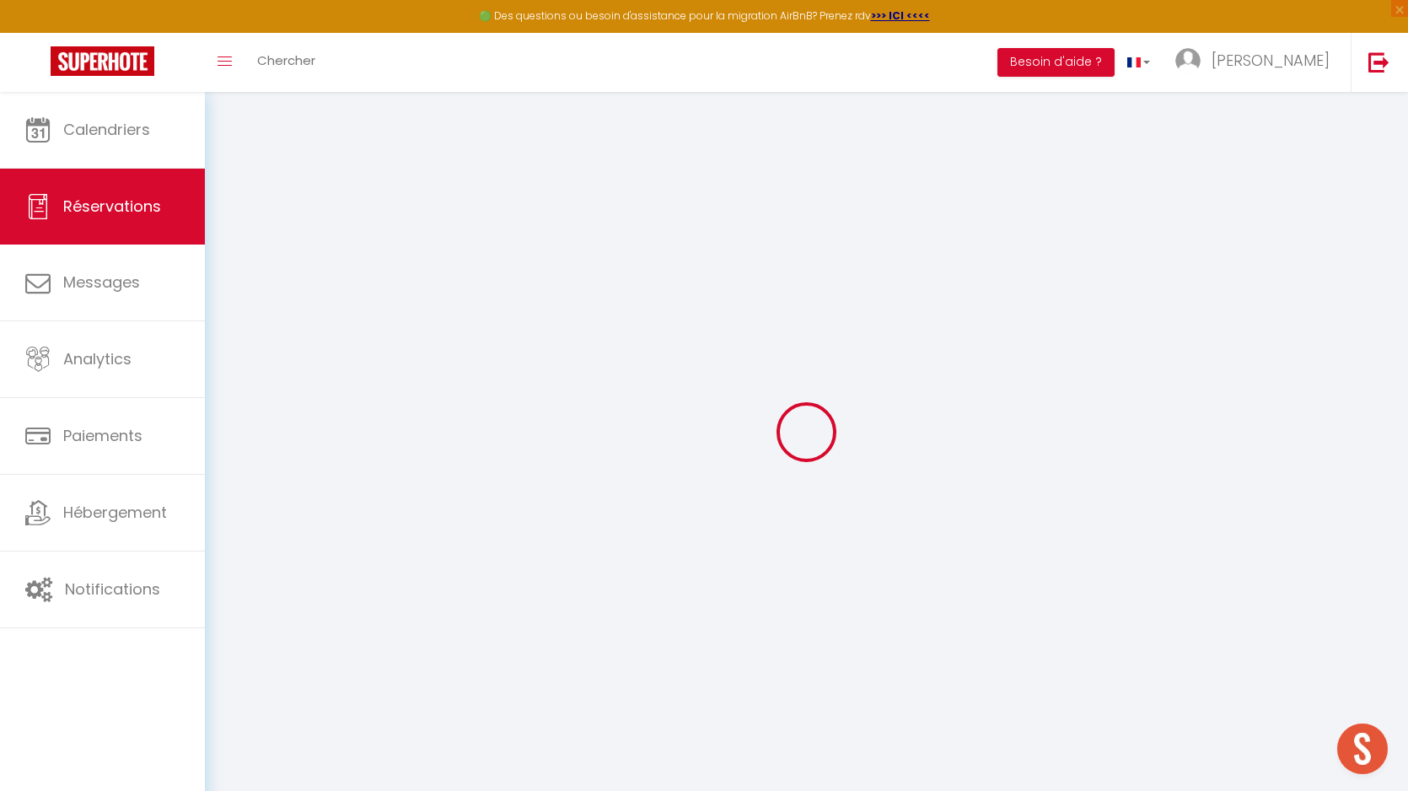
select select
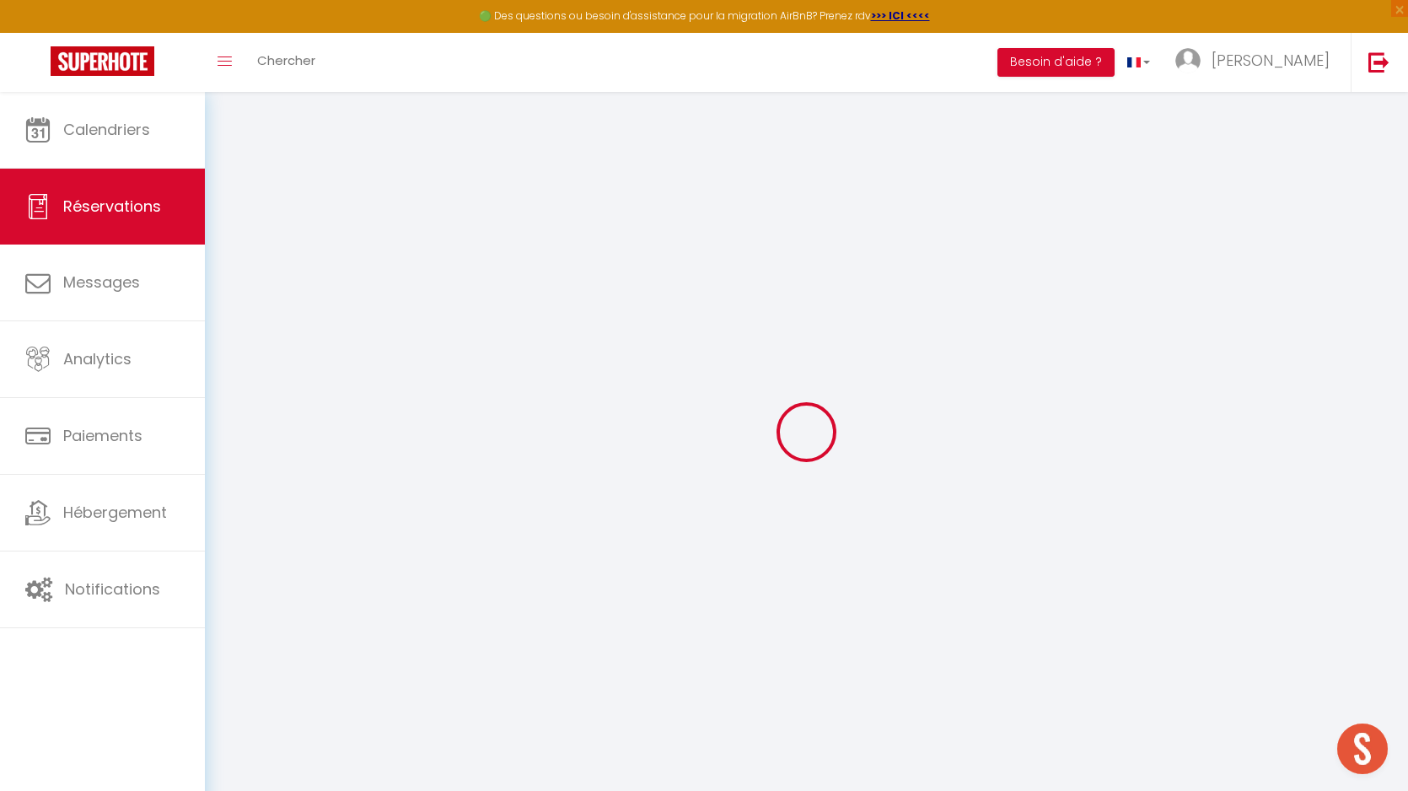
select select
checkbox input "false"
type input "DENIS"
type input "ROZIER"
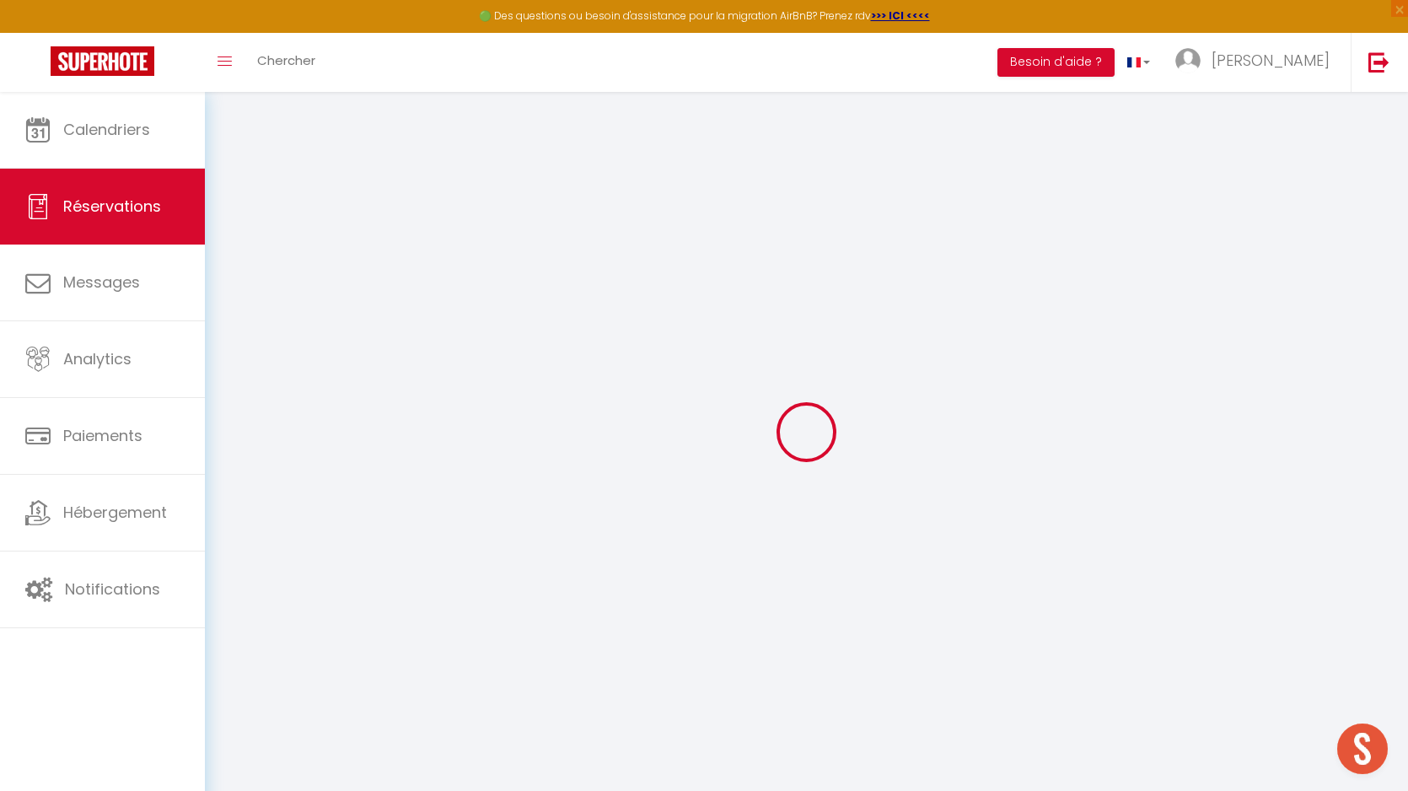
type input "drozie.101469@guest.booking.com"
type input "+33682193590"
select select "FR"
type input "22.8"
type input "2.2"
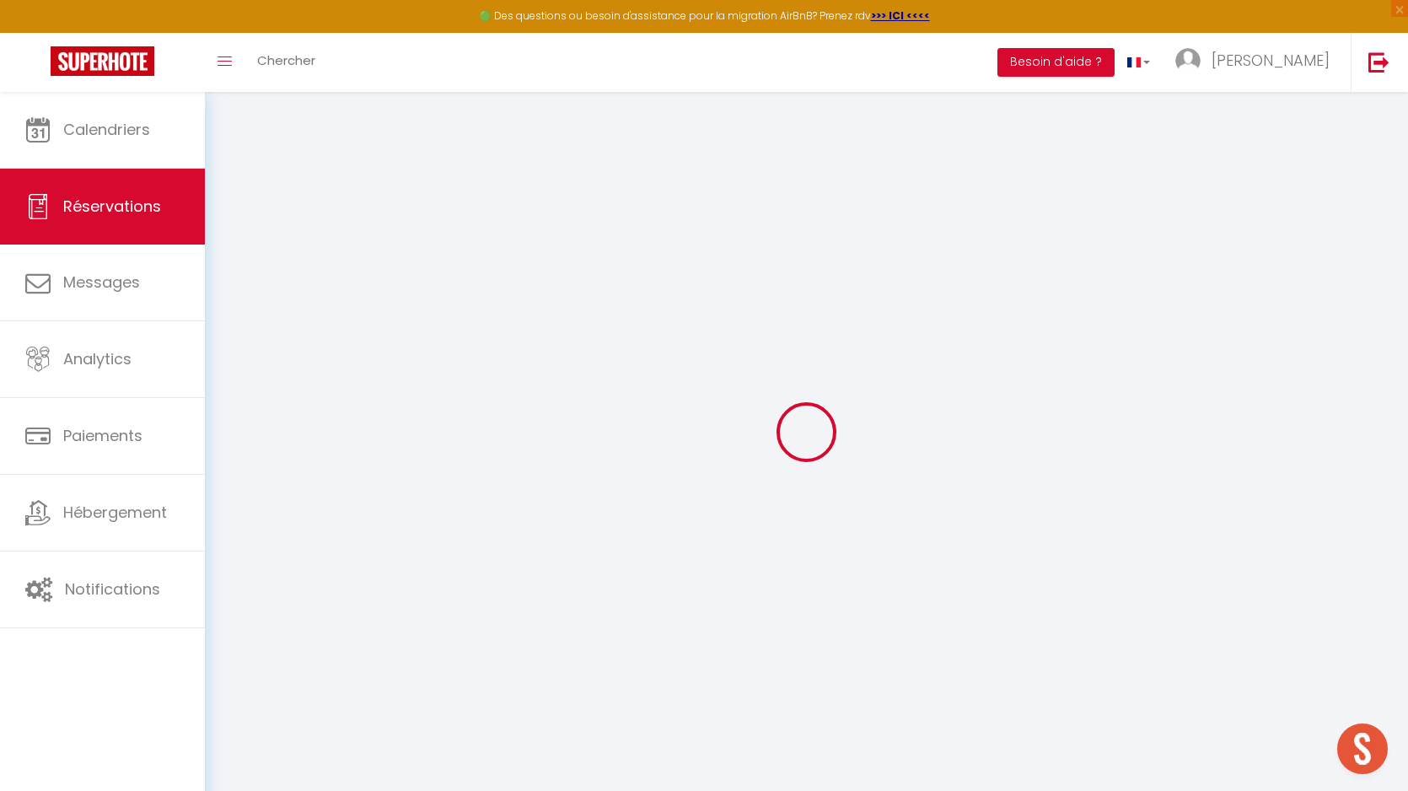
select select "31681"
select select "1"
select select
type input "2"
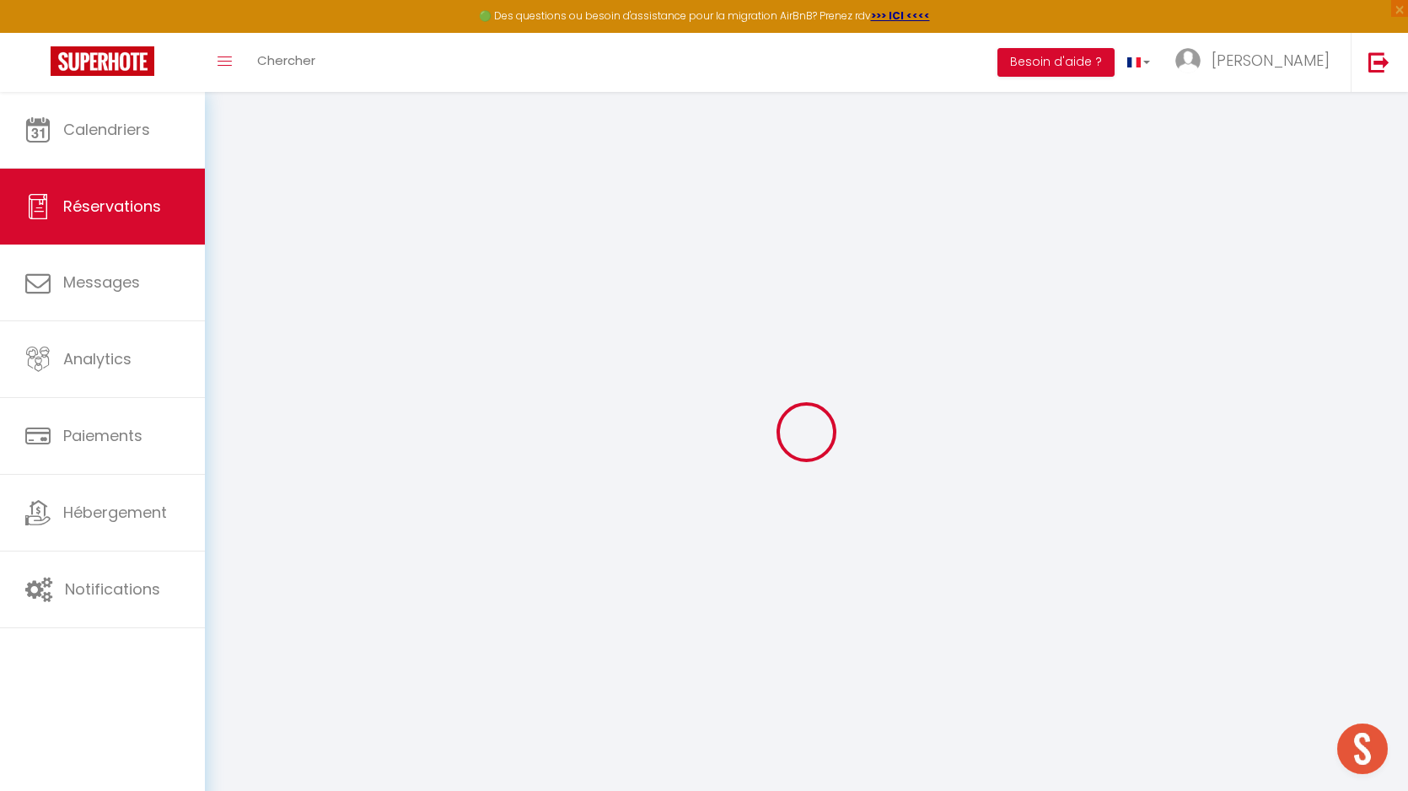
select select "12"
select select "15"
type input "92"
checkbox input "false"
type input "0"
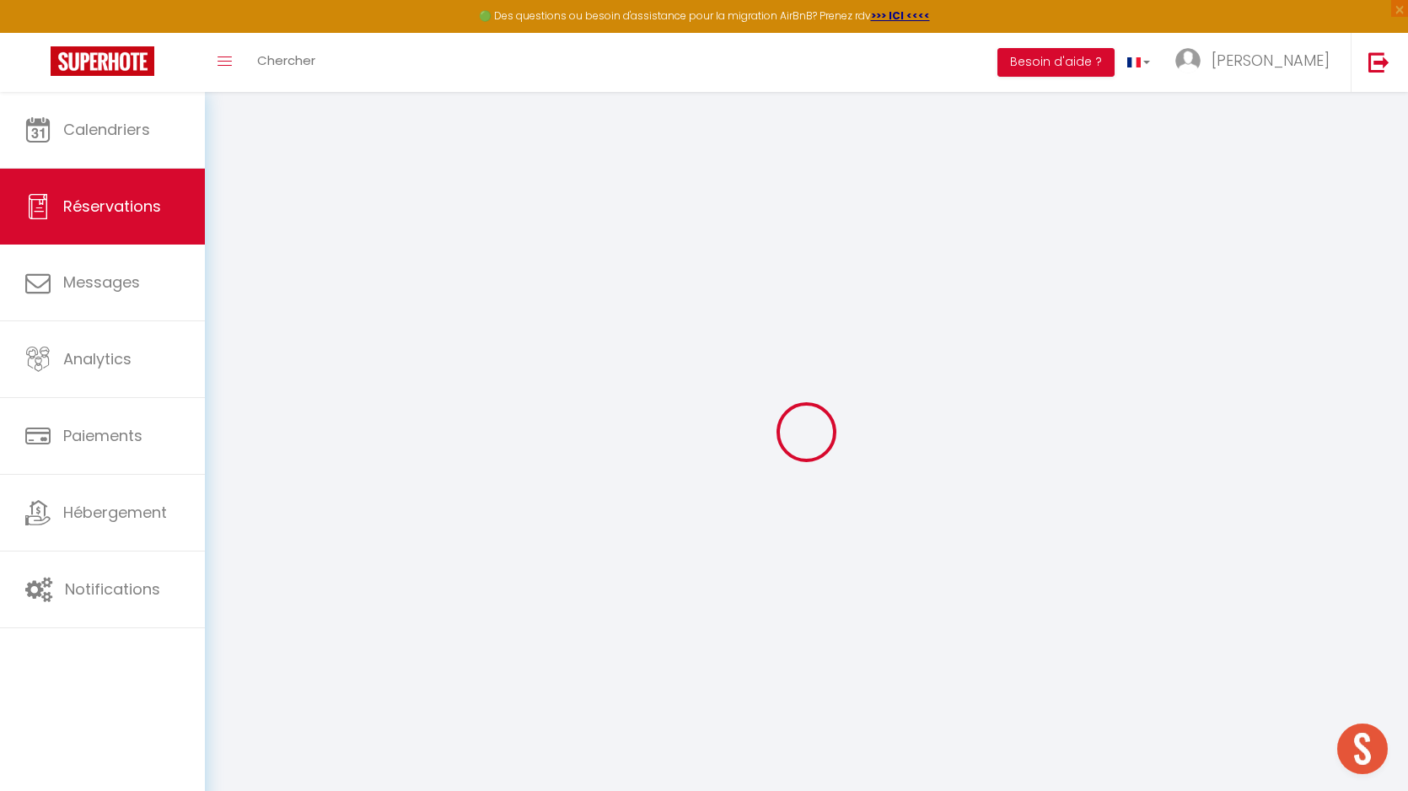
select select "2"
type input "78.75"
type input "0"
select select
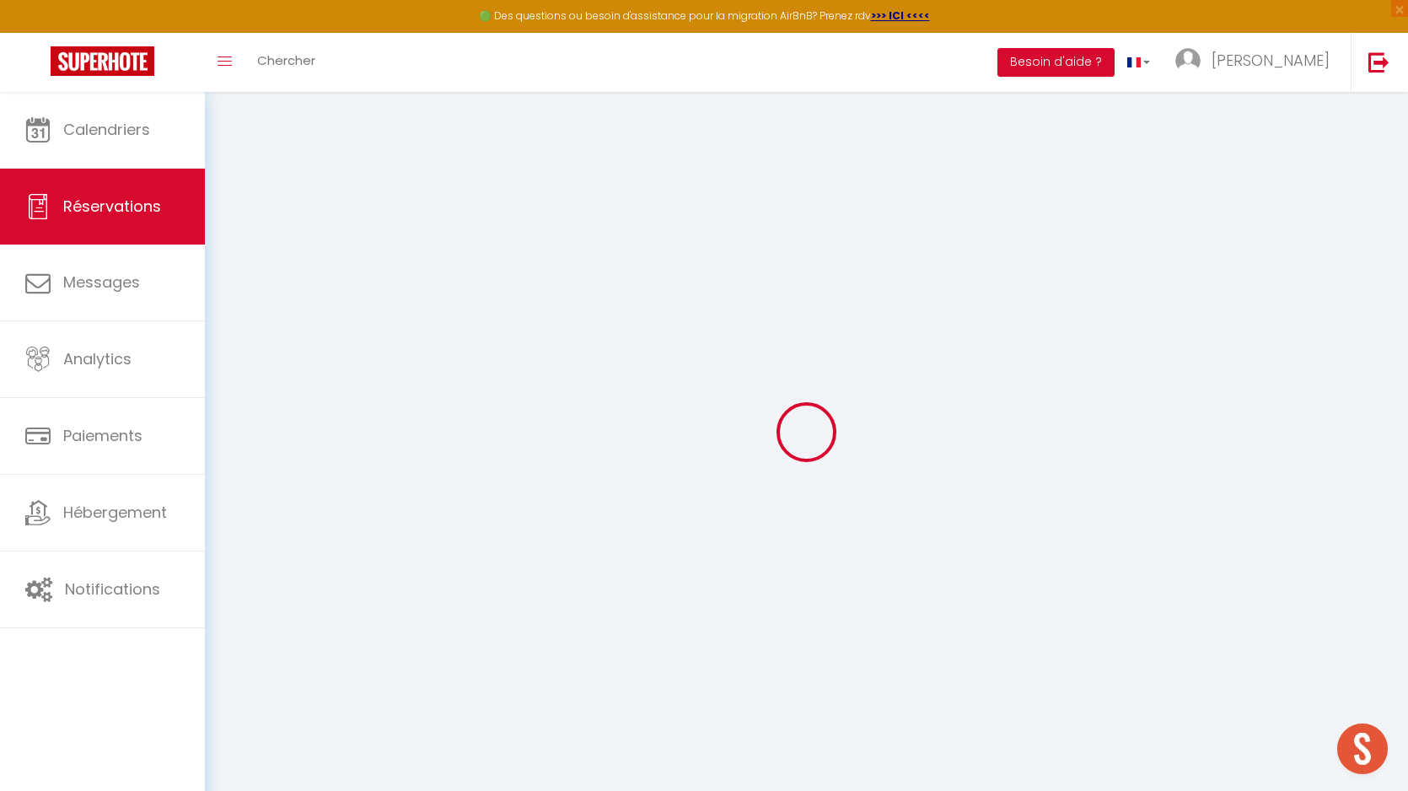
select select
checkbox input "false"
select select
checkbox input "false"
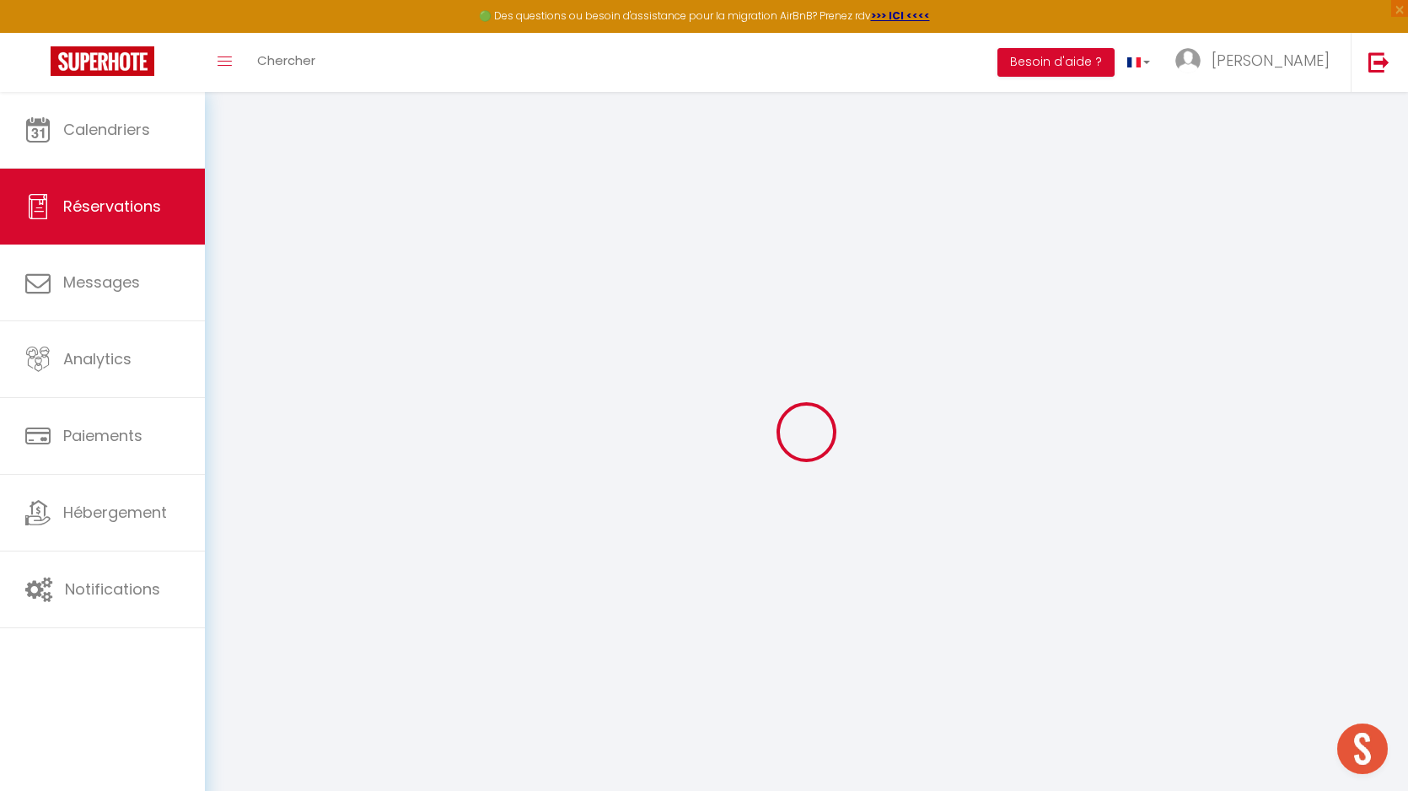
select select
checkbox input "false"
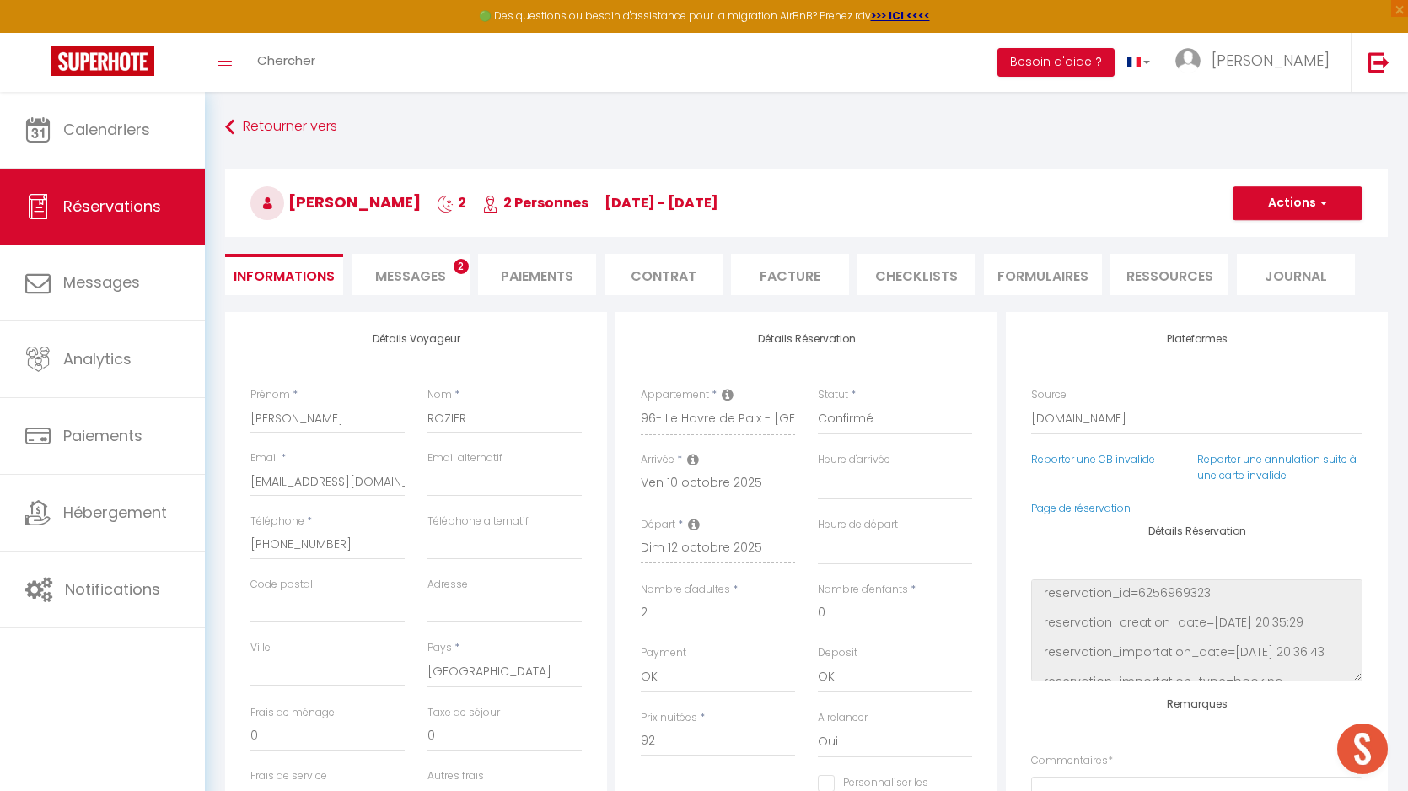
select select
checkbox input "false"
type textarea "** THIS RESERVATION HAS BEEN PRE-PAID ** BOOKING NOTE : Payment charge is EUR 2…"
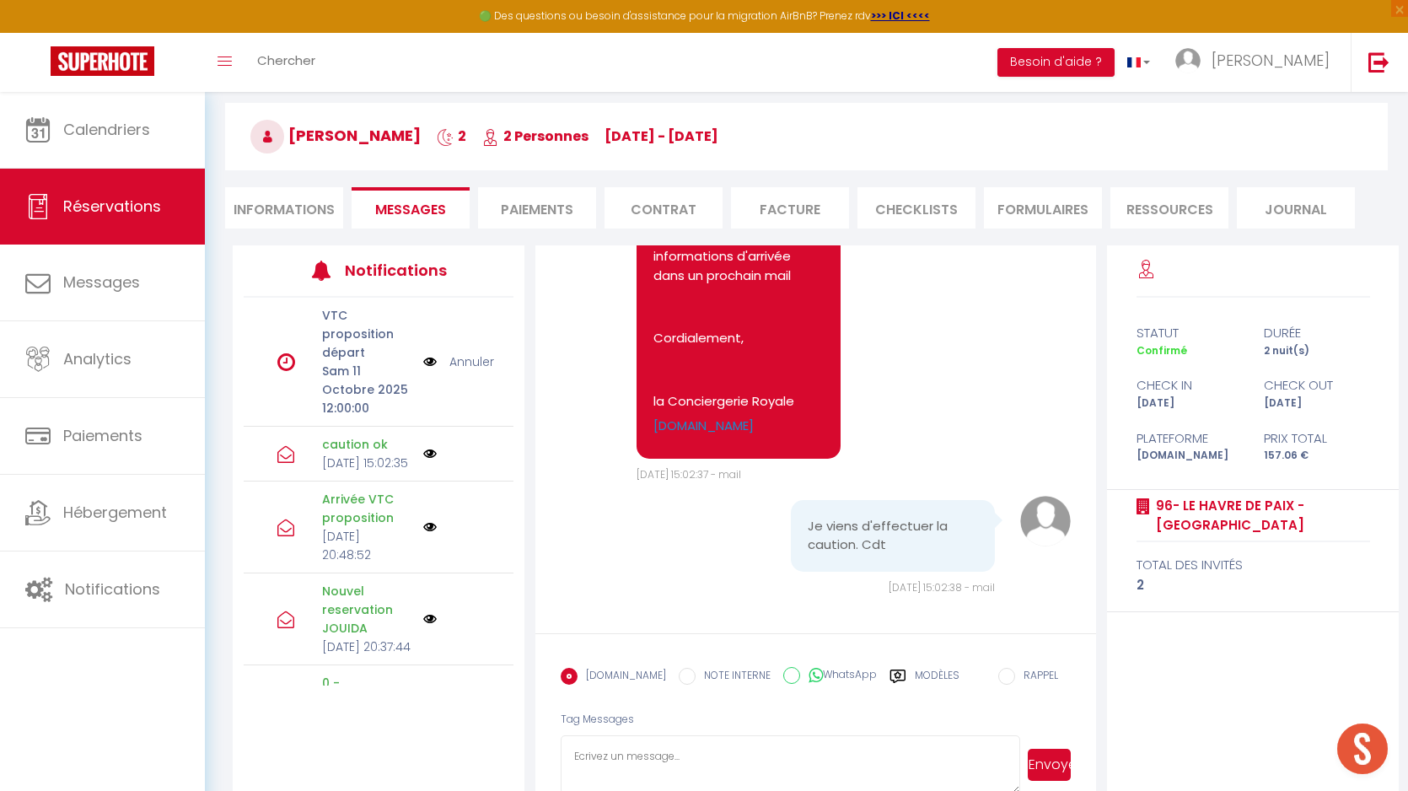
scroll to position [103, 0]
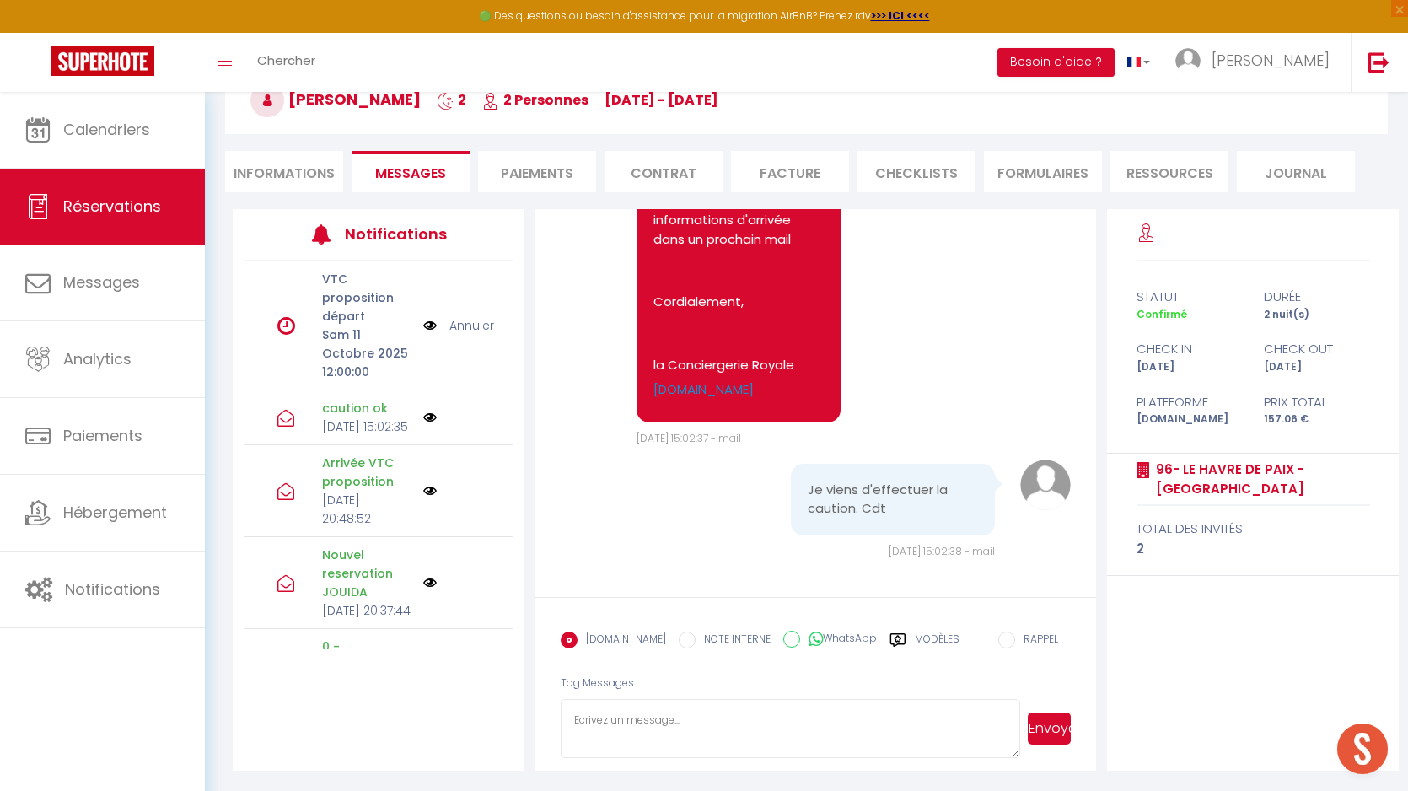
click at [679, 725] on textarea at bounding box center [791, 728] width 460 height 59
paste textarea "Bonjour, Pour votre arrivée, veuillez contacter la gérante pour les modalités d…"
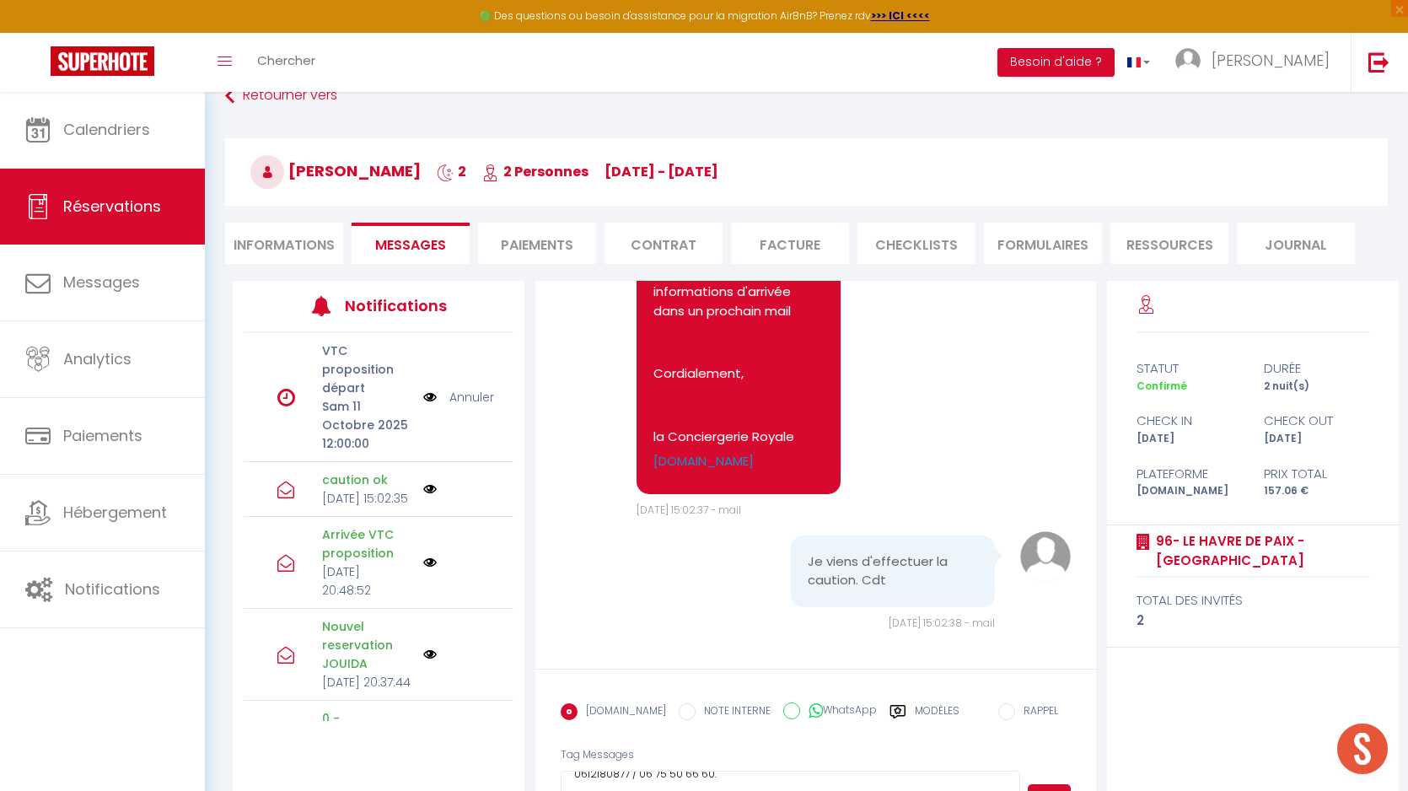
click at [807, 771] on textarea "Bonjour, Pour votre arrivée, veuillez contacter la gérante pour les modalités d…" at bounding box center [791, 800] width 460 height 59
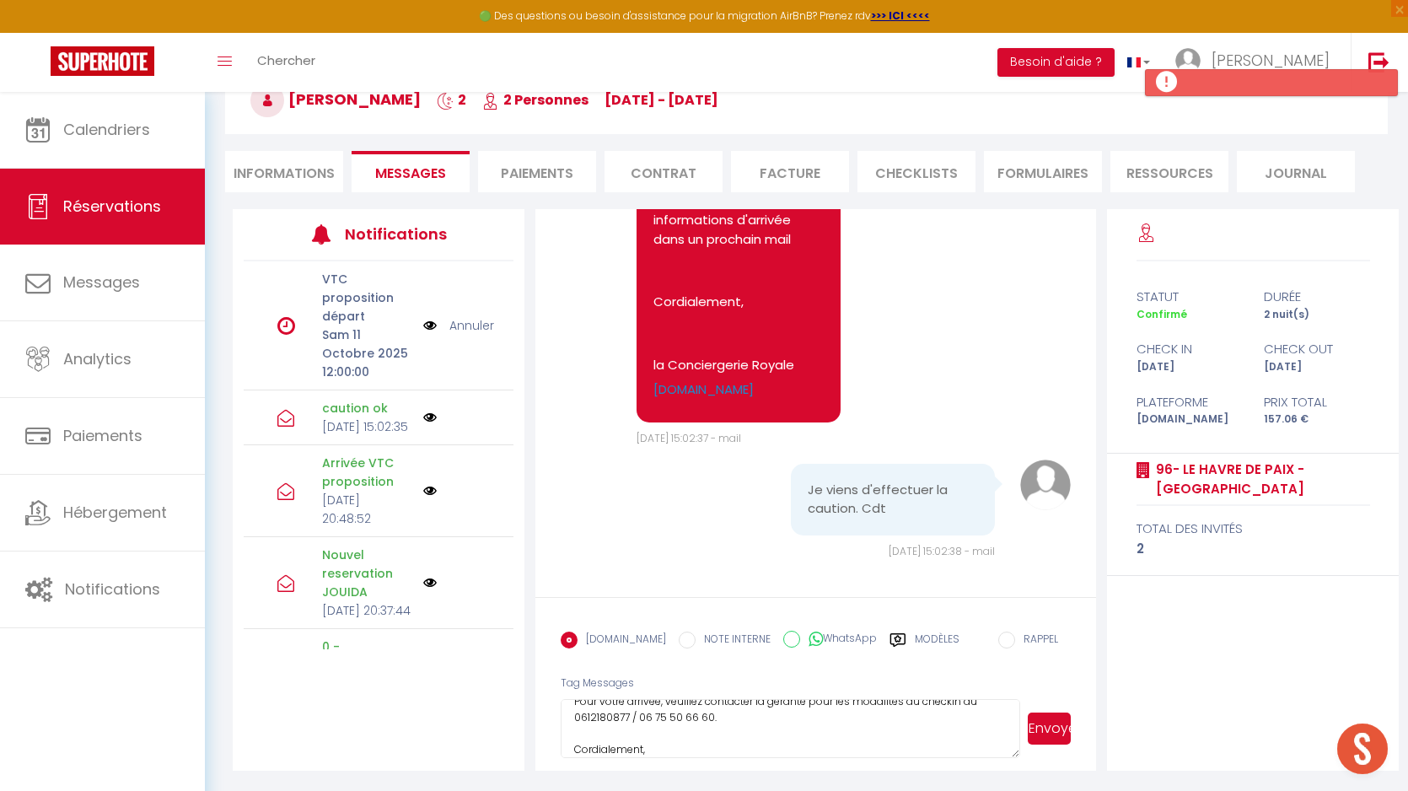
scroll to position [61, 0]
type textarea "Bonjour, Pour votre arrivée, veuillez contacter la gérante pour les modalités d…"
click at [1041, 735] on button "Envoyer" at bounding box center [1049, 729] width 43 height 32
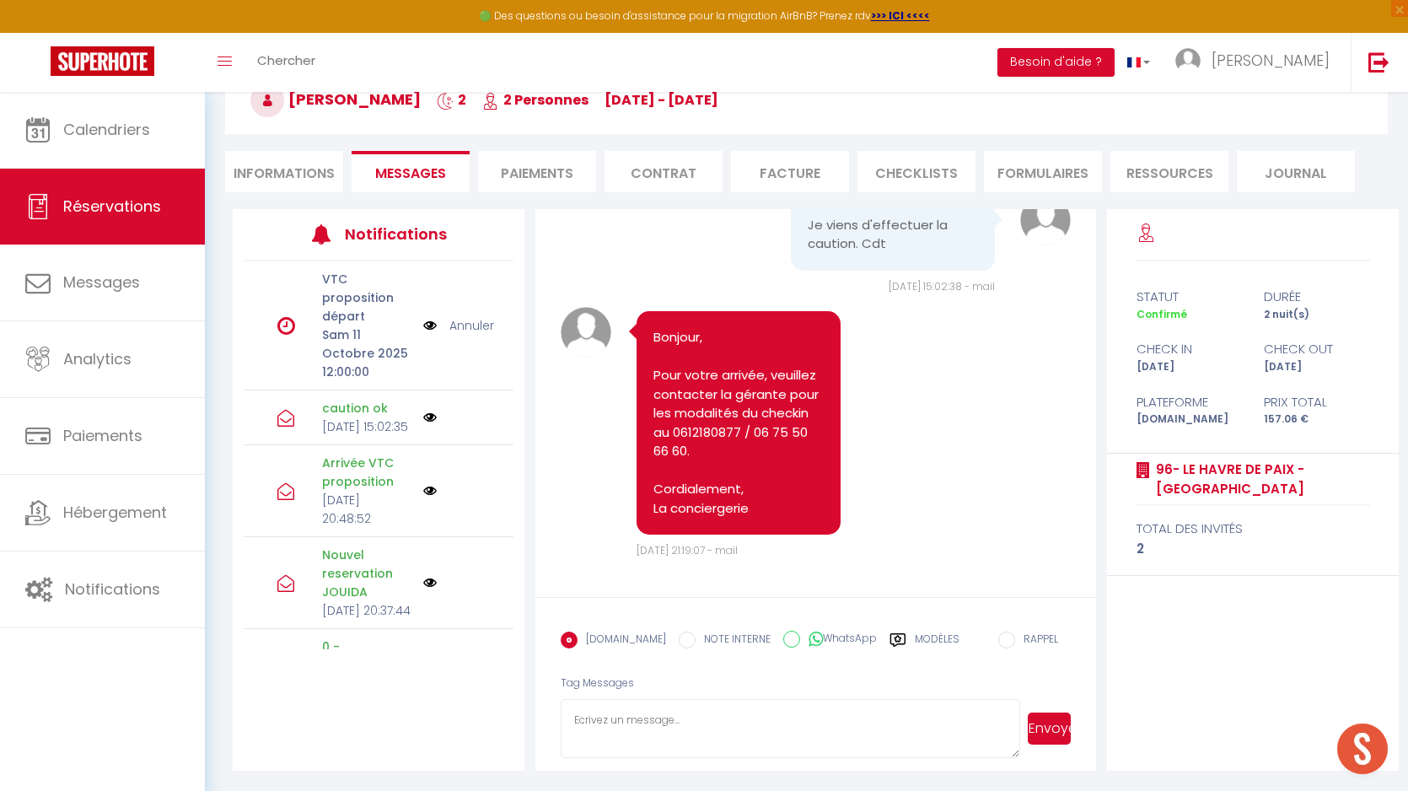
scroll to position [5096, 0]
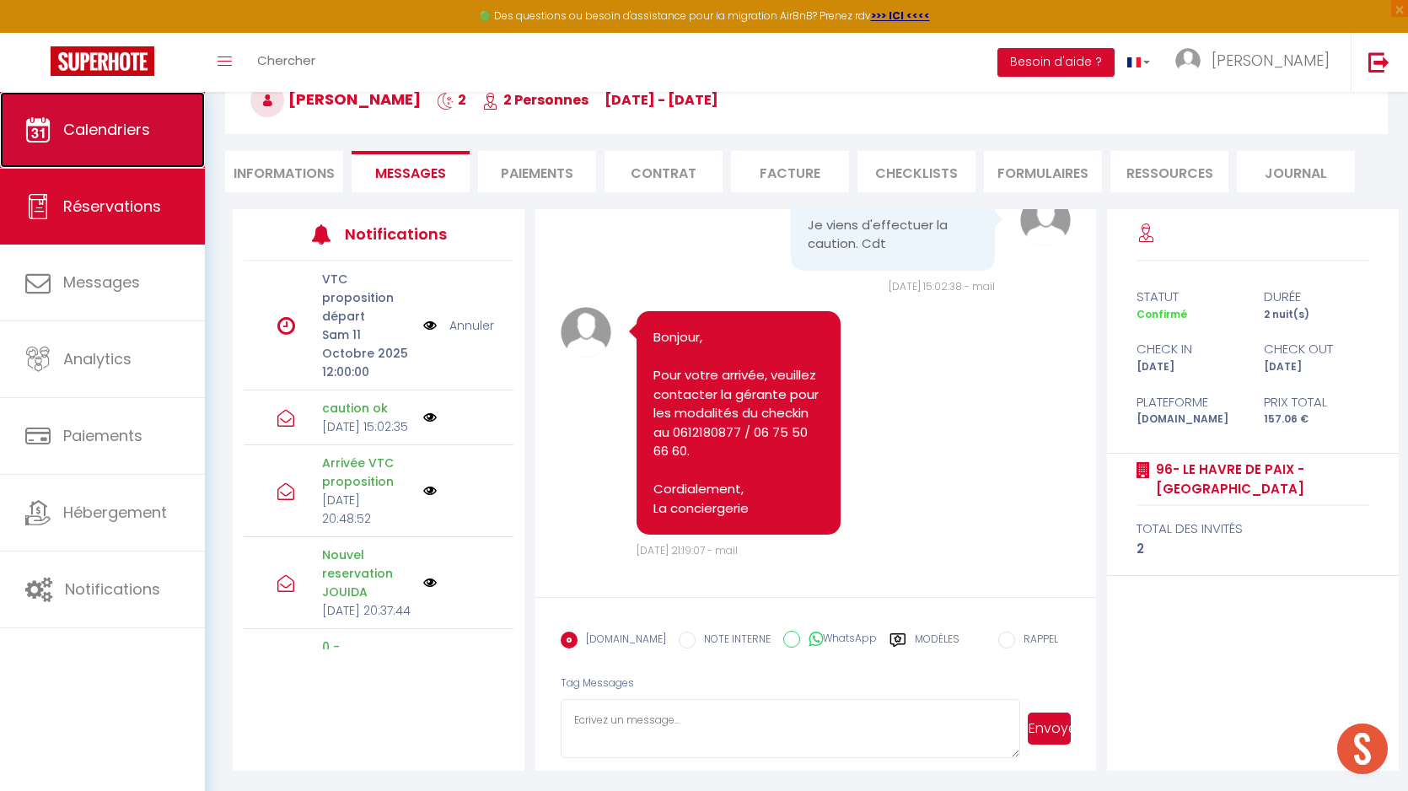
click at [136, 140] on link "Calendriers" at bounding box center [102, 130] width 205 height 76
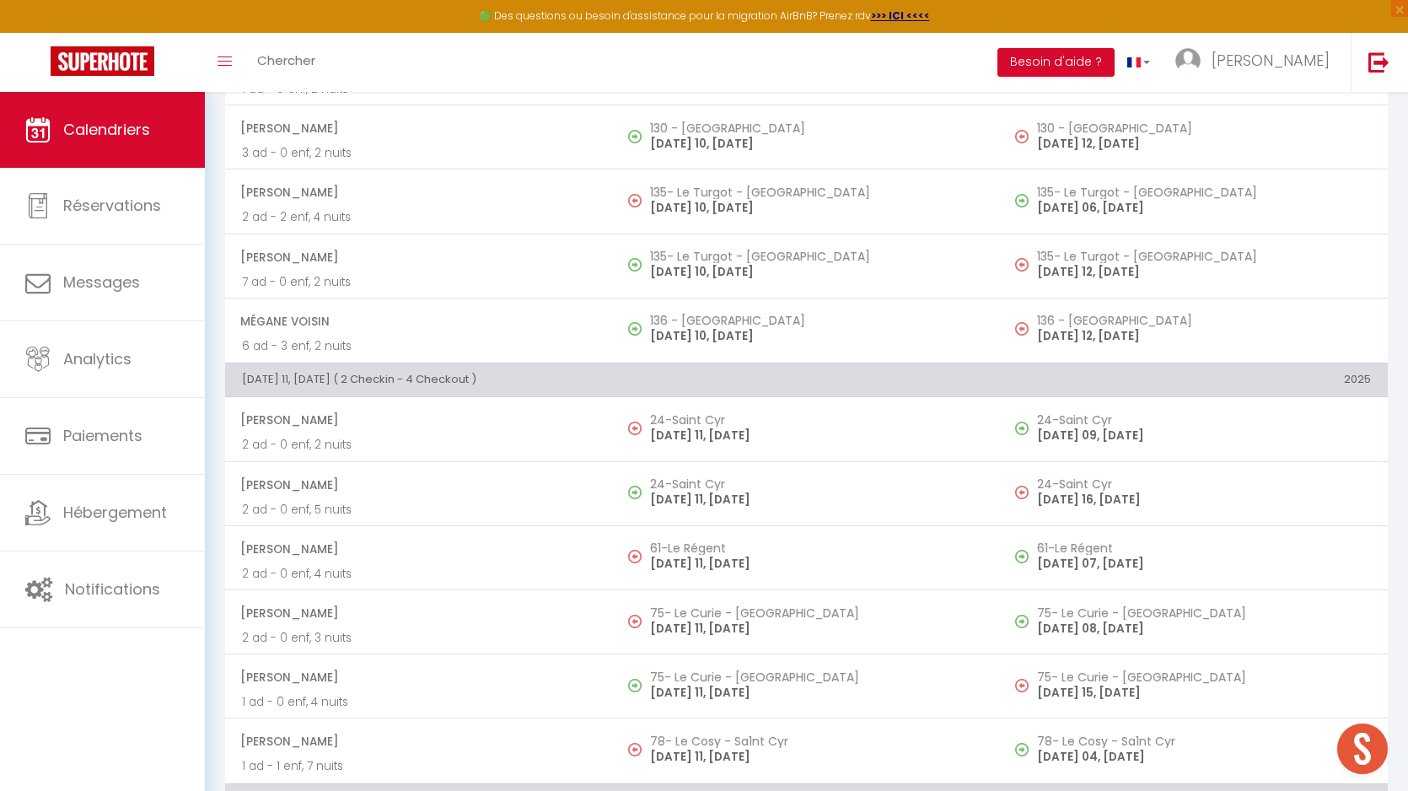
scroll to position [4998, 0]
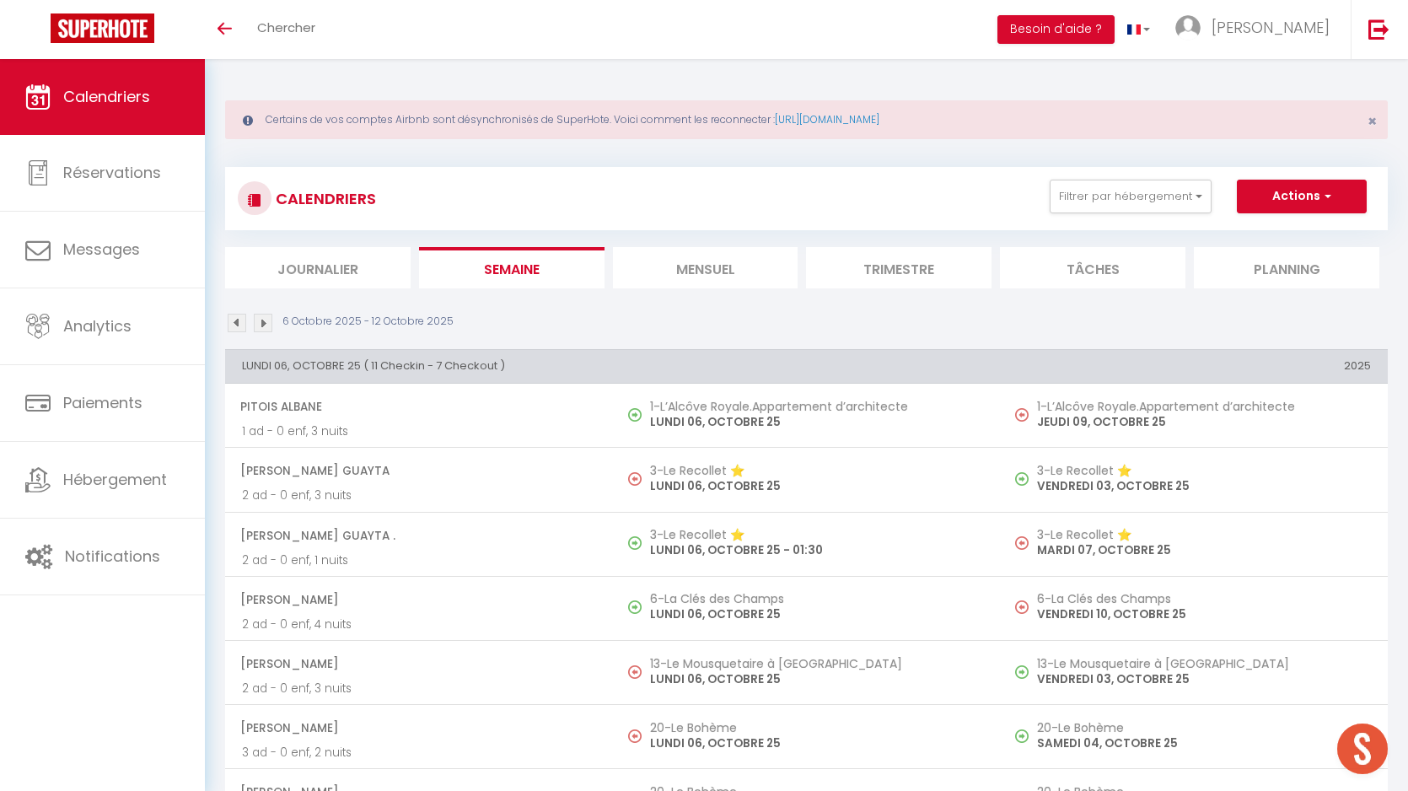
click at [891, 270] on li "Trimestre" at bounding box center [899, 267] width 186 height 41
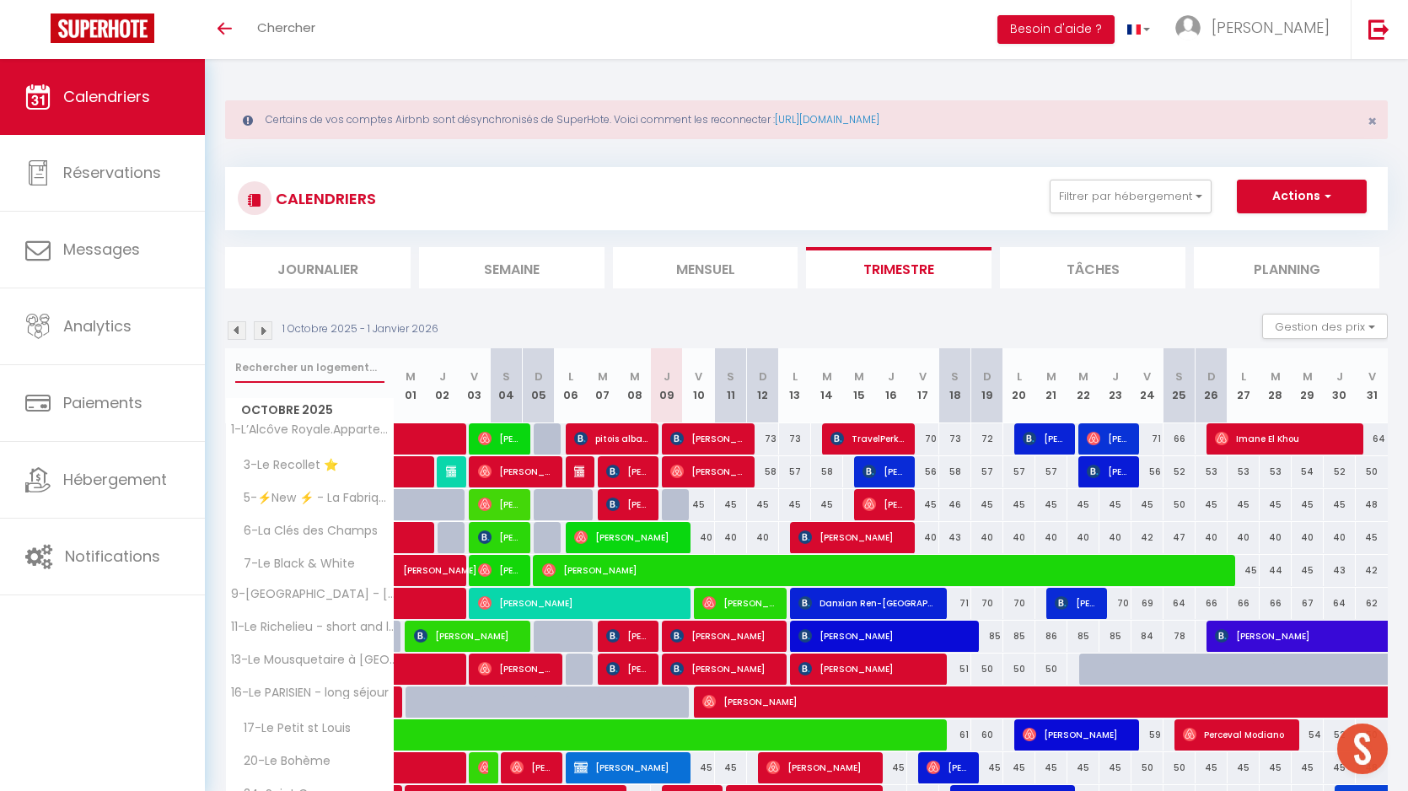
click at [285, 363] on input "text" at bounding box center [309, 368] width 149 height 30
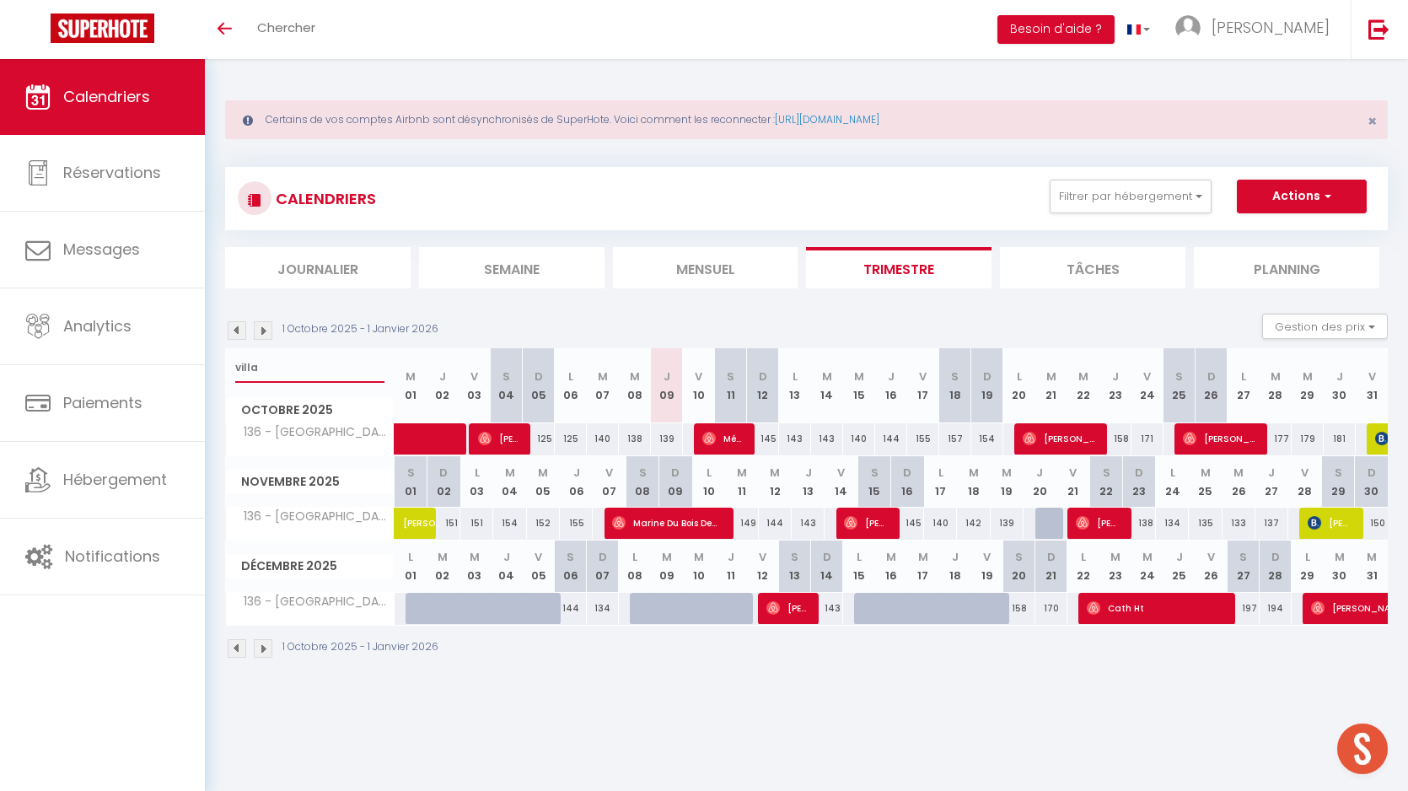
click at [245, 364] on input "villa" at bounding box center [309, 368] width 149 height 30
type input "villa"
click at [238, 326] on img at bounding box center [237, 330] width 19 height 19
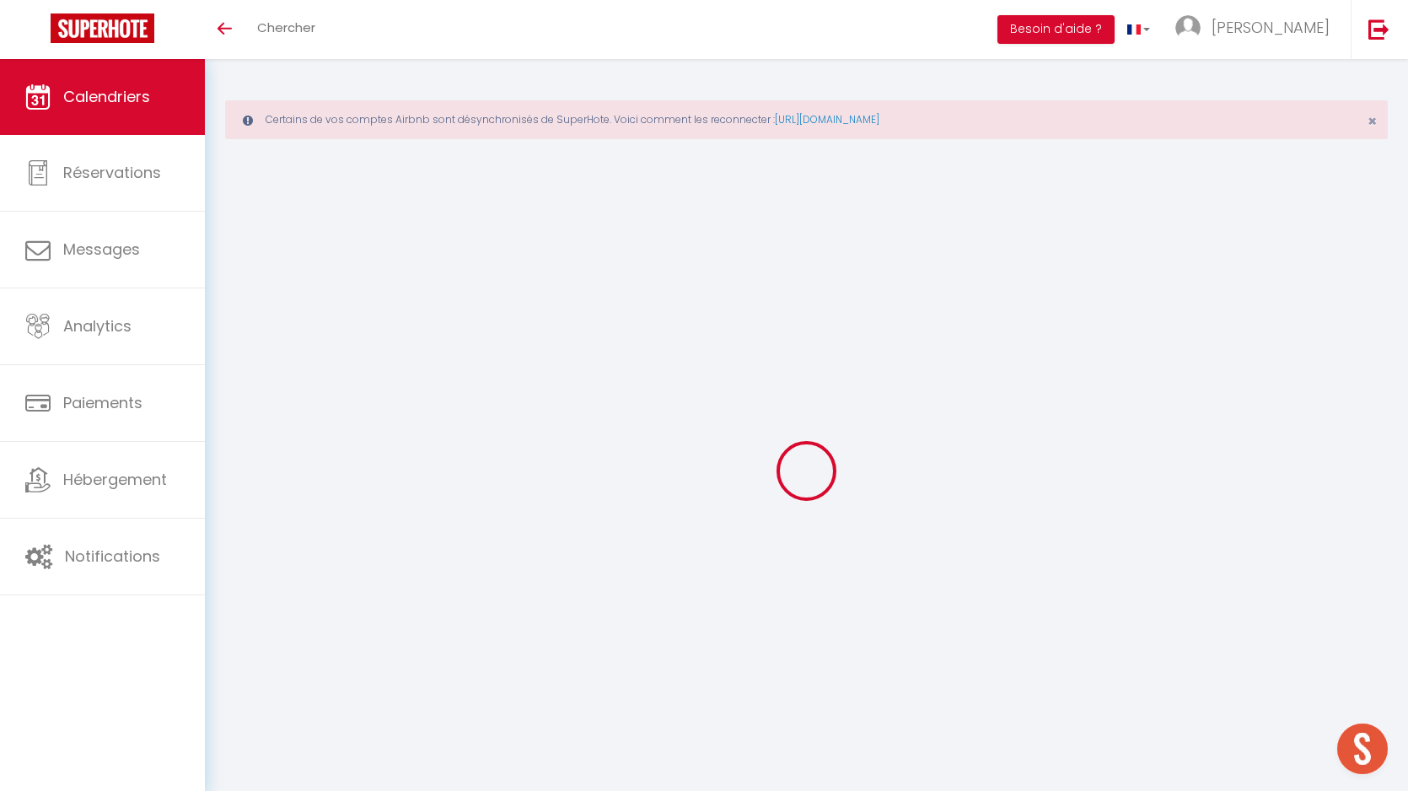
select select "0"
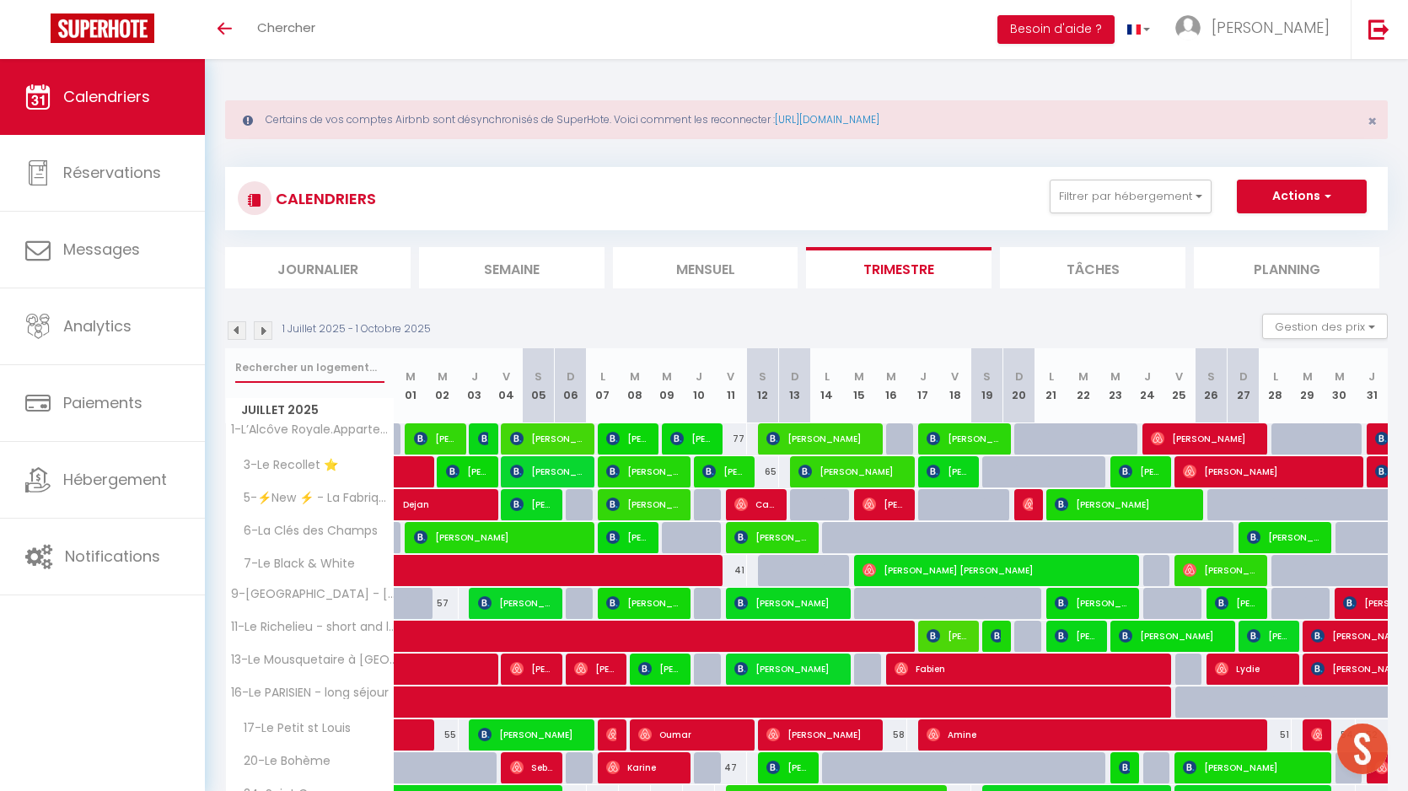
click at [285, 363] on input "text" at bounding box center [309, 368] width 149 height 30
paste input "villa"
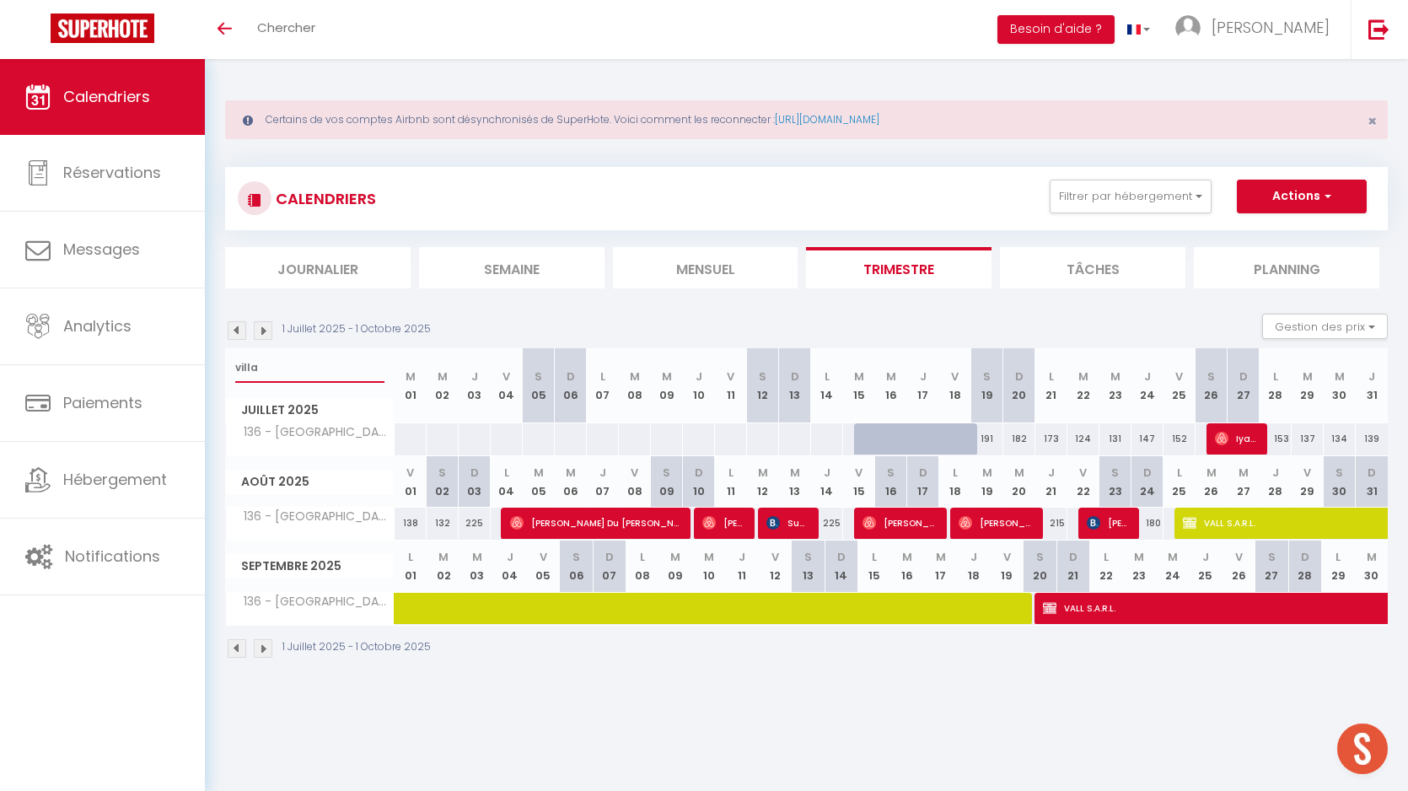
type input "villa"
select select "KO"
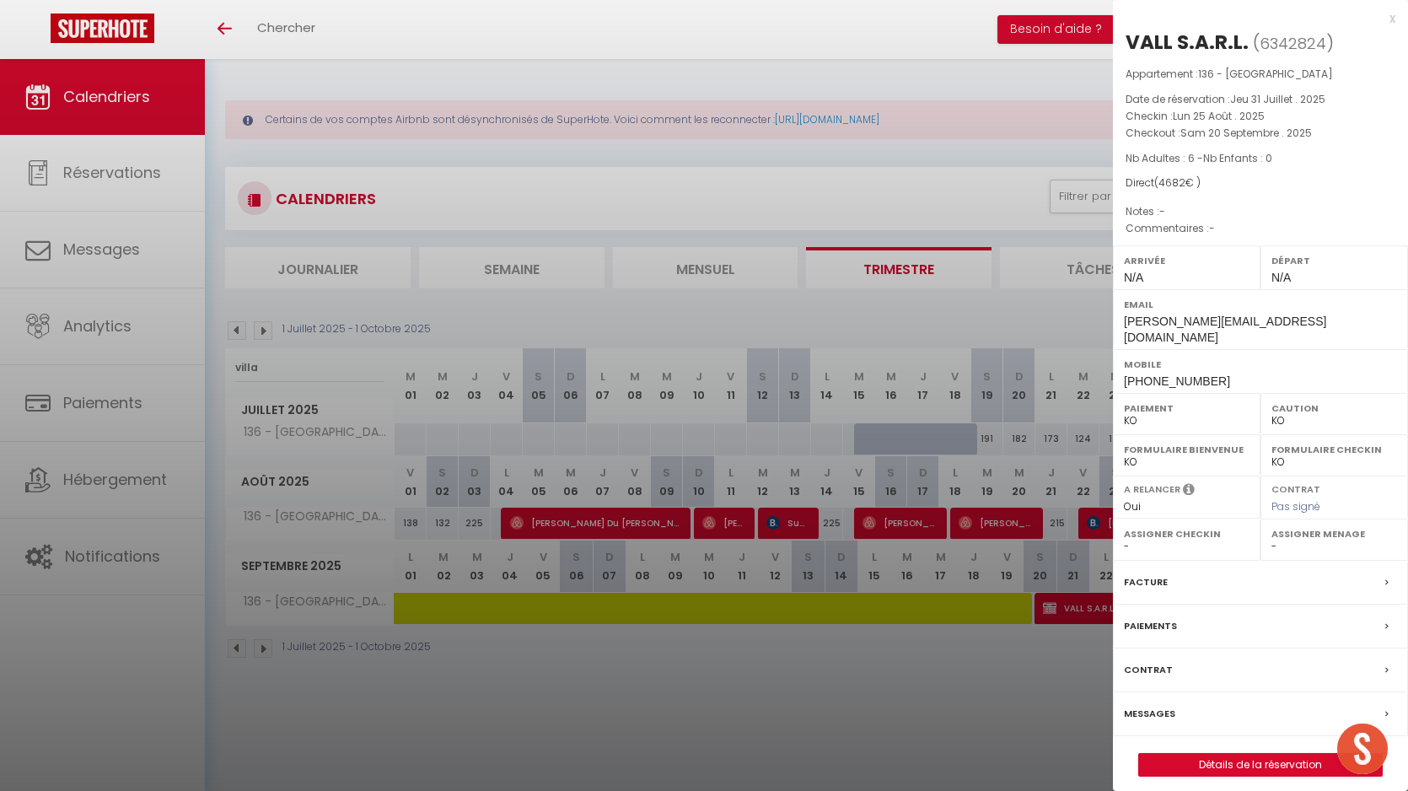
click at [1087, 589] on div at bounding box center [704, 395] width 1408 height 791
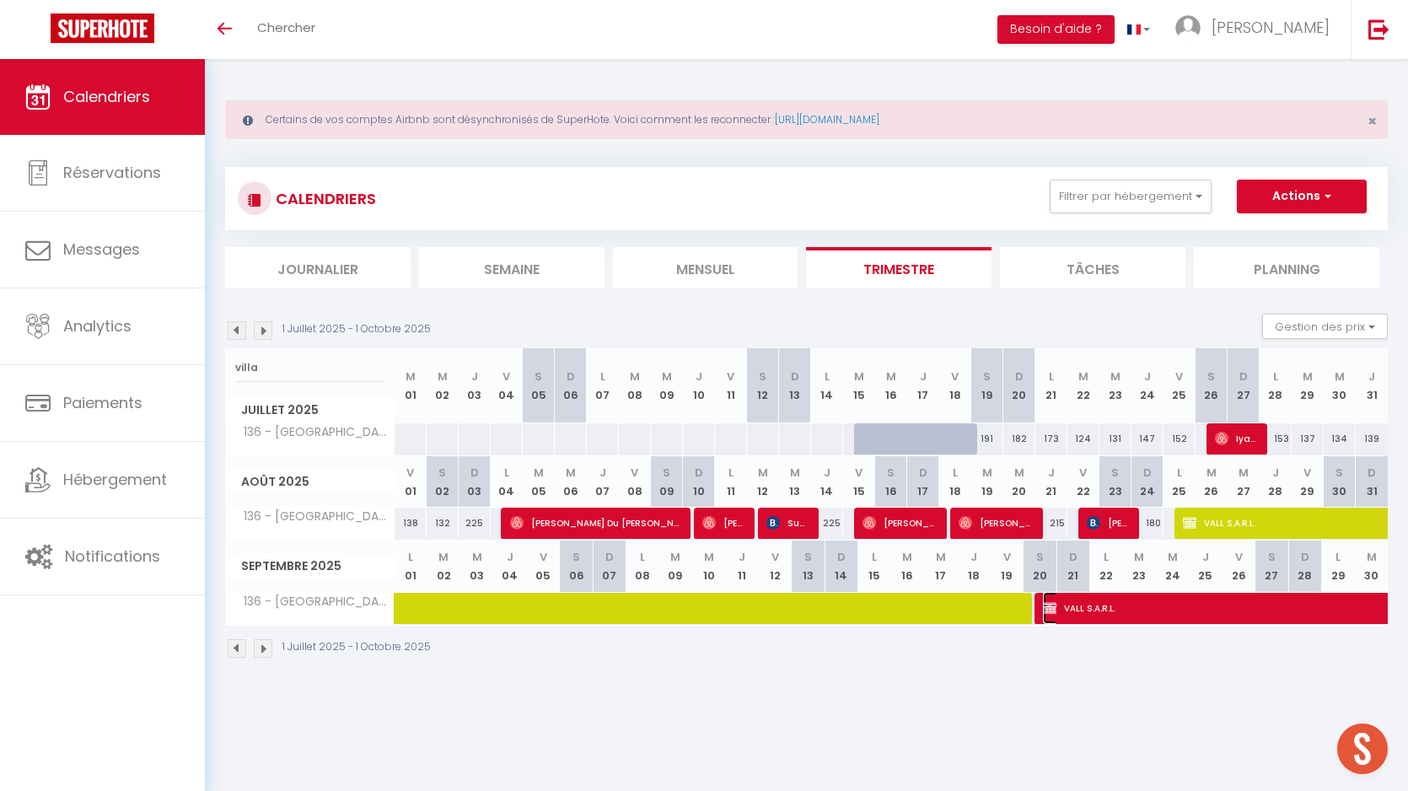
click at [1079, 607] on span "VALL S.A.R.L." at bounding box center [1295, 608] width 504 height 32
select select "OK"
